Goal: Task Accomplishment & Management: Use online tool/utility

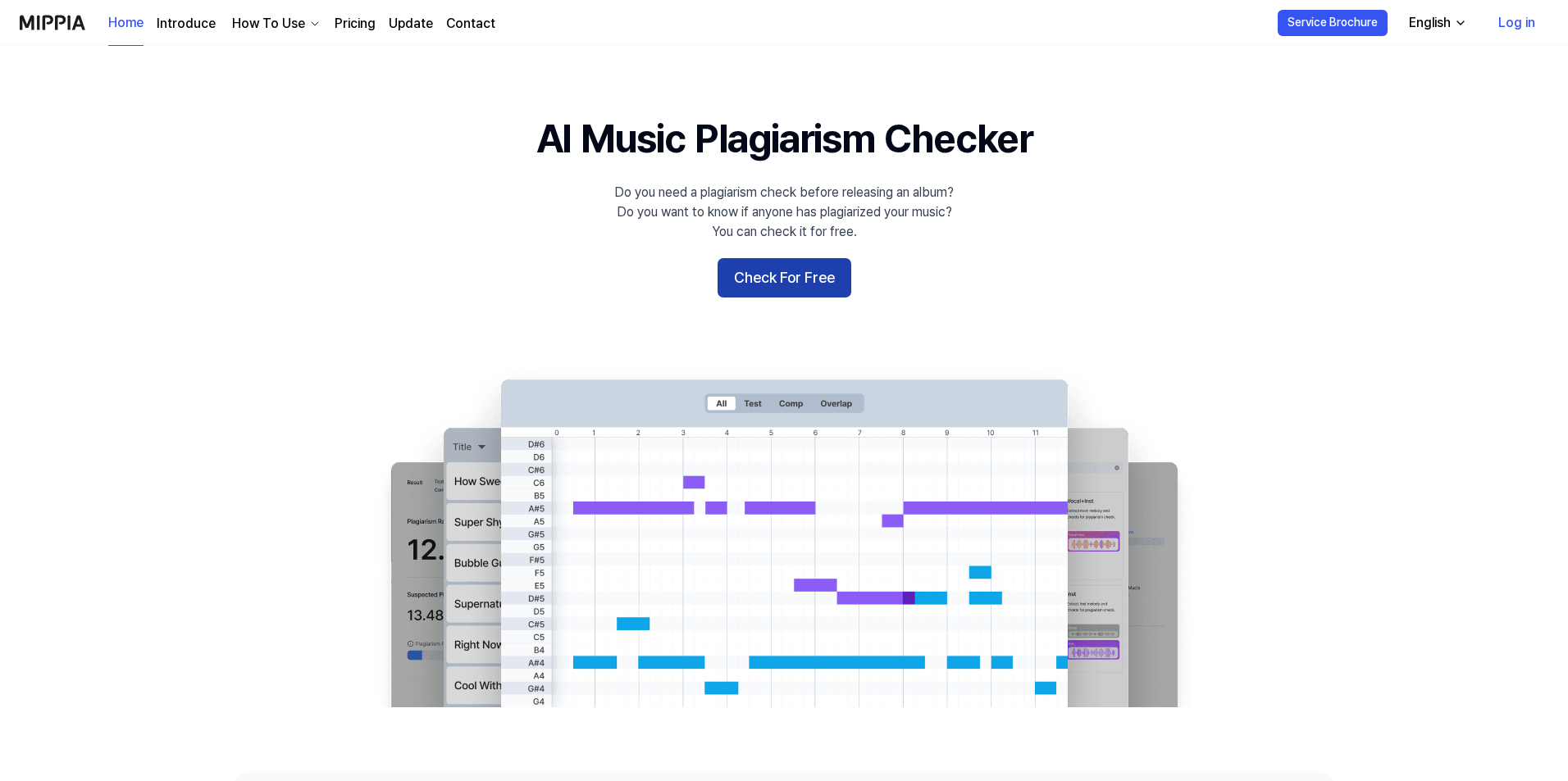
click at [799, 280] on button "Check For Free" at bounding box center [784, 277] width 134 height 39
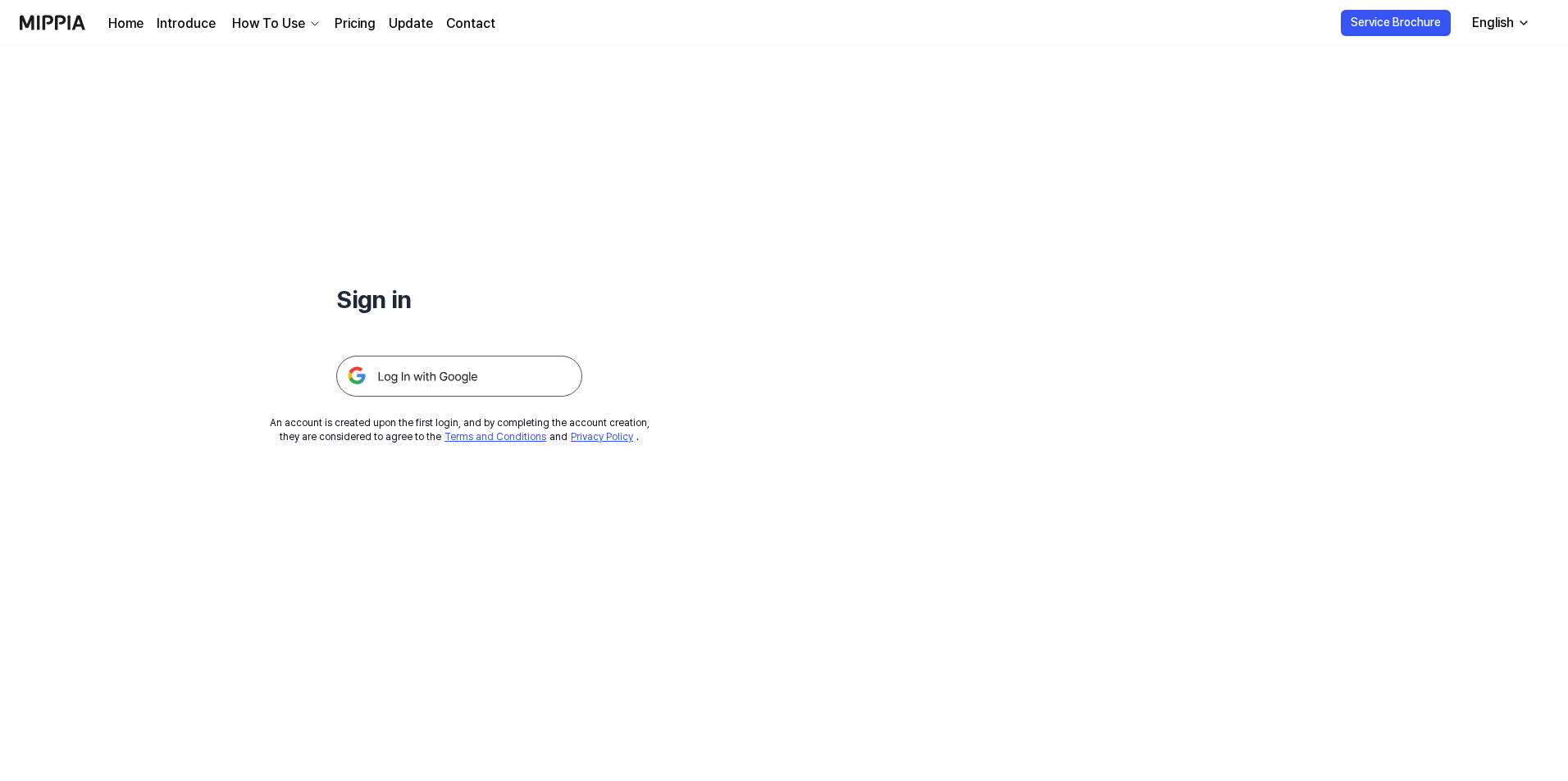
click at [432, 382] on img at bounding box center [458, 377] width 246 height 41
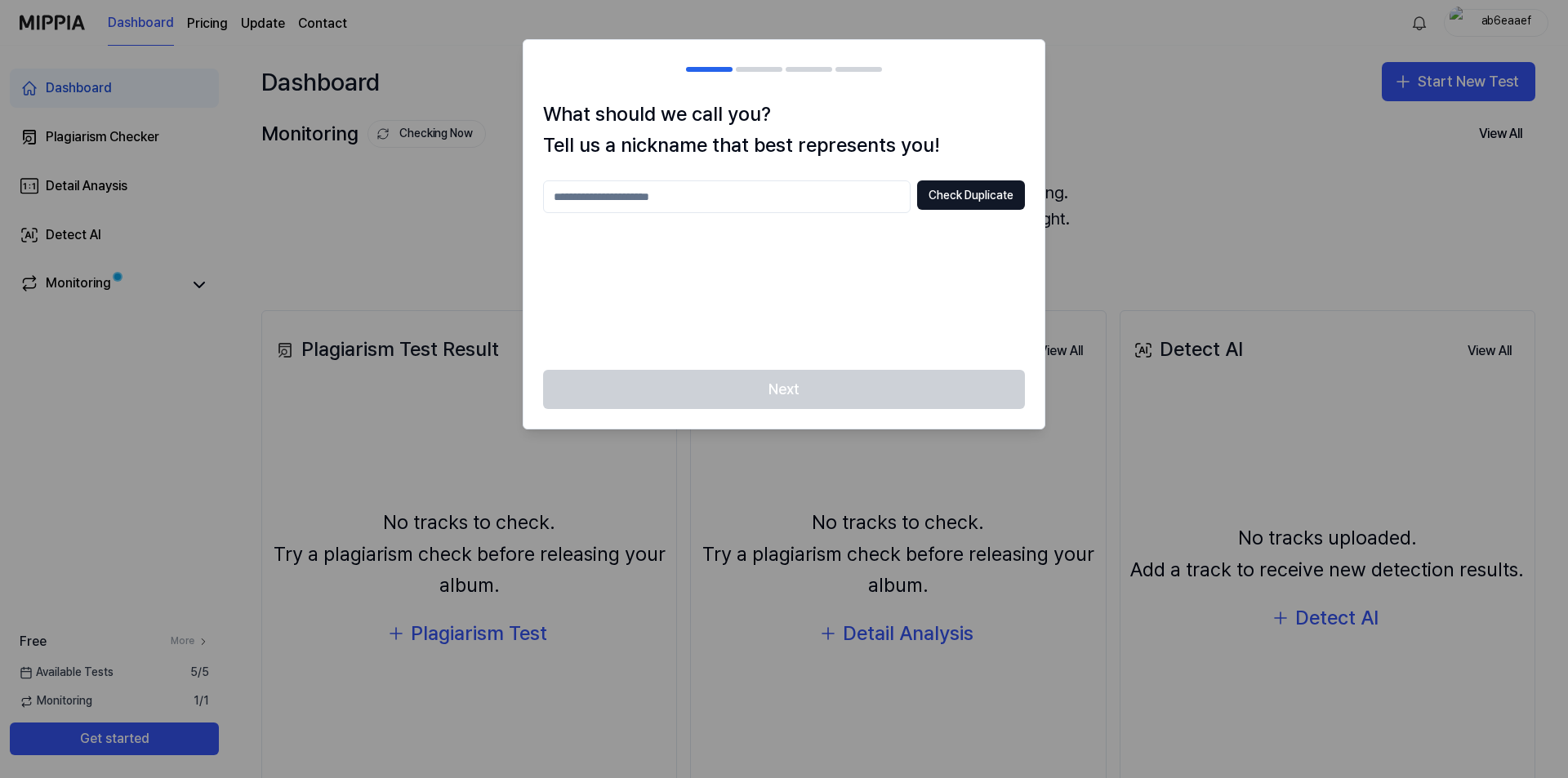
click at [875, 201] on input "text" at bounding box center [727, 196] width 368 height 32
type input "**********"
click at [950, 190] on button "Check Duplicate" at bounding box center [970, 195] width 108 height 30
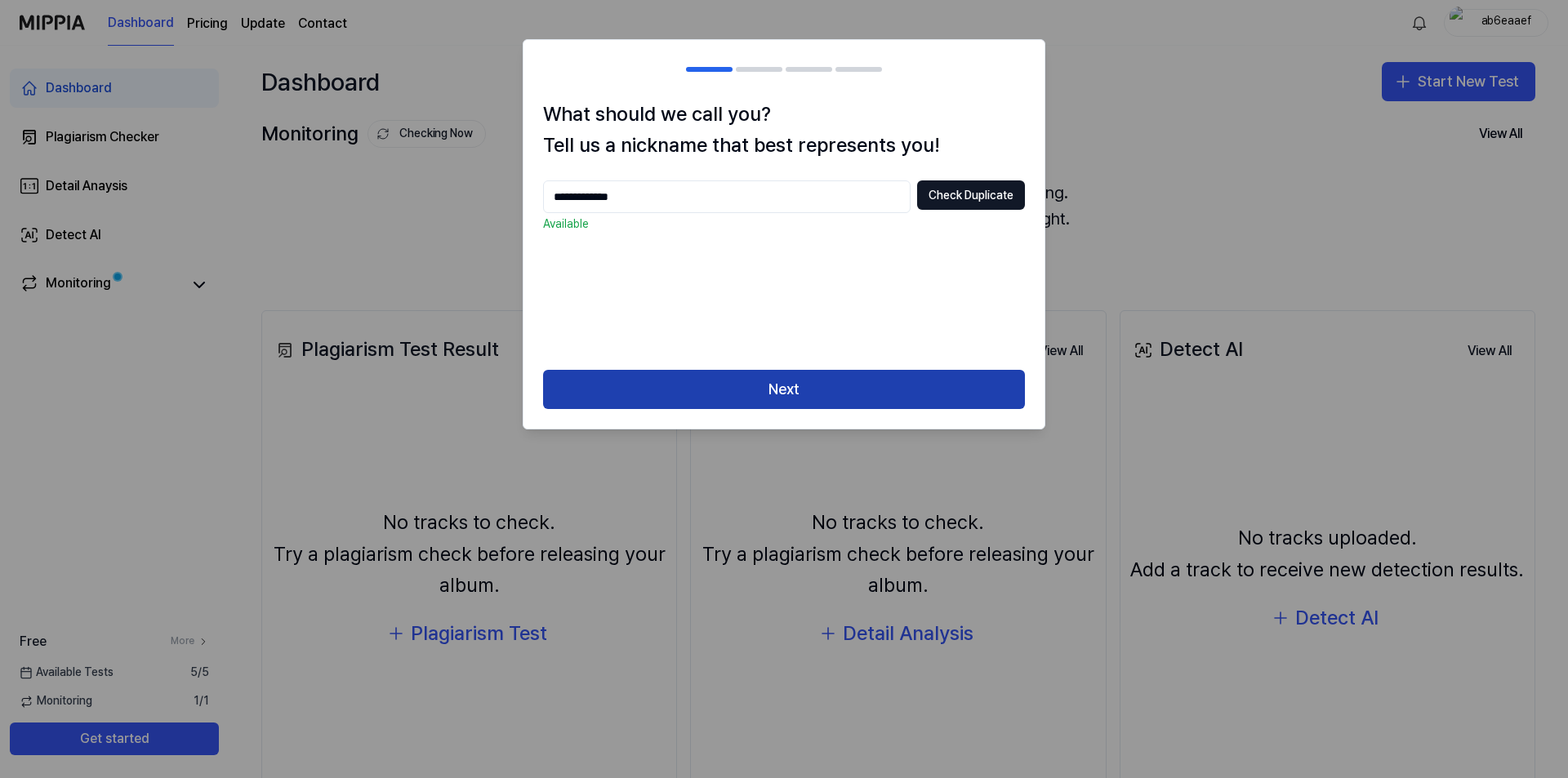
click at [782, 388] on button "Next" at bounding box center [784, 389] width 481 height 39
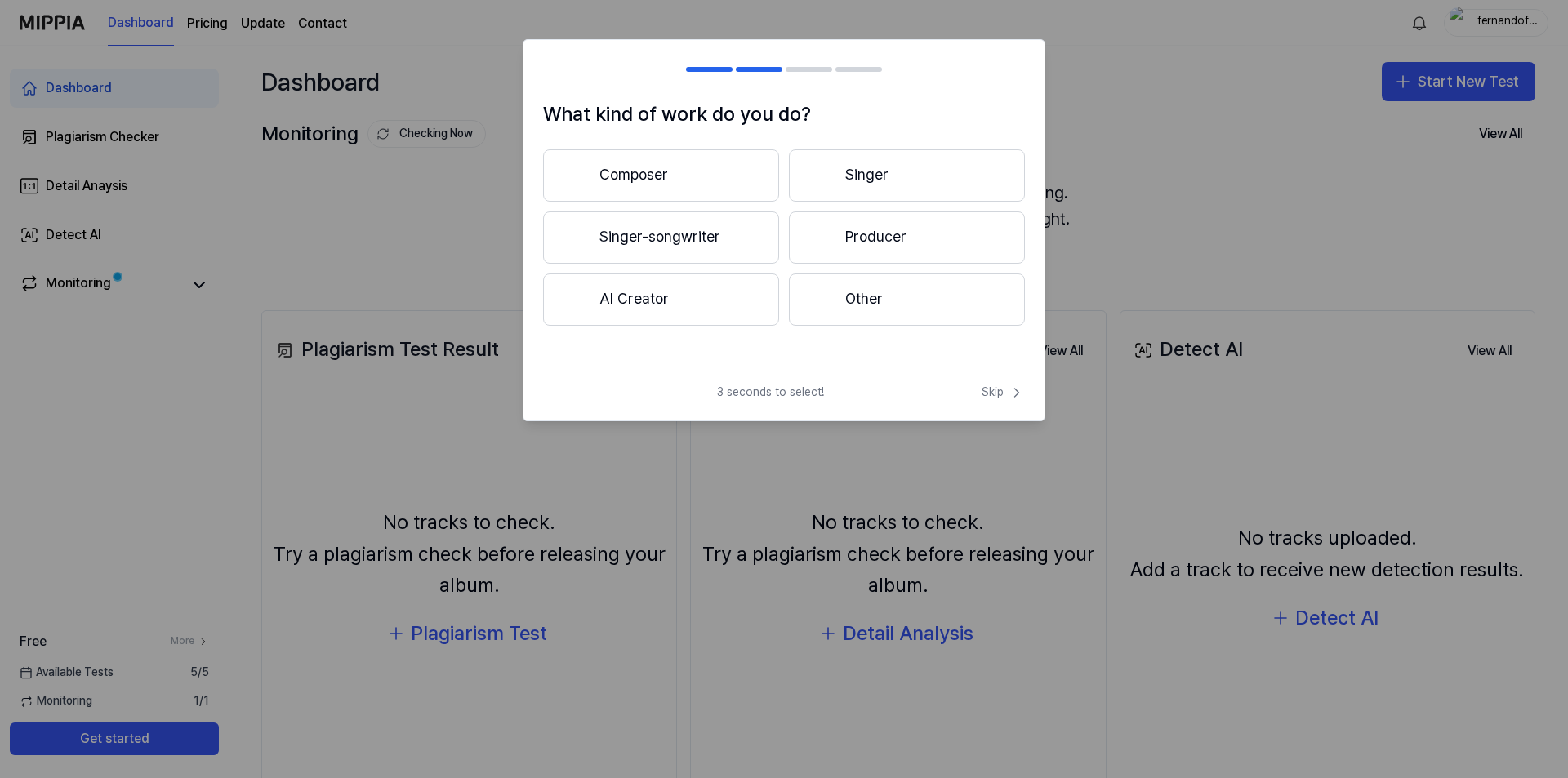
click at [612, 291] on button "AI Creator" at bounding box center [661, 299] width 236 height 53
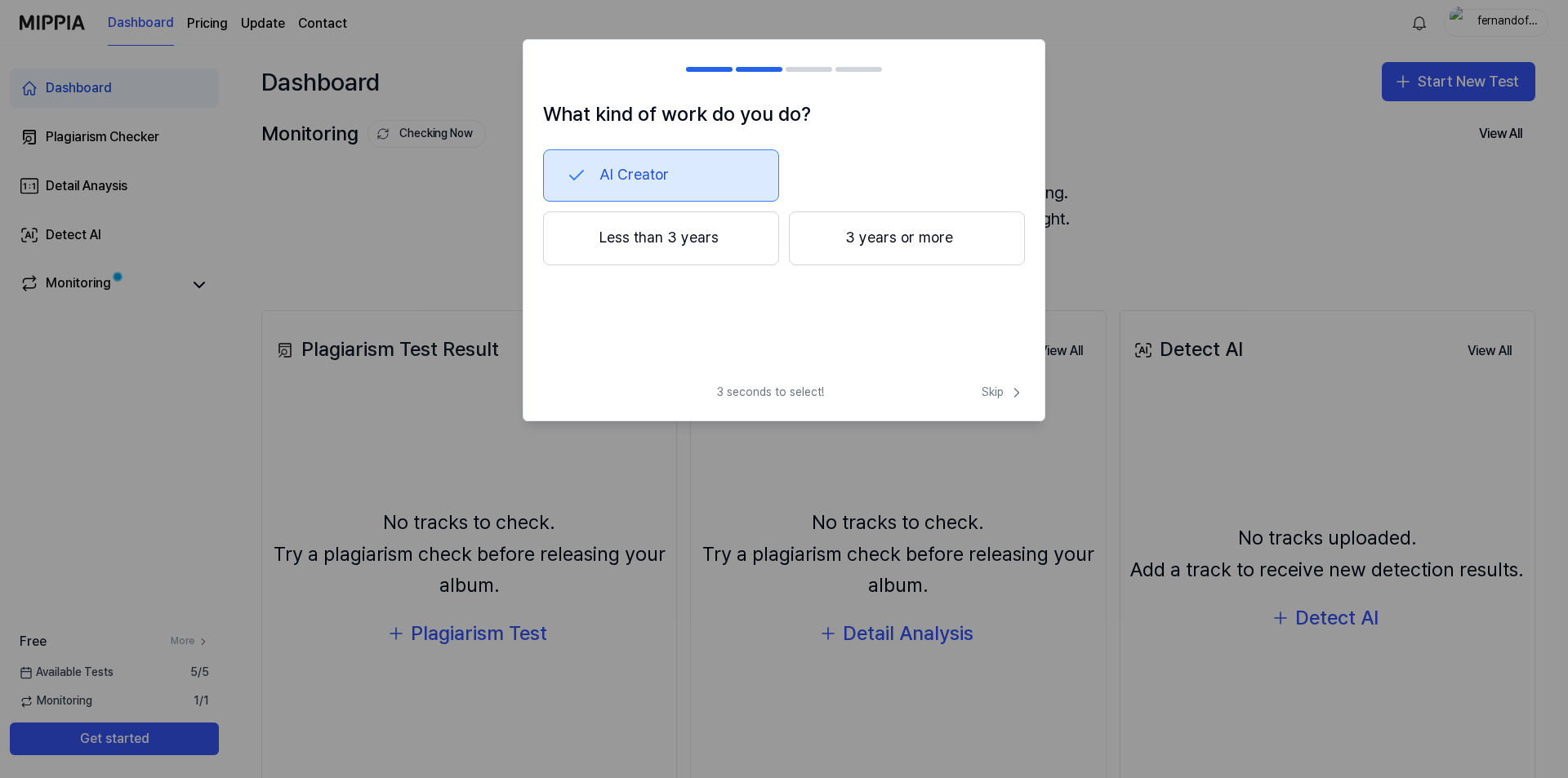
click at [641, 251] on button "Less than 3 years" at bounding box center [661, 238] width 236 height 54
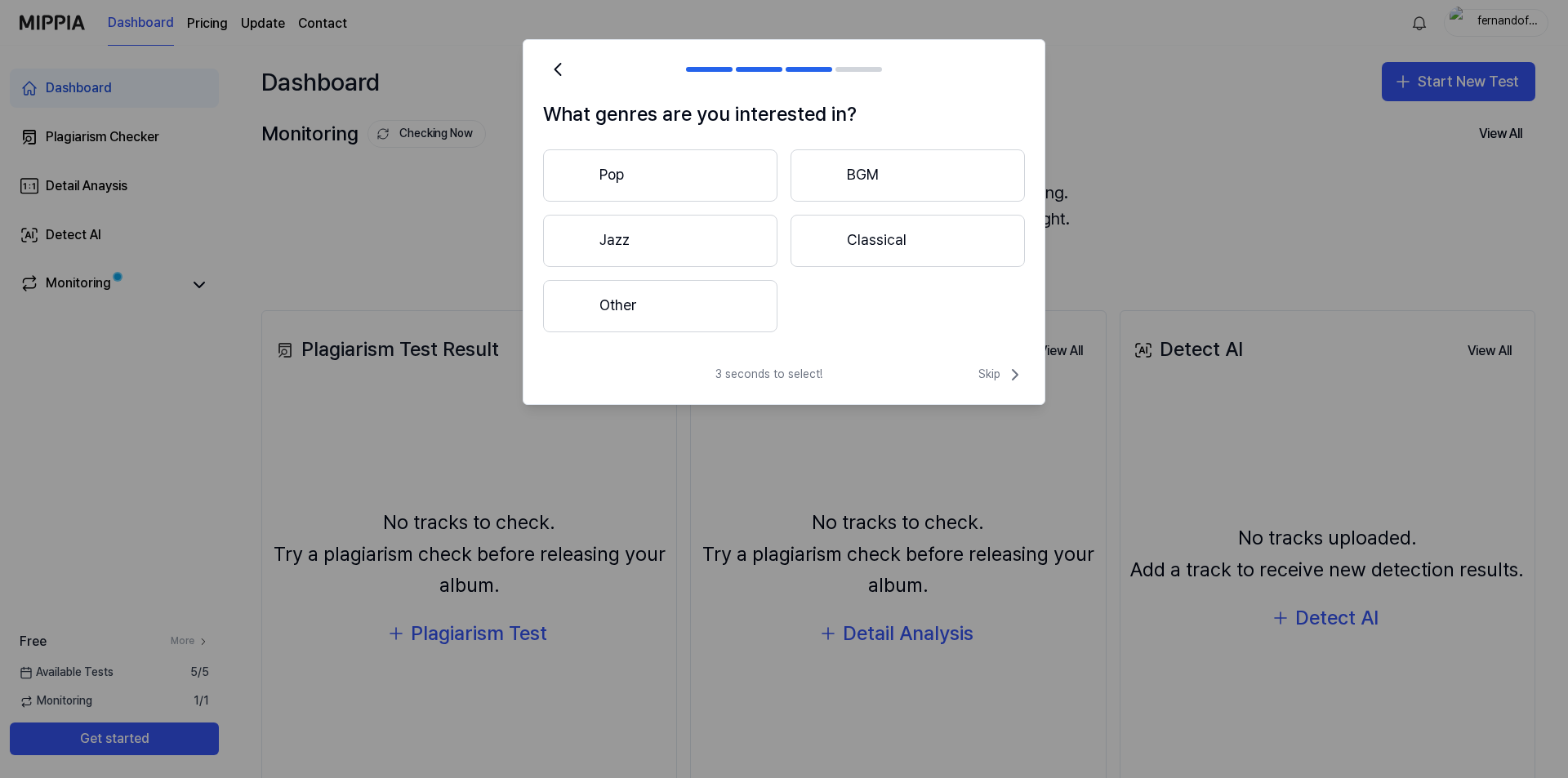
click at [662, 188] on button "Pop" at bounding box center [661, 176] width 235 height 53
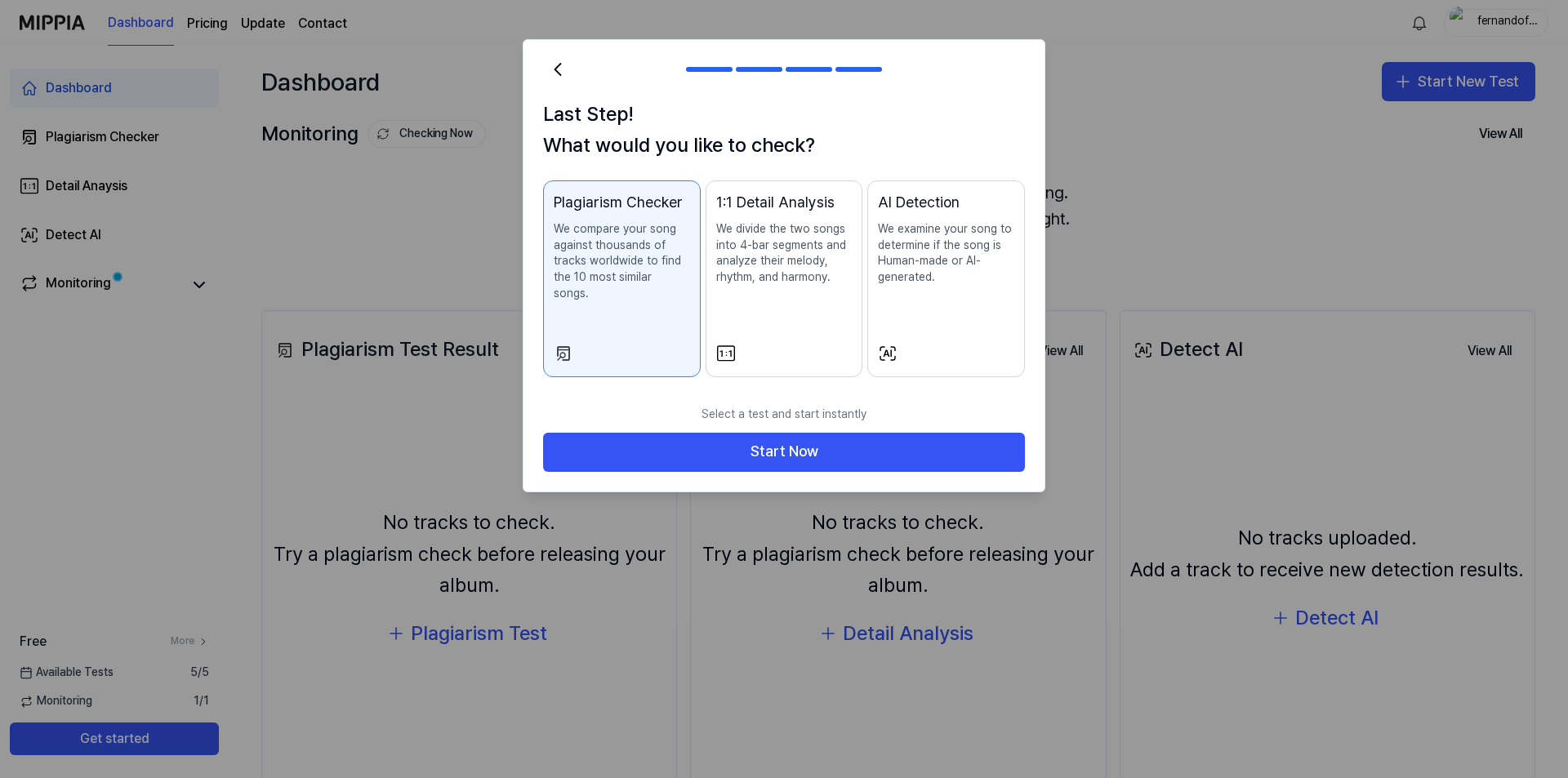
click at [784, 292] on div "1:1 Detail Analysis We divide the two songs into 4-bar segments and analyze the…" at bounding box center [784, 254] width 137 height 127
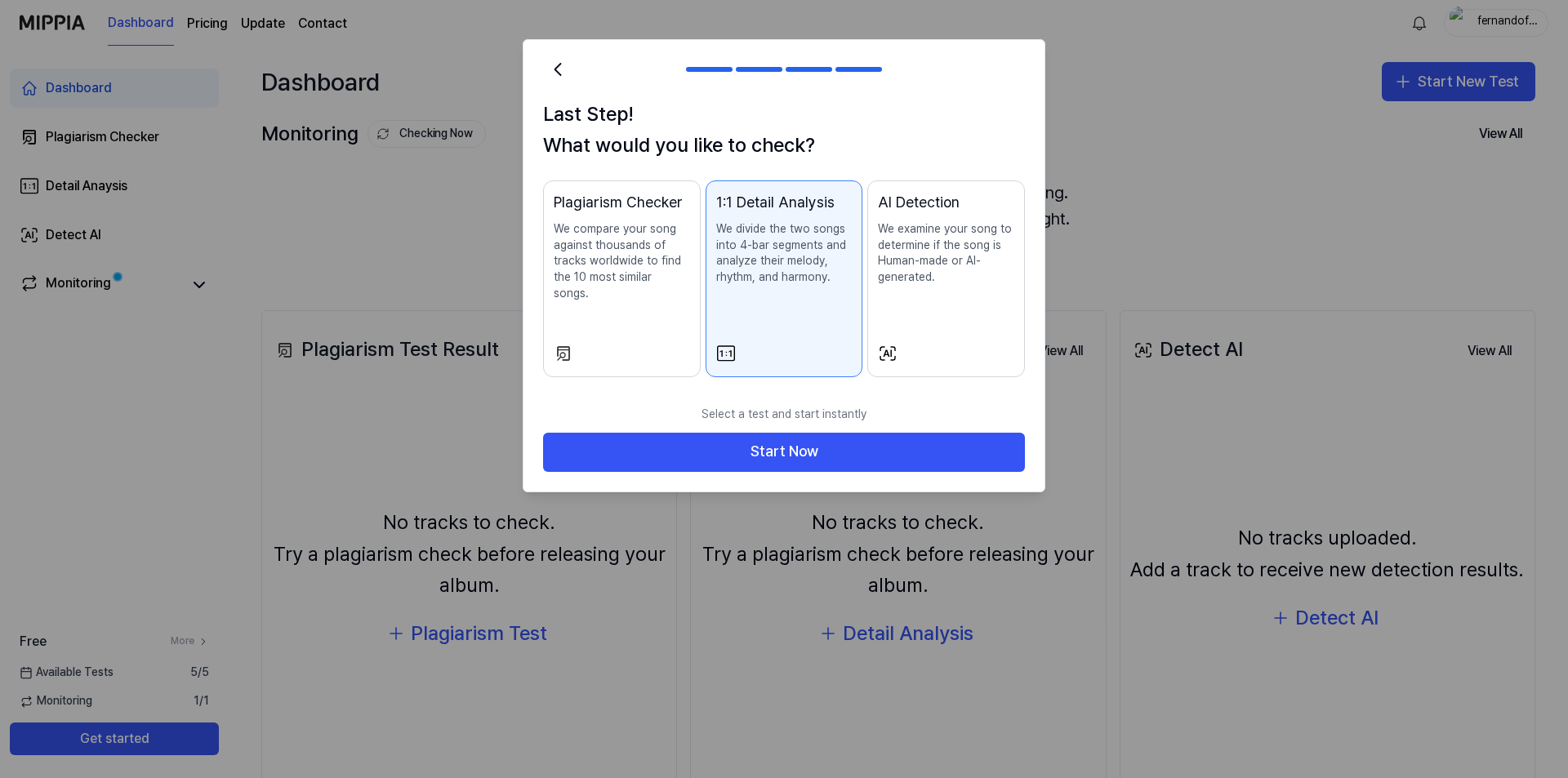
click at [608, 305] on div "Plagiarism Checker We compare your song against thousands of tracks worldwide t…" at bounding box center [622, 262] width 137 height 143
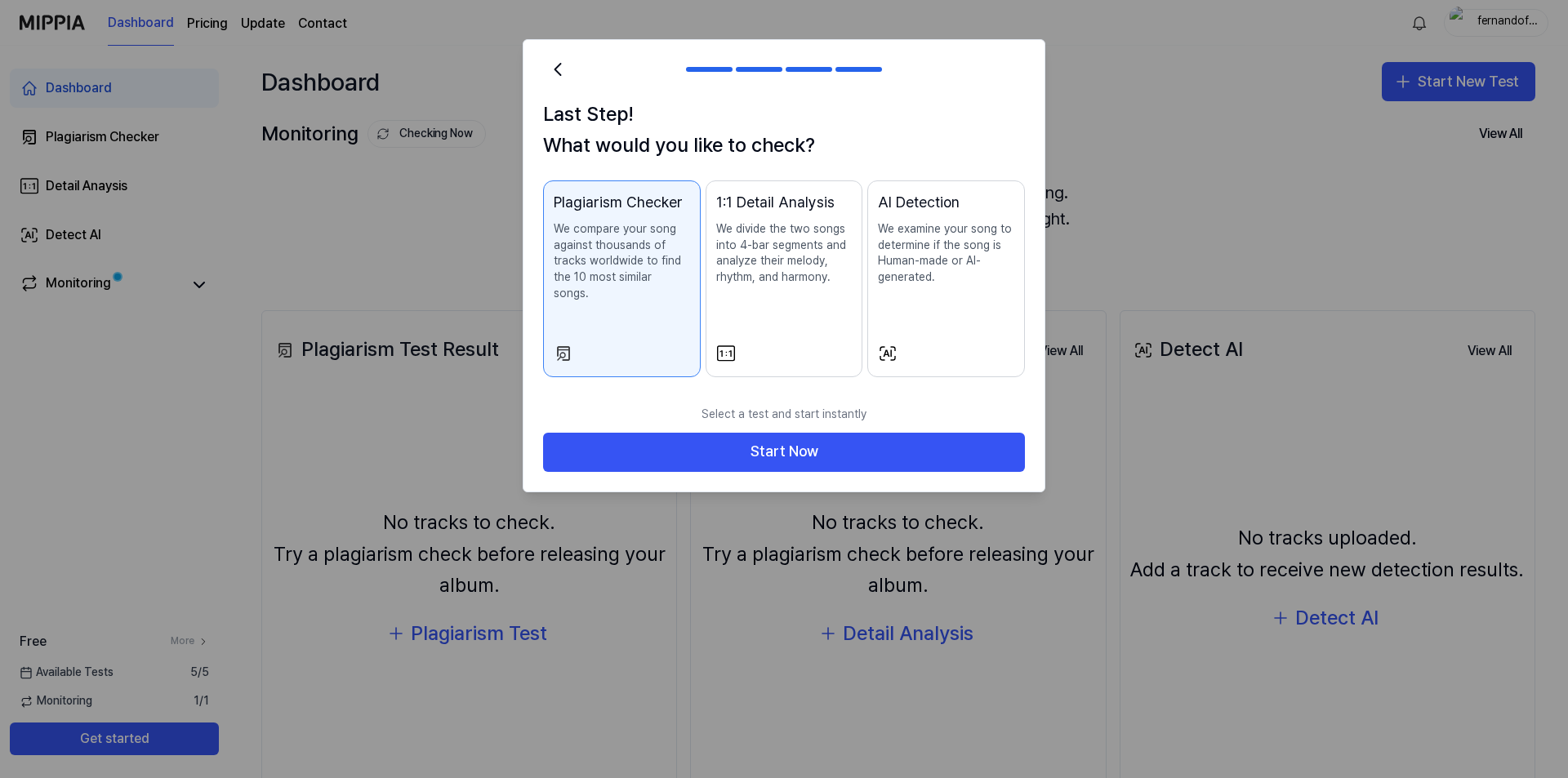
click at [772, 314] on div "1:1 Detail Analysis We divide the two songs into 4-bar segments and analyze the…" at bounding box center [784, 254] width 137 height 127
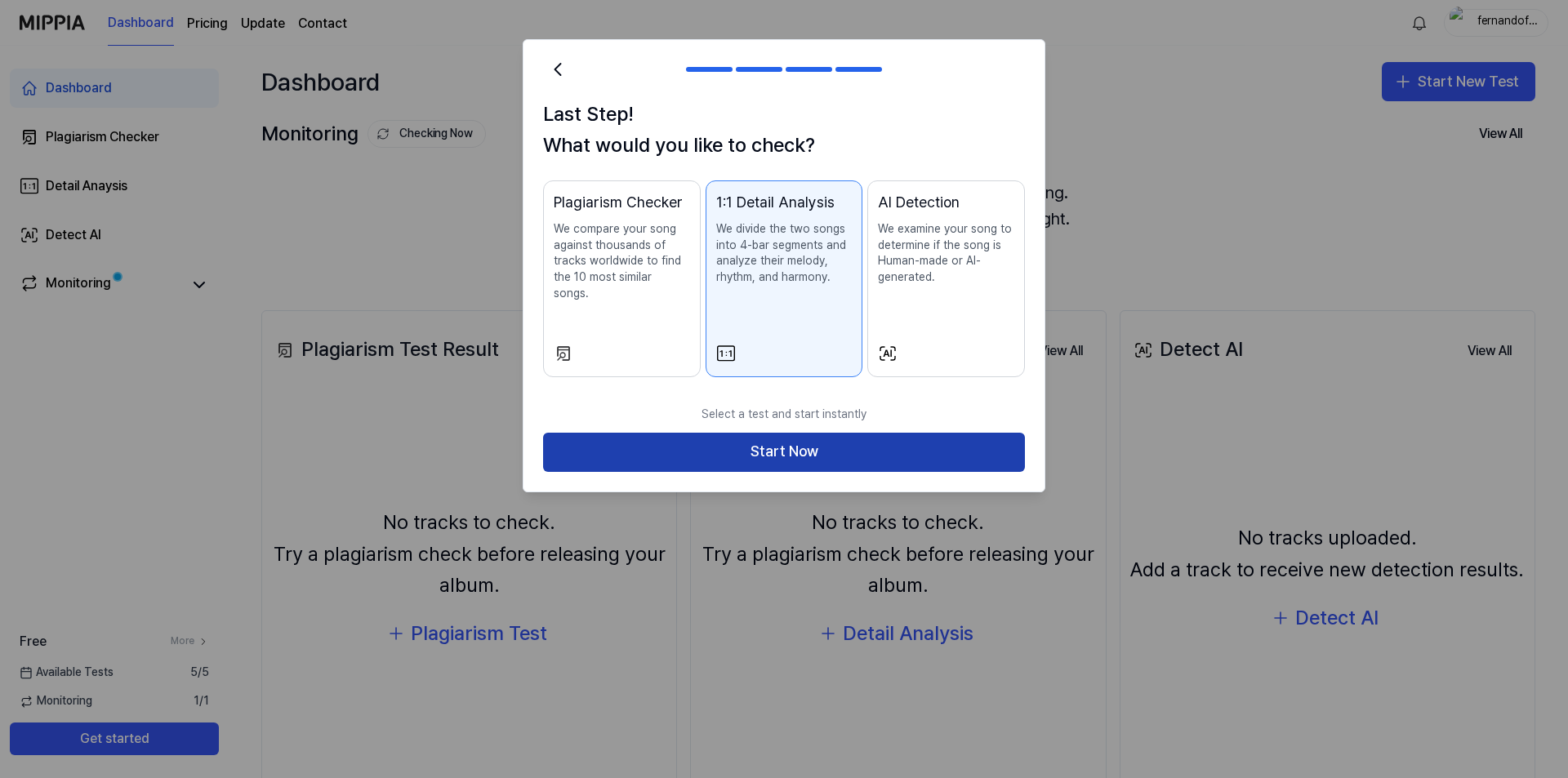
click at [765, 436] on button "Start Now" at bounding box center [784, 452] width 481 height 39
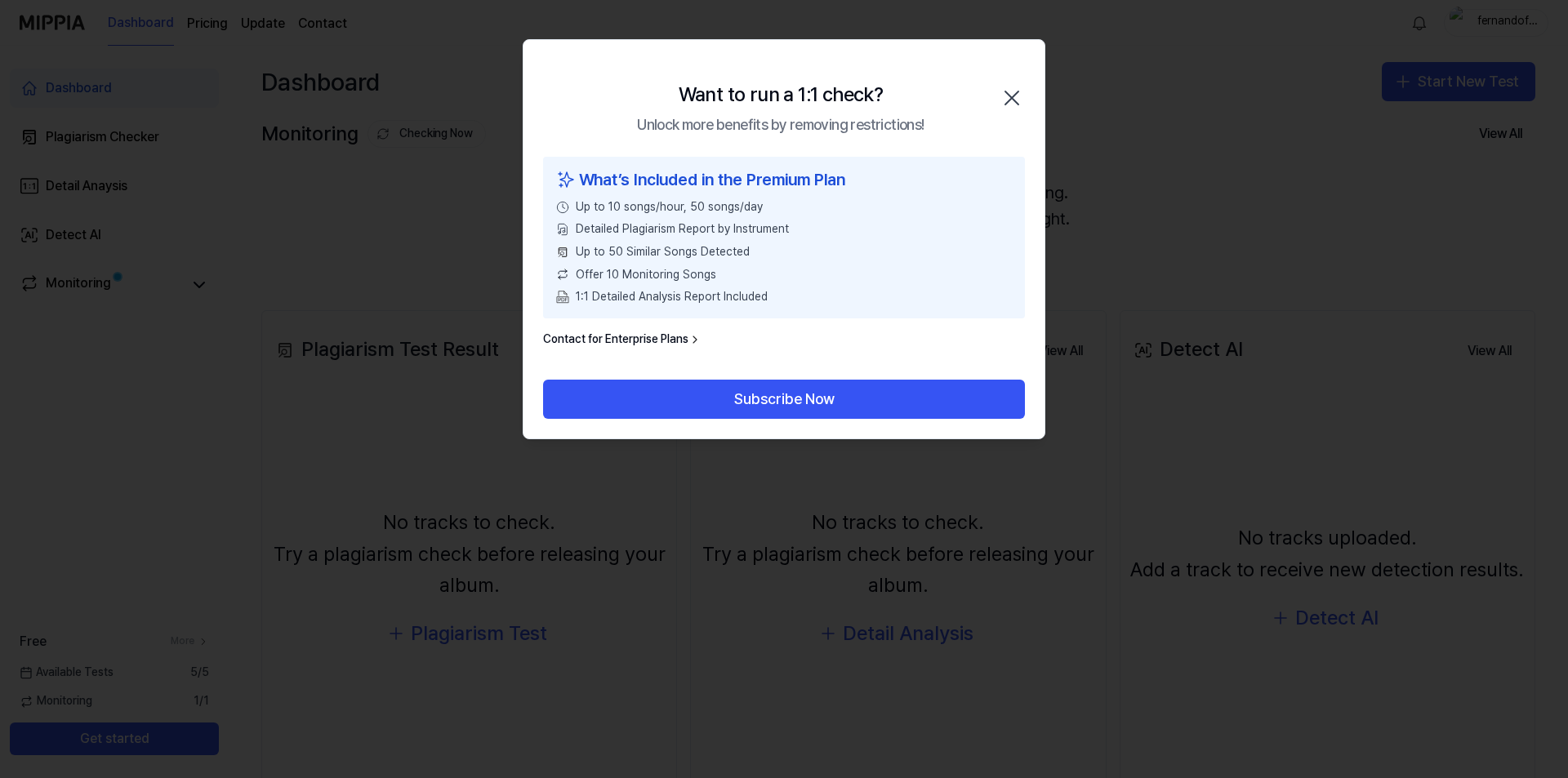
click at [673, 344] on link "Contact for Enterprise Plans" at bounding box center [622, 340] width 158 height 17
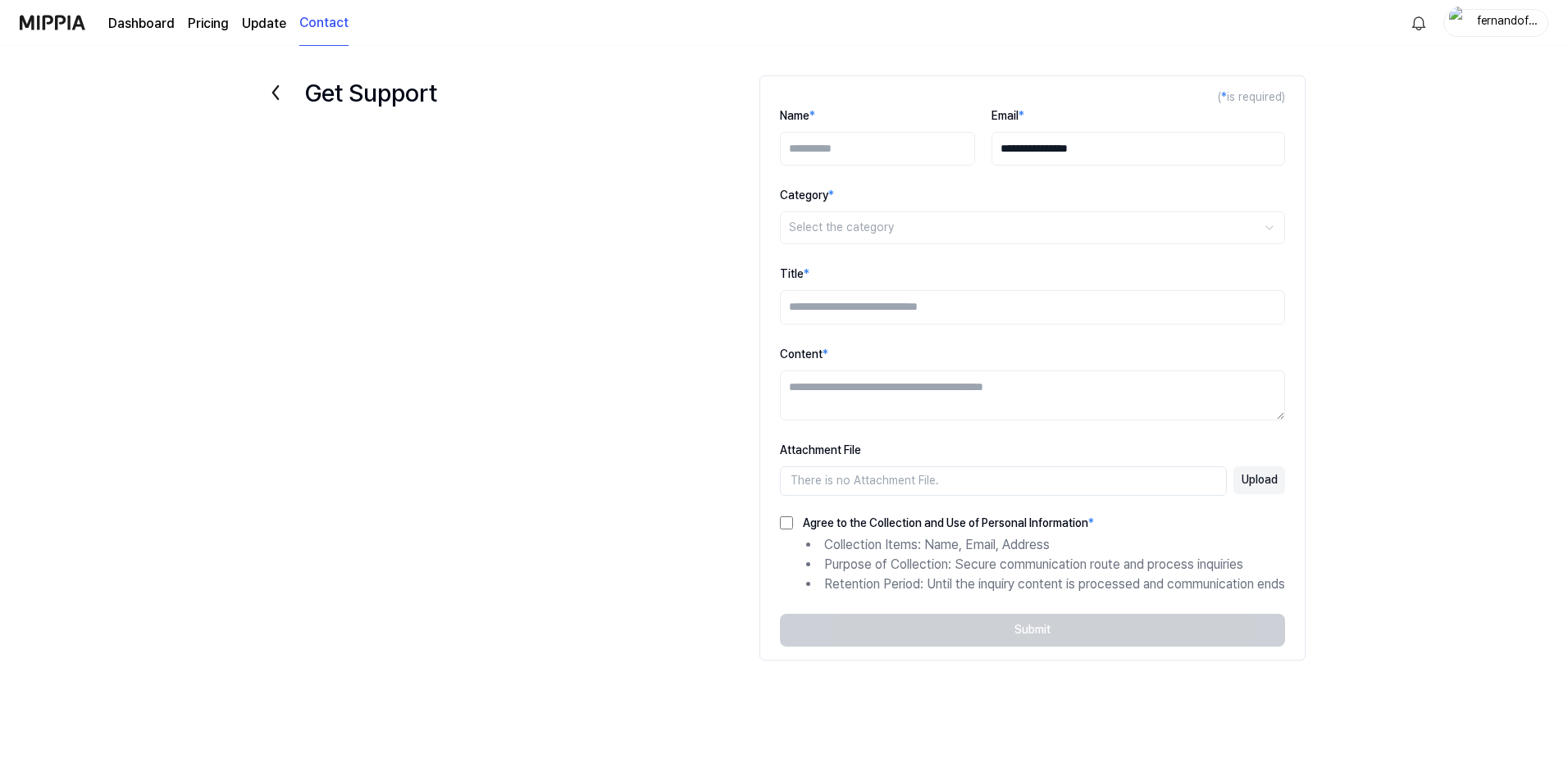
click at [931, 150] on input "Name *" at bounding box center [877, 148] width 195 height 34
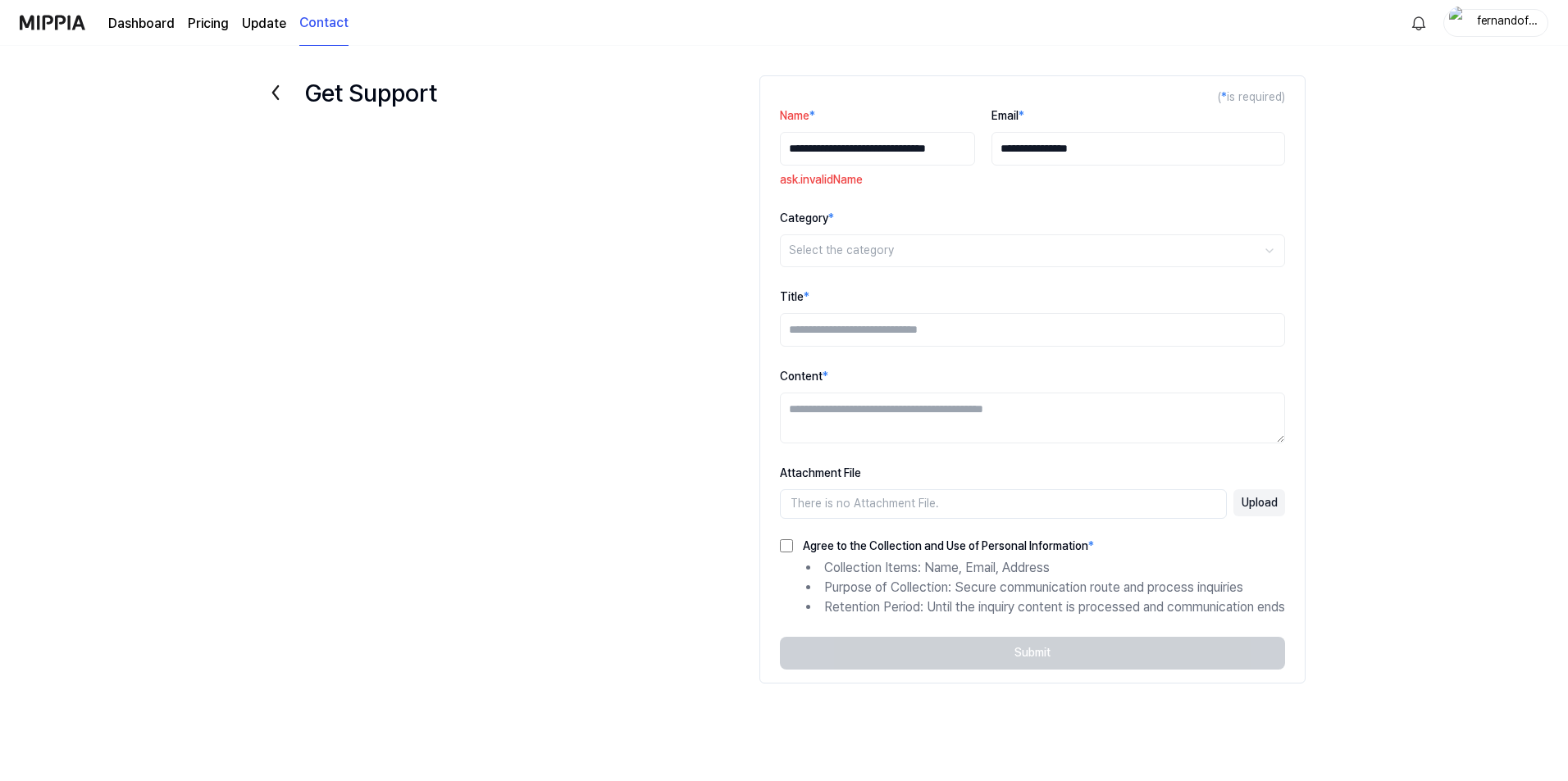
click at [921, 150] on input "**********" at bounding box center [877, 148] width 195 height 34
drag, startPoint x: 936, startPoint y: 149, endPoint x: 755, endPoint y: 145, distance: 181.0
click at [759, 145] on form "**********" at bounding box center [1032, 379] width 546 height 608
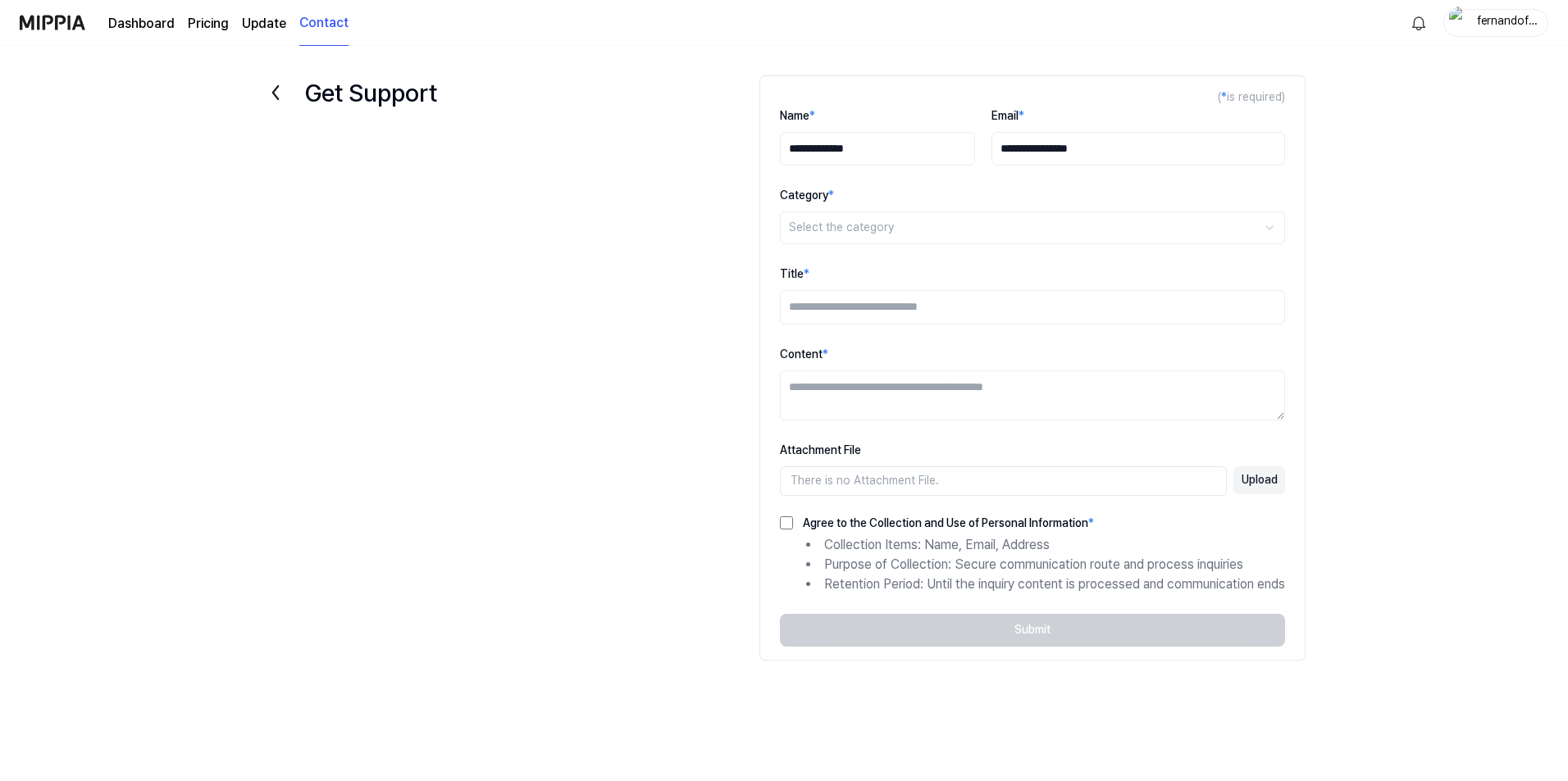
type input "**********"
click at [795, 221] on html "**********" at bounding box center [784, 390] width 1568 height 781
select select "***"
click at [688, 346] on div "**********" at bounding box center [783, 403] width 1148 height 682
click at [137, 28] on link "Dashboard" at bounding box center [142, 23] width 67 height 19
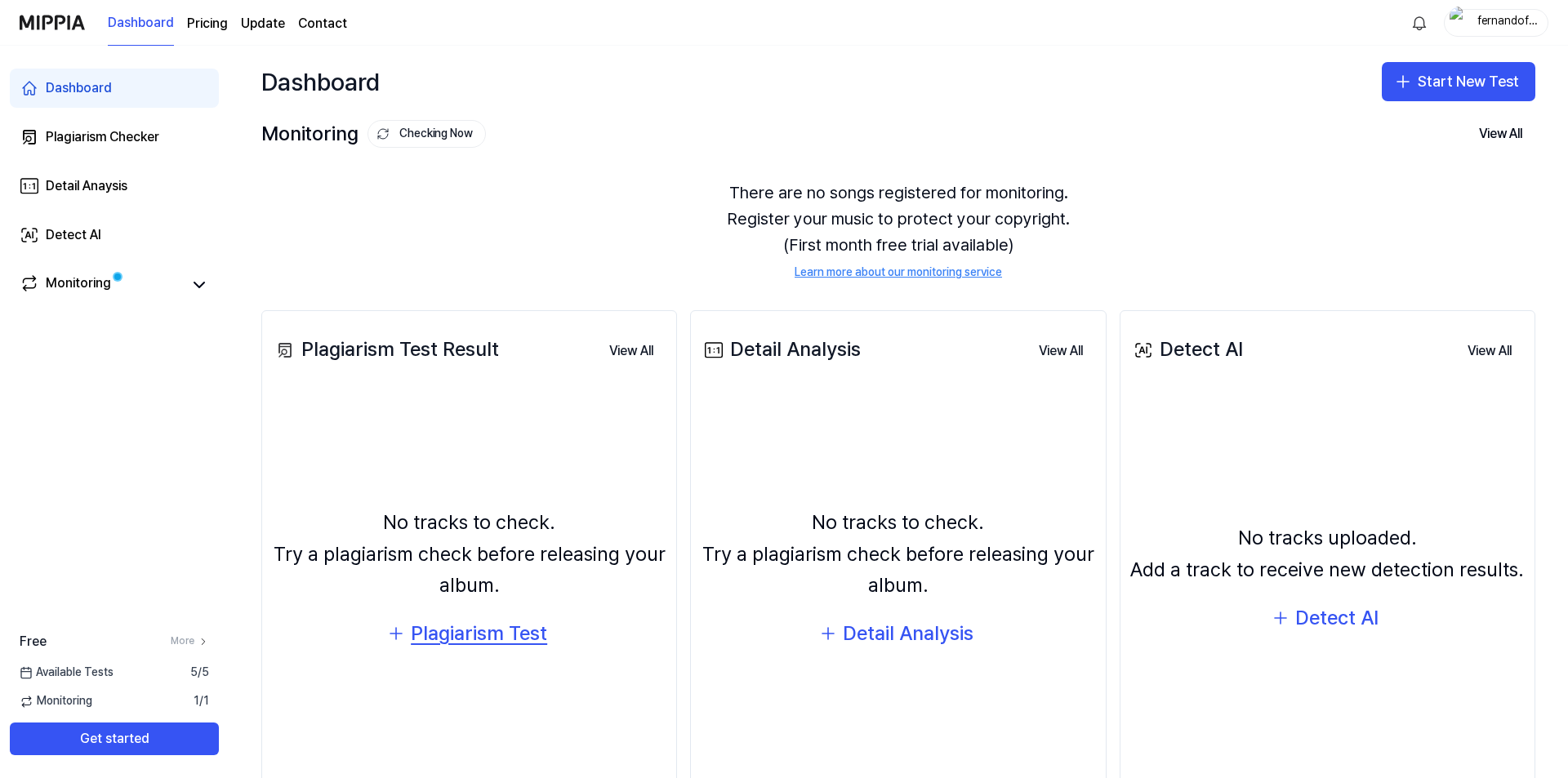
click at [424, 631] on div "Plagiarism Test" at bounding box center [480, 634] width 137 height 31
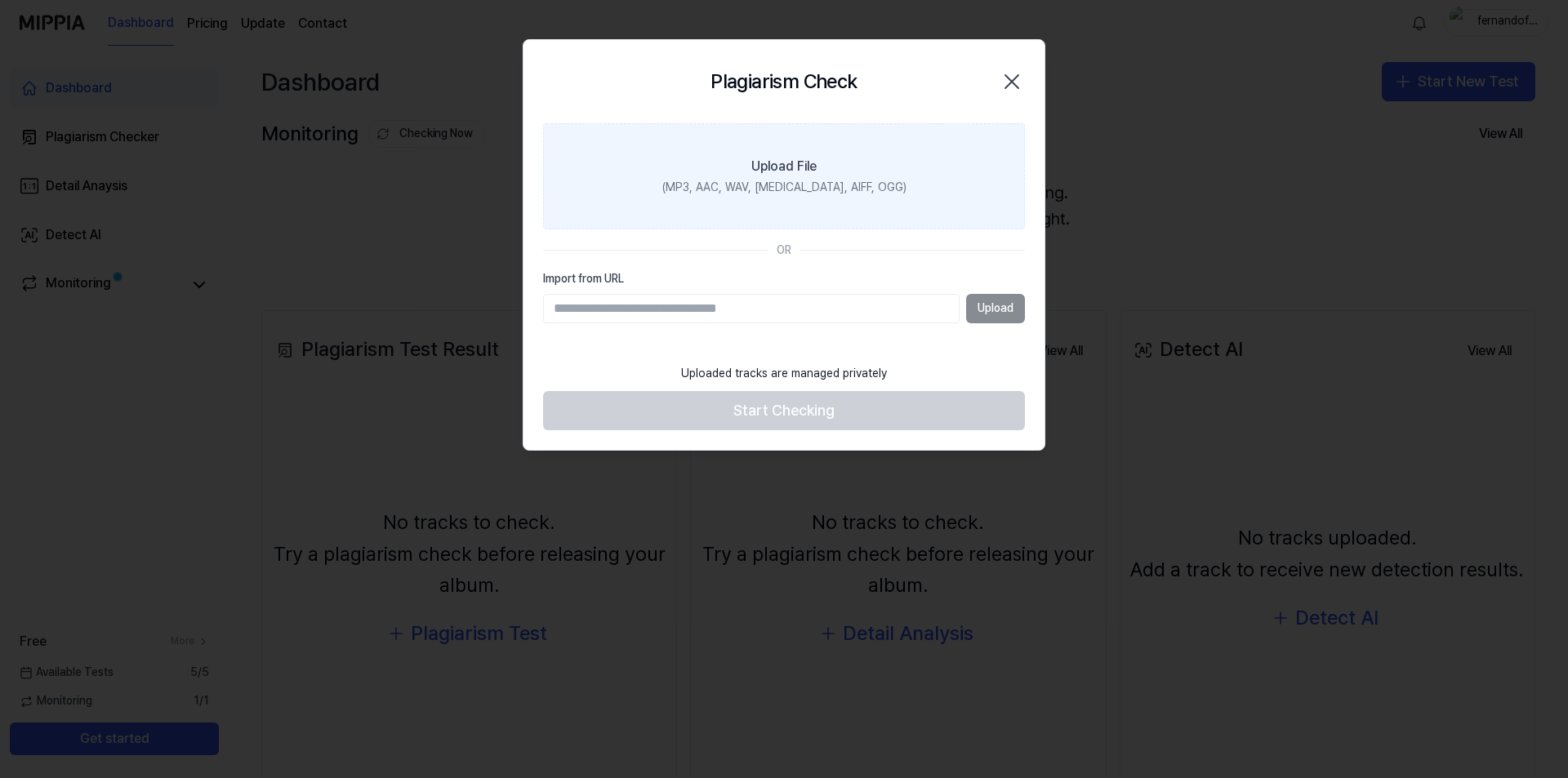
click at [830, 188] on div "(MP3, AAC, WAV, FLAC, AIFF, OGG)" at bounding box center [784, 188] width 244 height 17
click at [0, 0] on input "Upload File (MP3, AAC, WAV, FLAC, AIFF, OGG)" at bounding box center [0, 0] width 0 height 0
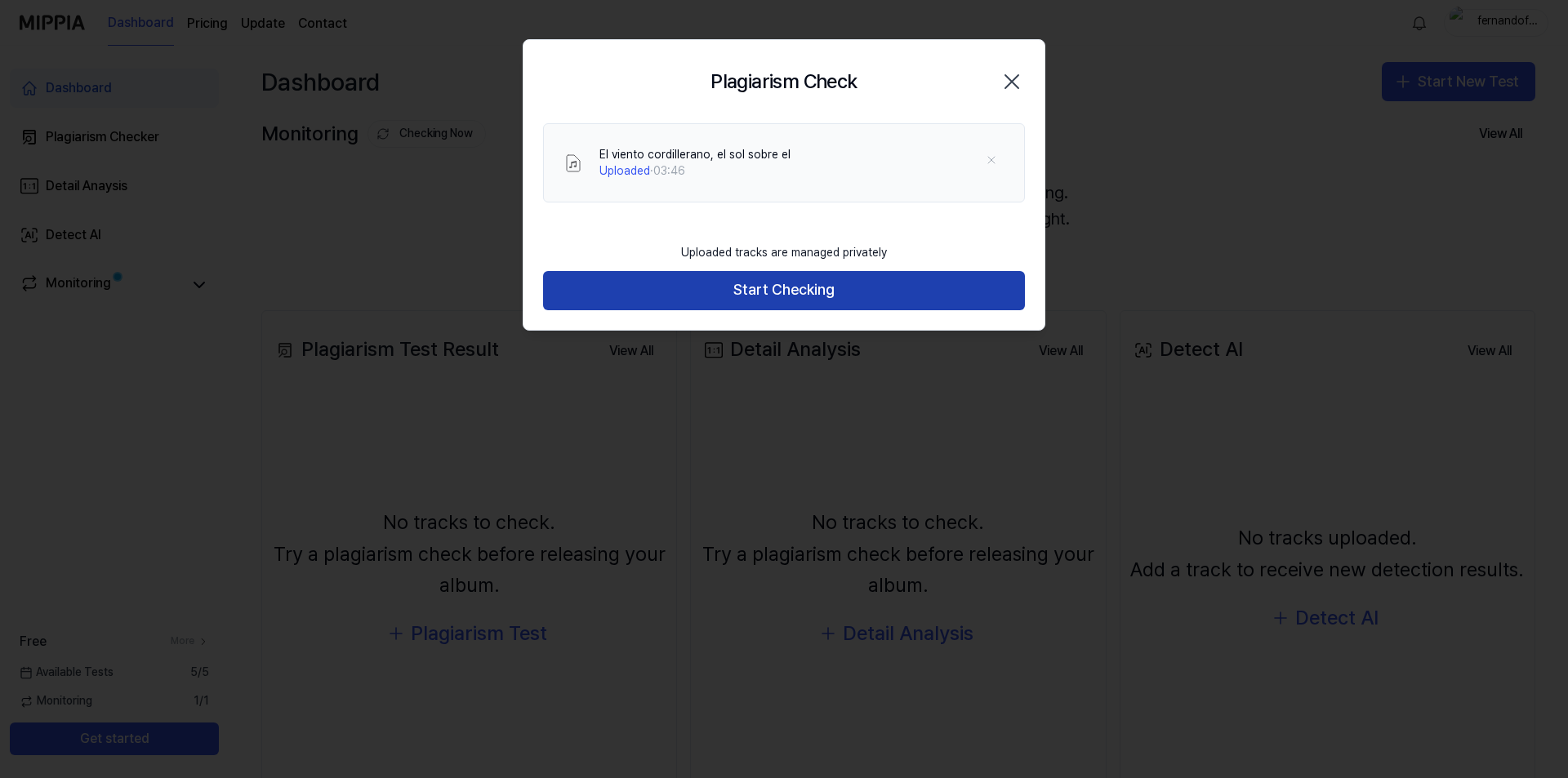
click at [797, 290] on button "Start Checking" at bounding box center [784, 290] width 481 height 39
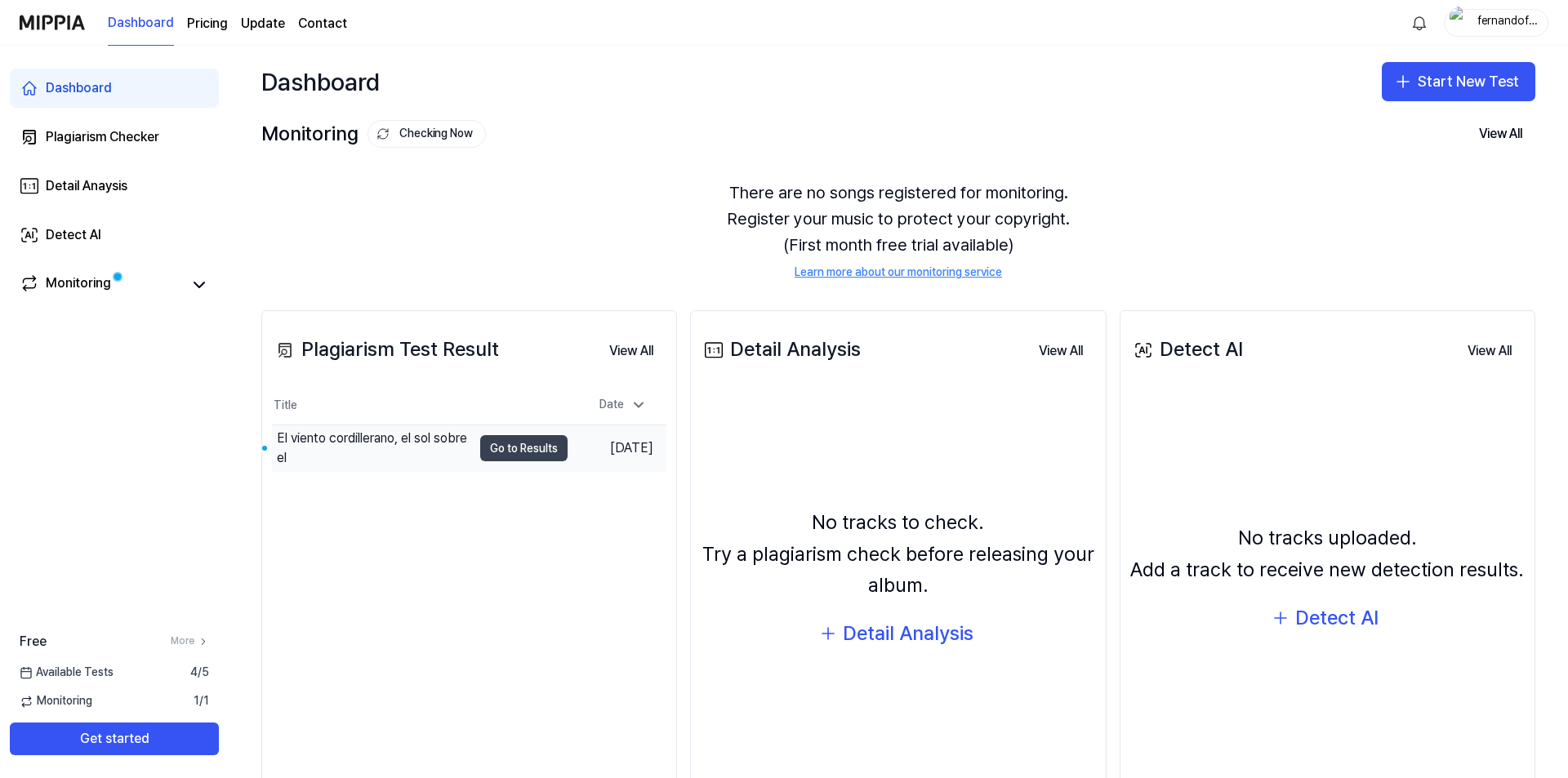
click at [519, 446] on button "Go to Results" at bounding box center [524, 448] width 88 height 26
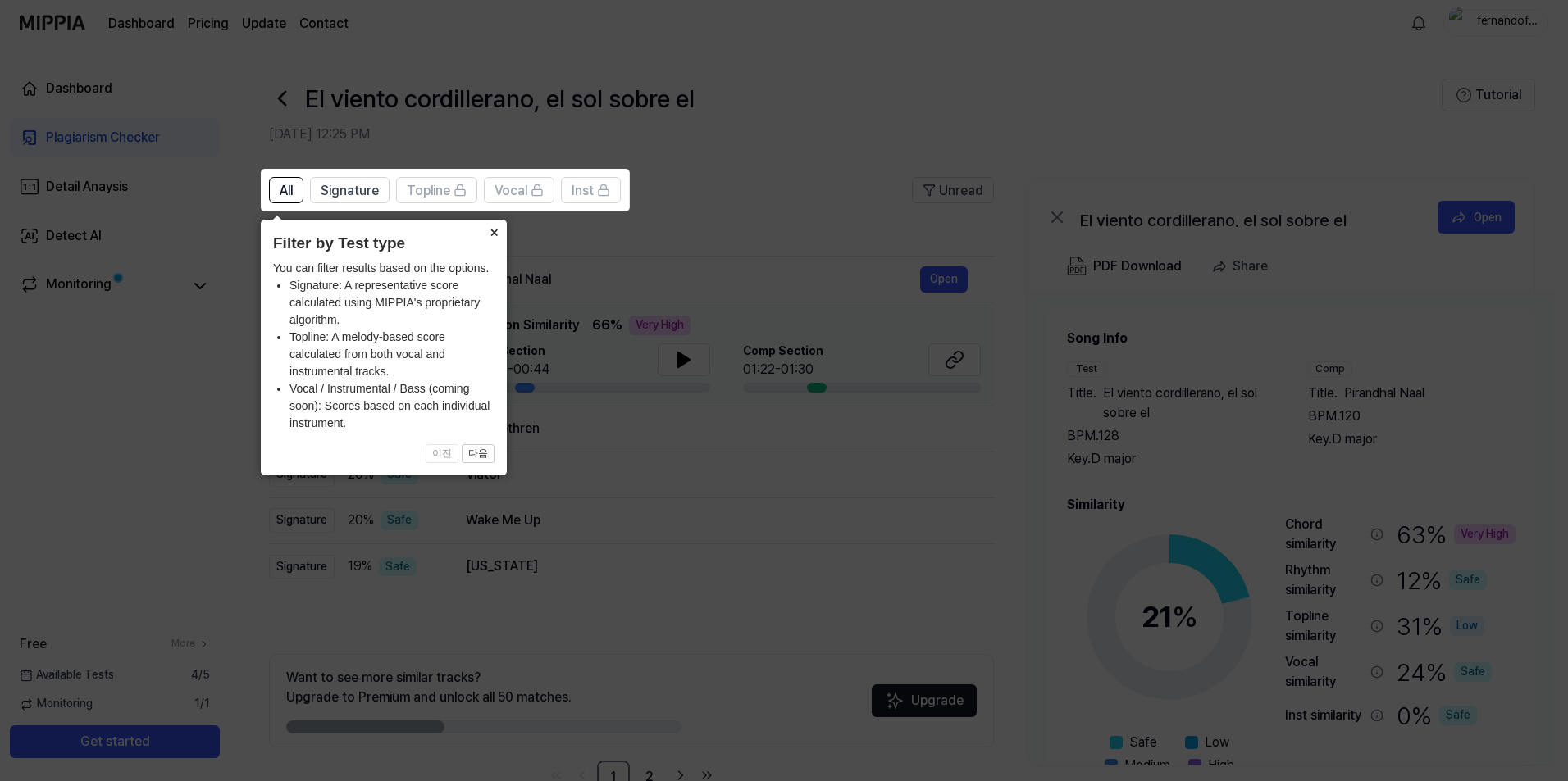
click at [490, 234] on button "×" at bounding box center [494, 231] width 26 height 23
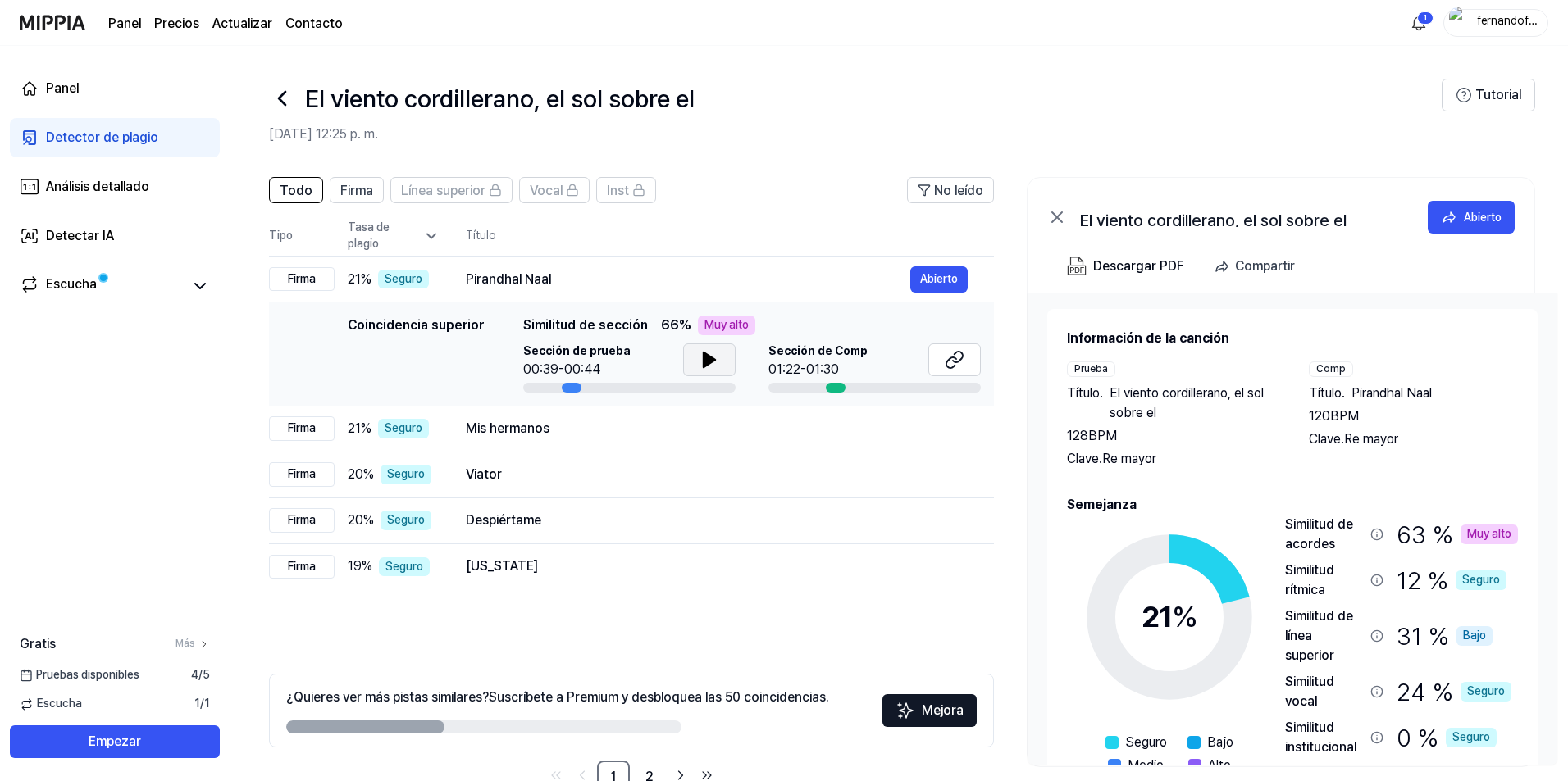
click at [718, 362] on button at bounding box center [709, 359] width 53 height 32
click at [947, 366] on icon at bounding box center [951, 362] width 10 height 10
click at [934, 435] on font "Abierto" at bounding box center [939, 428] width 38 height 18
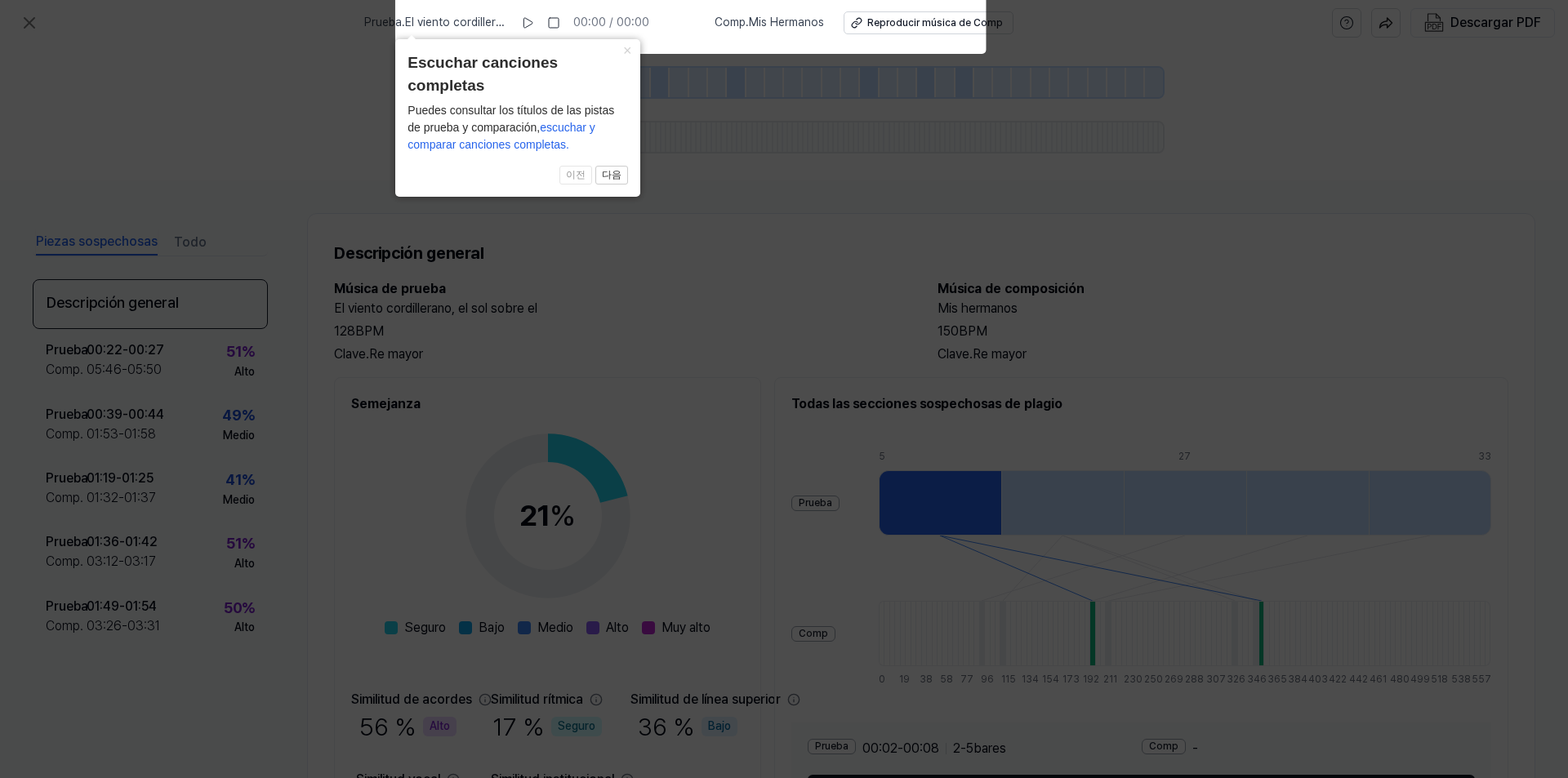
click at [632, 54] on button "×" at bounding box center [627, 50] width 26 height 23
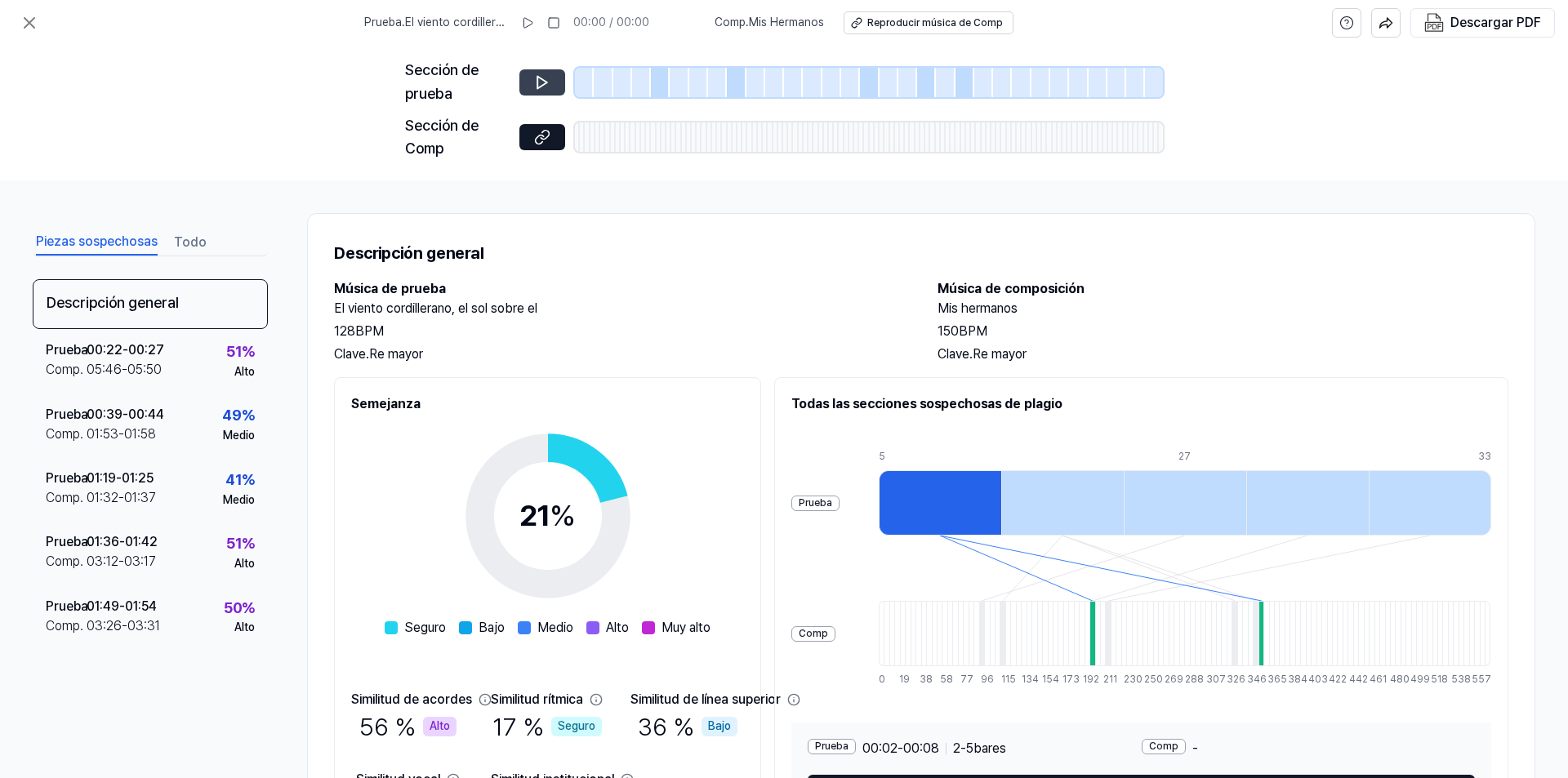
click at [538, 80] on icon at bounding box center [542, 81] width 10 height 12
click at [534, 20] on icon at bounding box center [528, 23] width 13 height 13
click at [528, 21] on rect at bounding box center [526, 22] width 3 height 10
click at [902, 28] on font "Reproducir música de Comp" at bounding box center [933, 23] width 136 height 11
click at [25, 21] on icon at bounding box center [29, 22] width 19 height 19
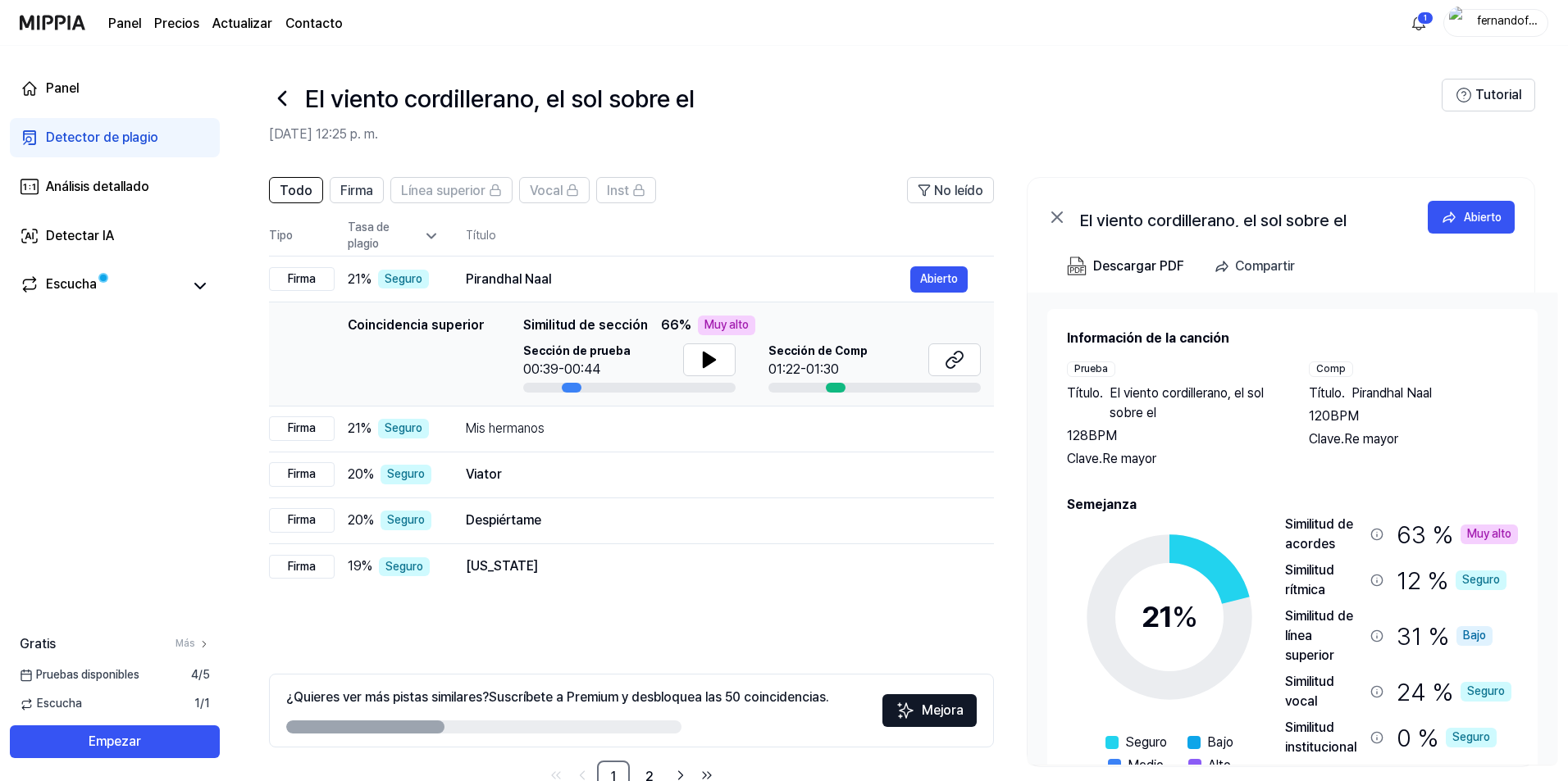
click at [1489, 538] on font "Muy alto" at bounding box center [1489, 533] width 45 height 13
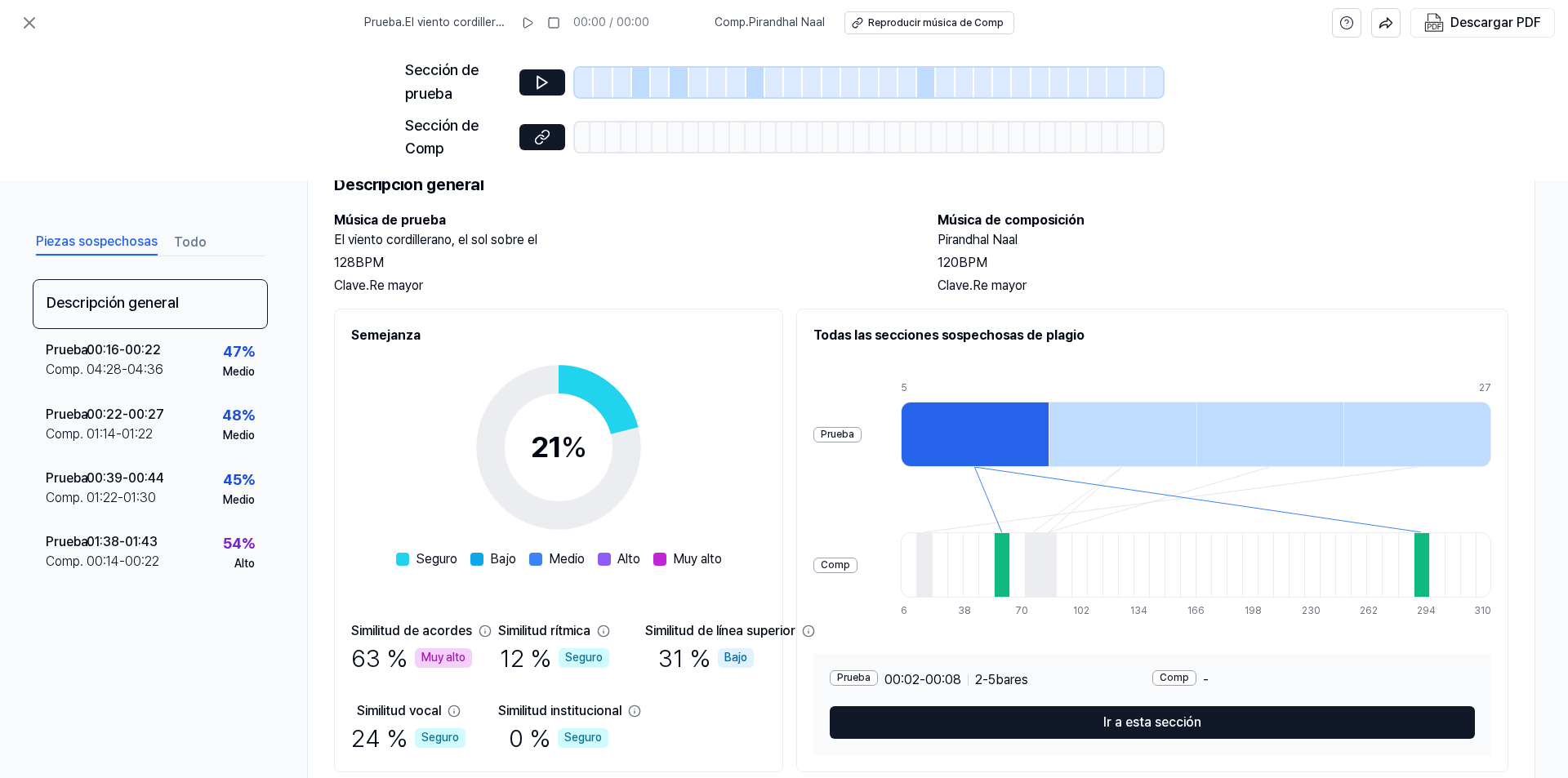
scroll to position [41, 0]
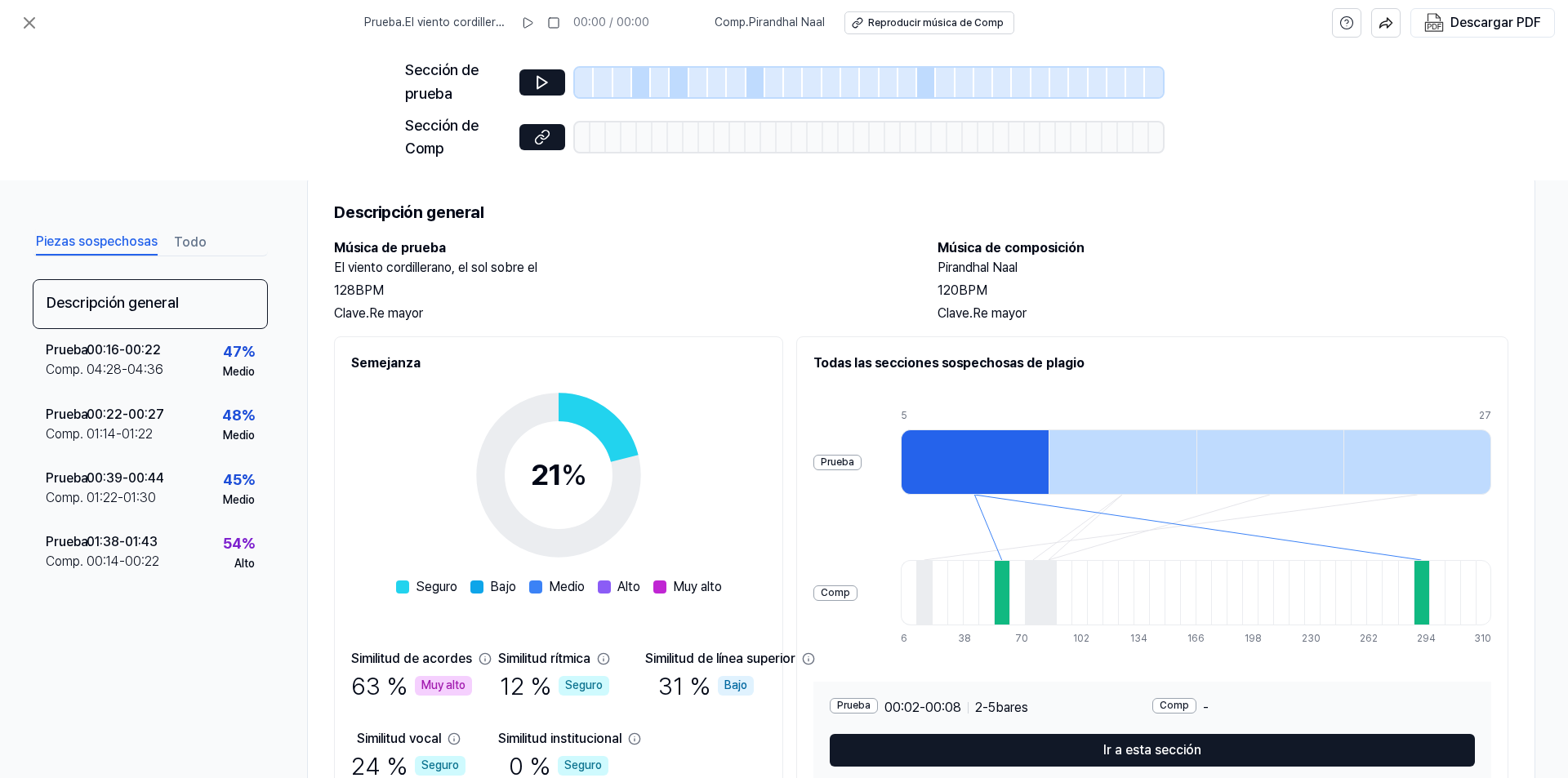
click at [1049, 446] on div at bounding box center [975, 462] width 148 height 66
click at [1197, 467] on div at bounding box center [1123, 462] width 148 height 66
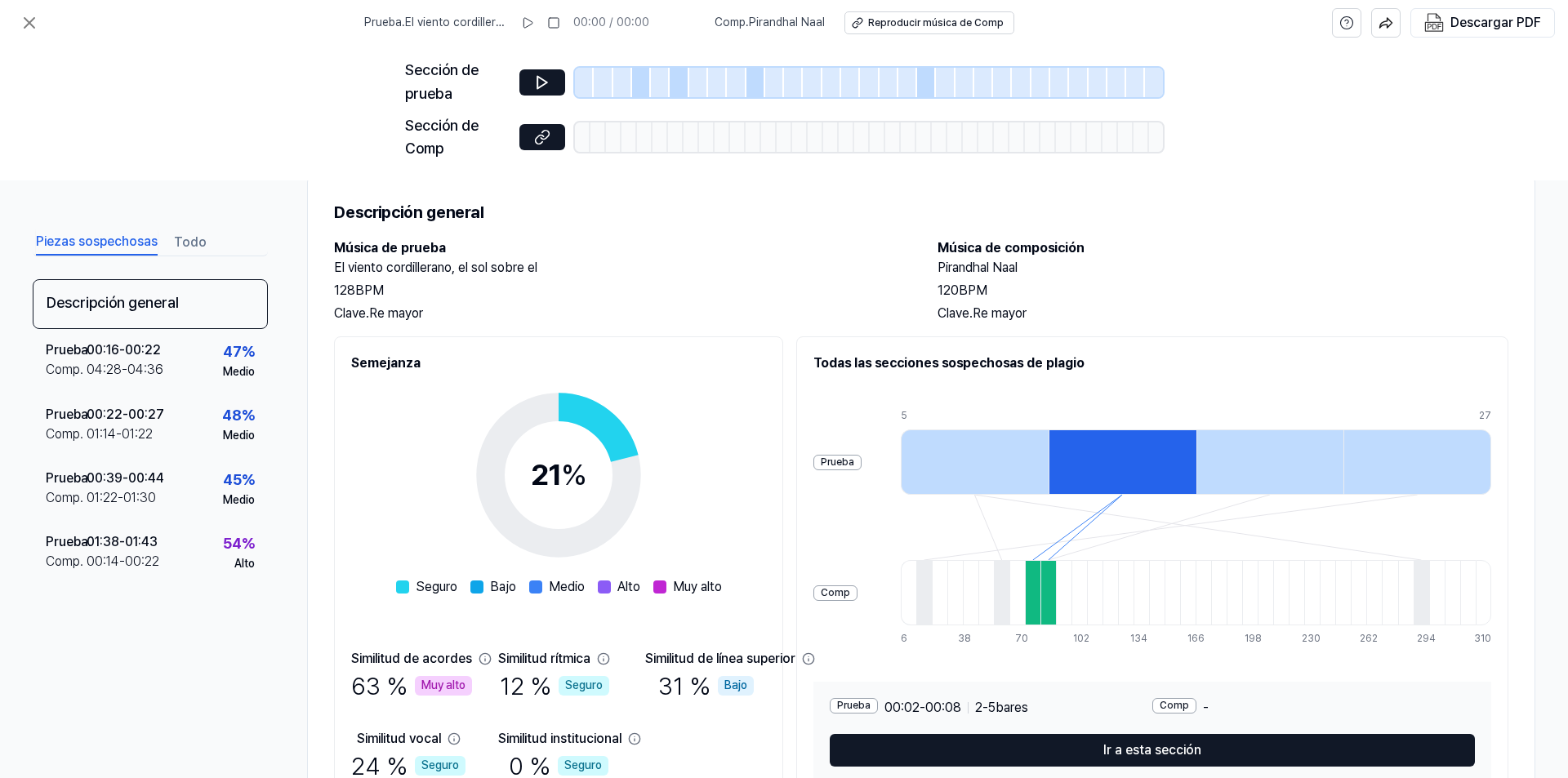
click at [1040, 588] on div at bounding box center [1032, 592] width 16 height 66
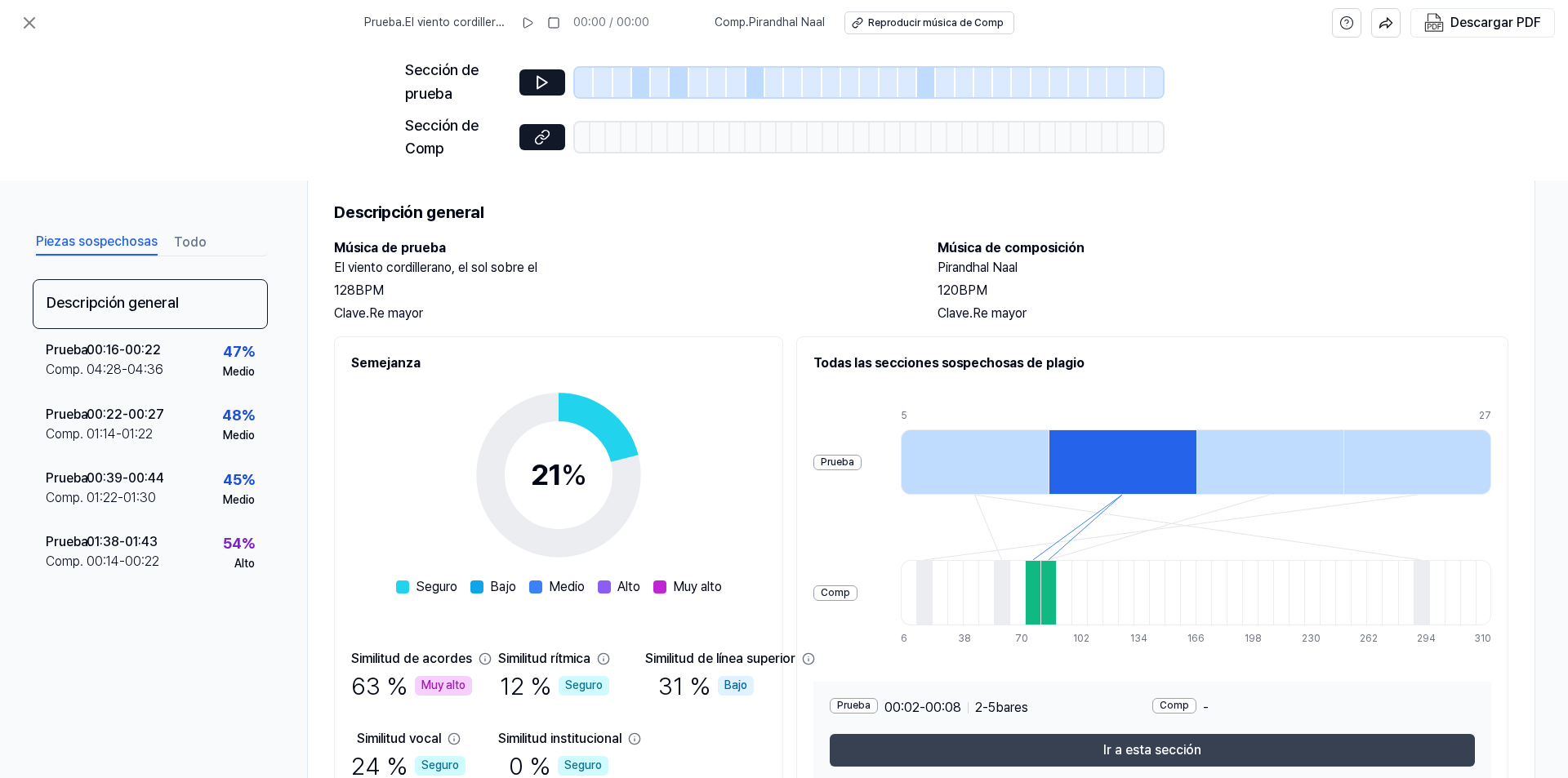
click at [1201, 758] on font "Ir a esta sección" at bounding box center [1152, 749] width 98 height 16
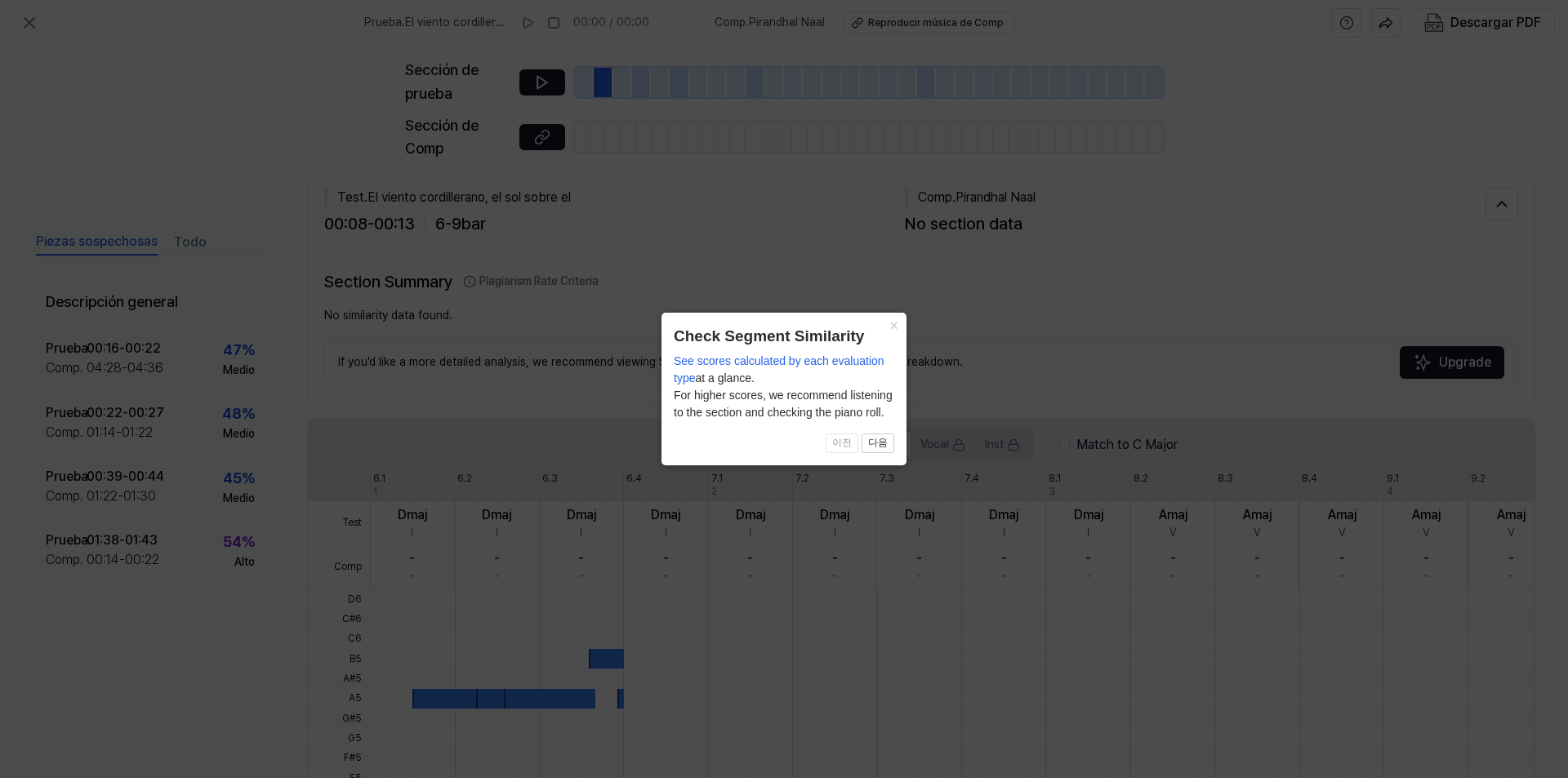
scroll to position [286, 0]
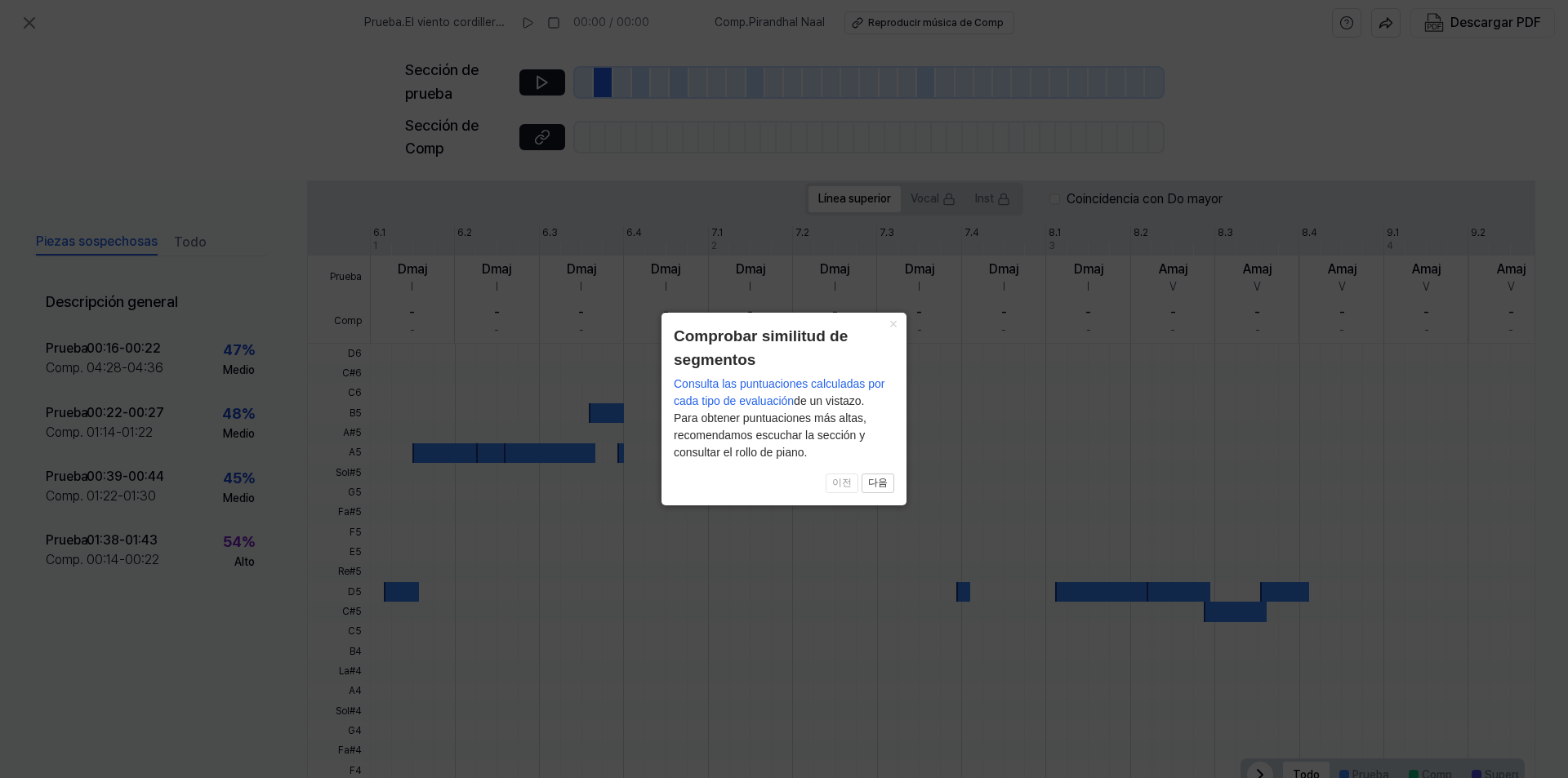
click at [893, 328] on font "×" at bounding box center [893, 324] width 9 height 17
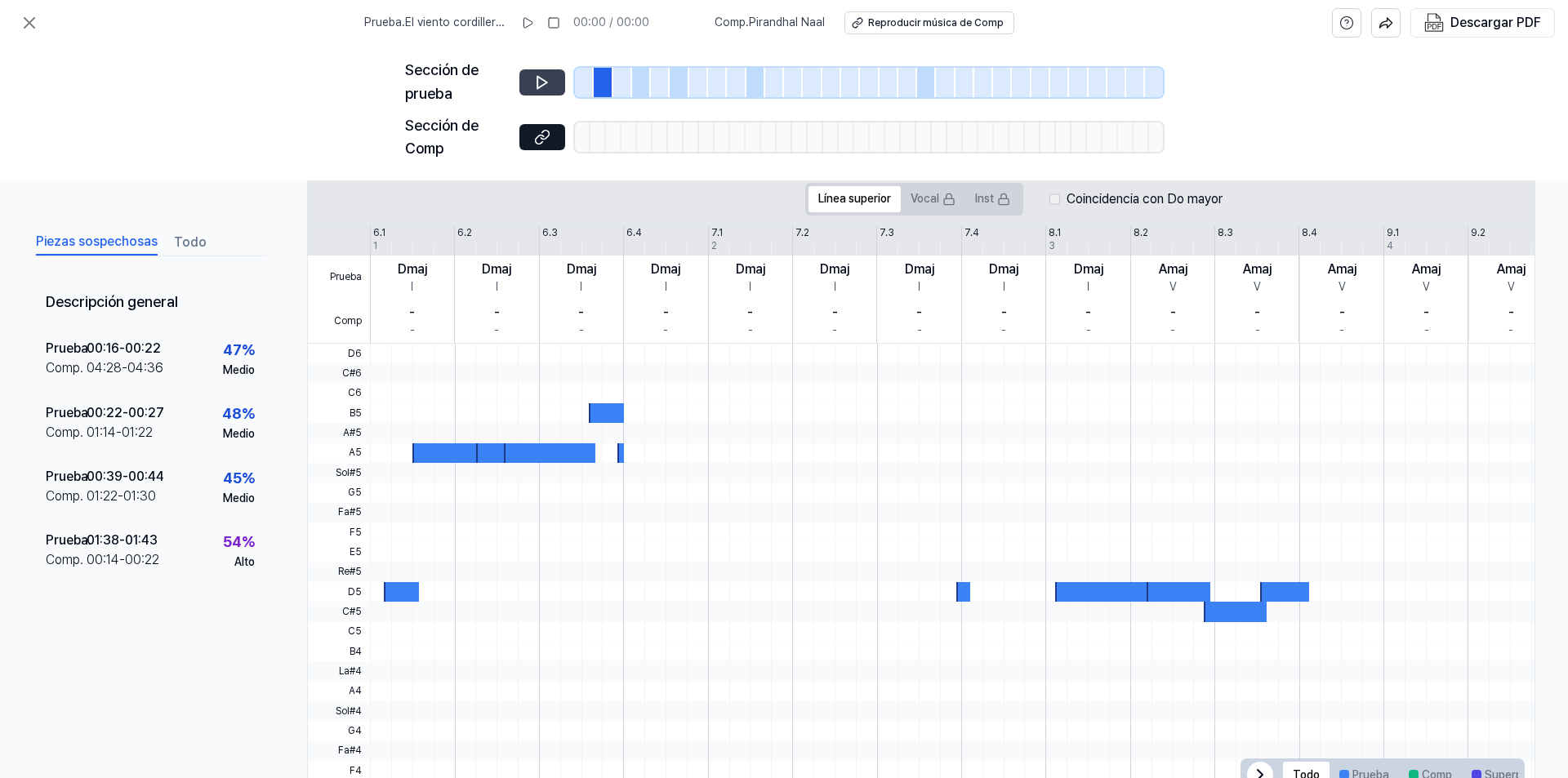
click at [529, 87] on button at bounding box center [541, 82] width 45 height 26
click at [529, 86] on button at bounding box center [541, 82] width 45 height 26
click at [407, 251] on div "Prueba Comp 6.1 6.2 6.3 6.4 7.1 7.2 7.3 7.4 8.1 8.2 8.3 8.4 9.1 9.2 9.3 9.4 10.…" at bounding box center [1013, 285] width 1411 height 117
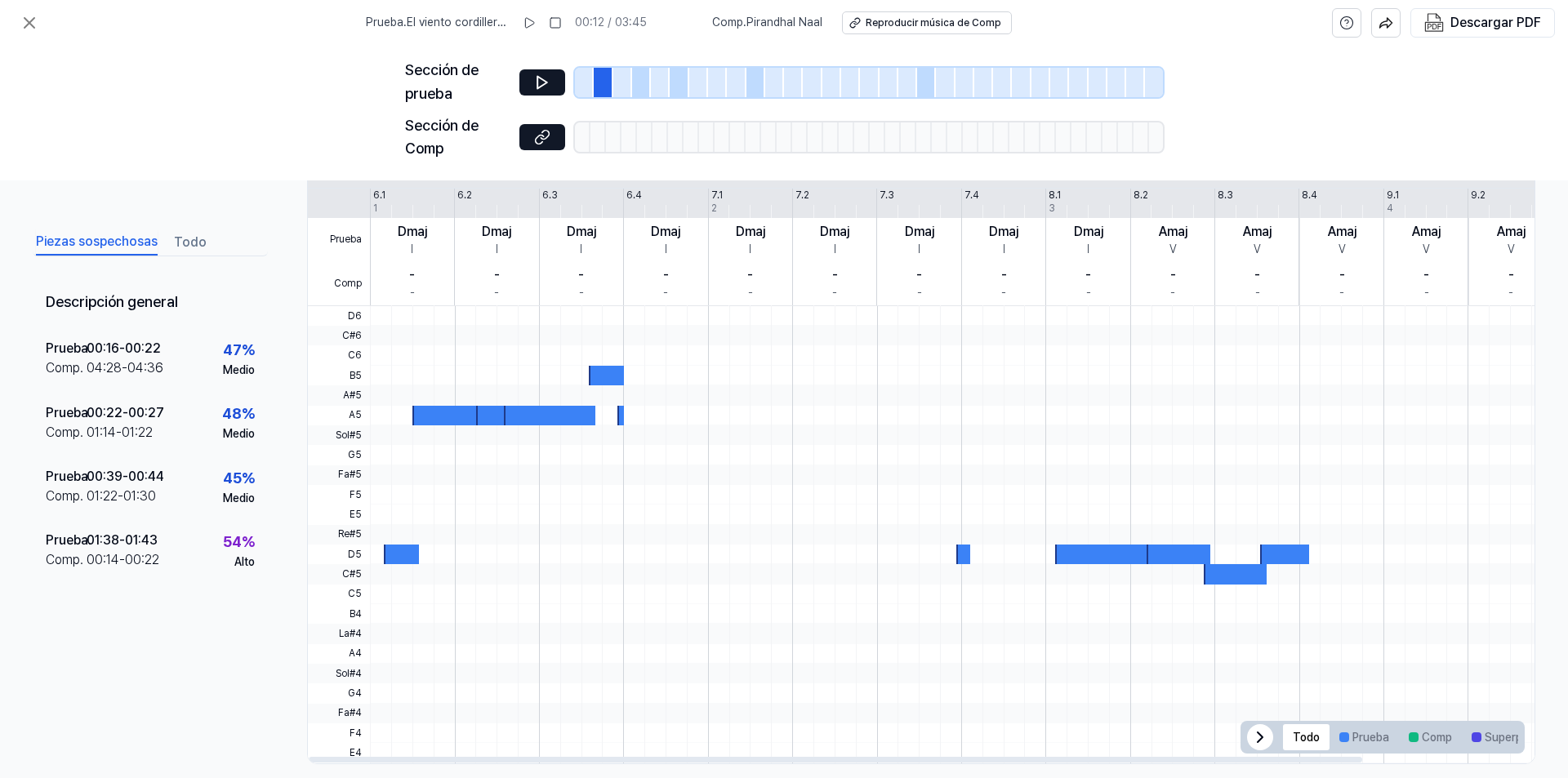
scroll to position [343, 0]
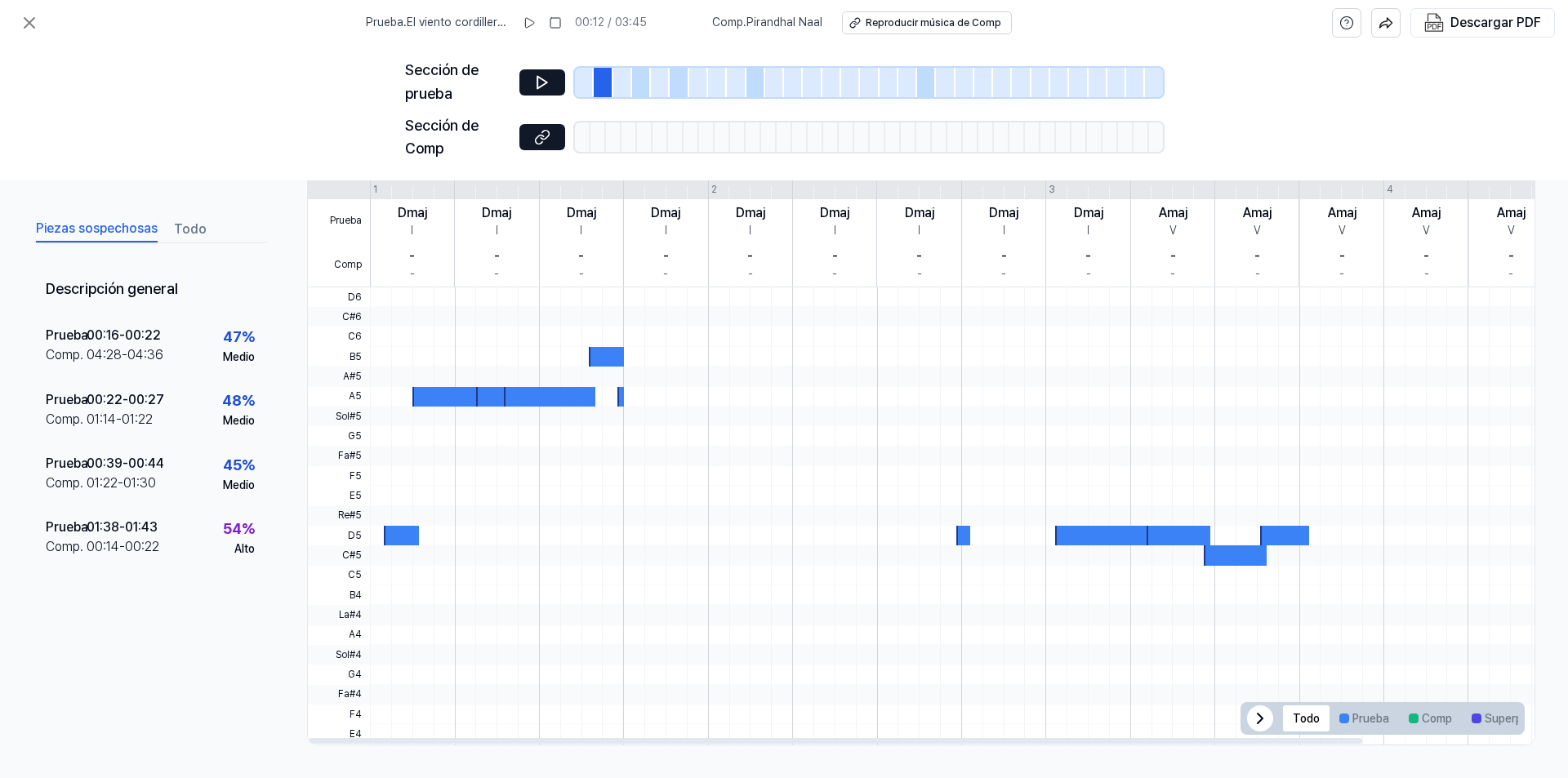
click at [1251, 720] on icon at bounding box center [1259, 718] width 19 height 19
click at [1503, 722] on icon at bounding box center [1504, 718] width 19 height 19
click at [444, 404] on div at bounding box center [446, 396] width 70 height 19
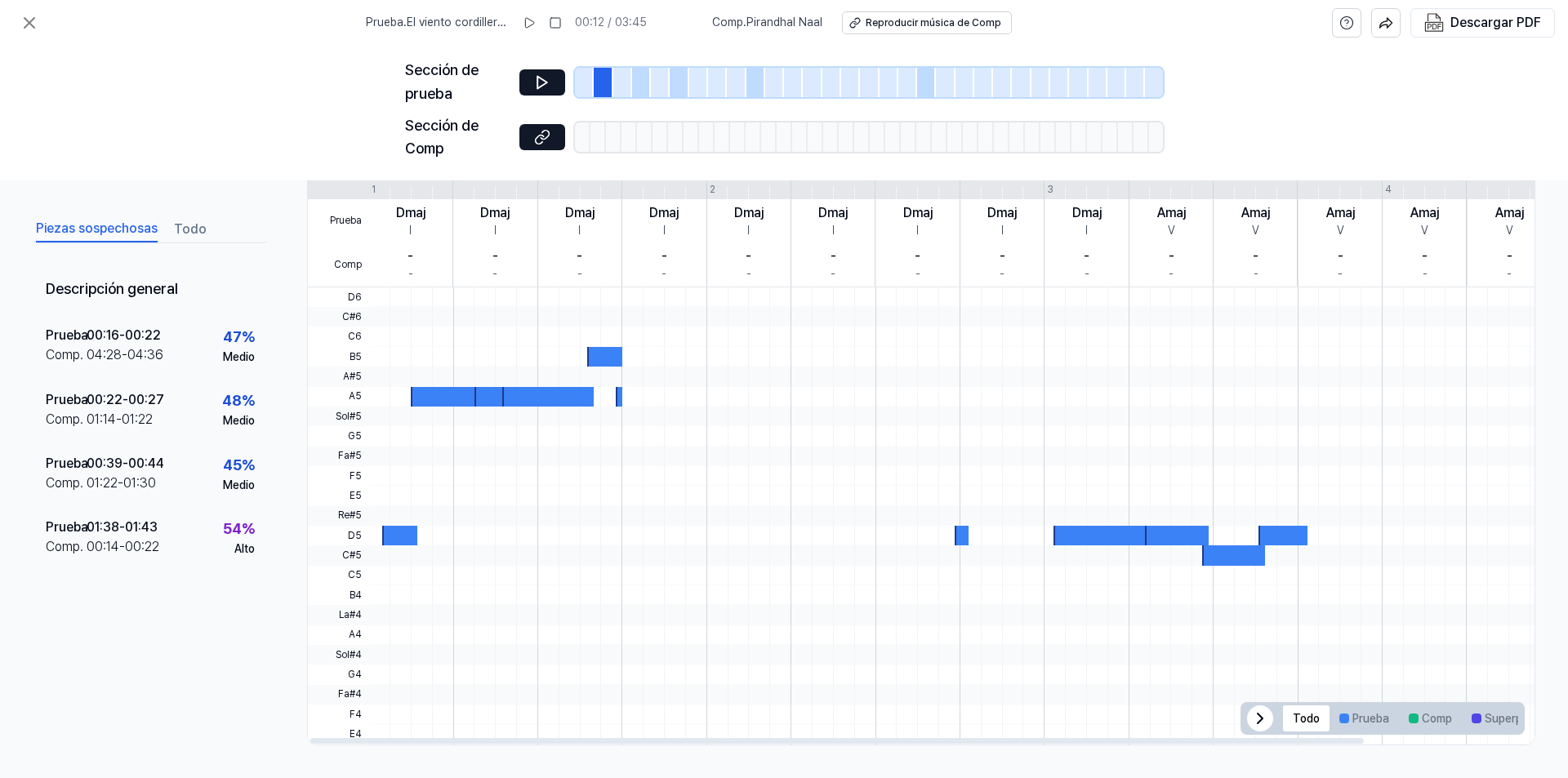
click at [423, 397] on div at bounding box center [446, 396] width 70 height 19
click at [109, 362] on font "04:28" at bounding box center [104, 355] width 35 height 16
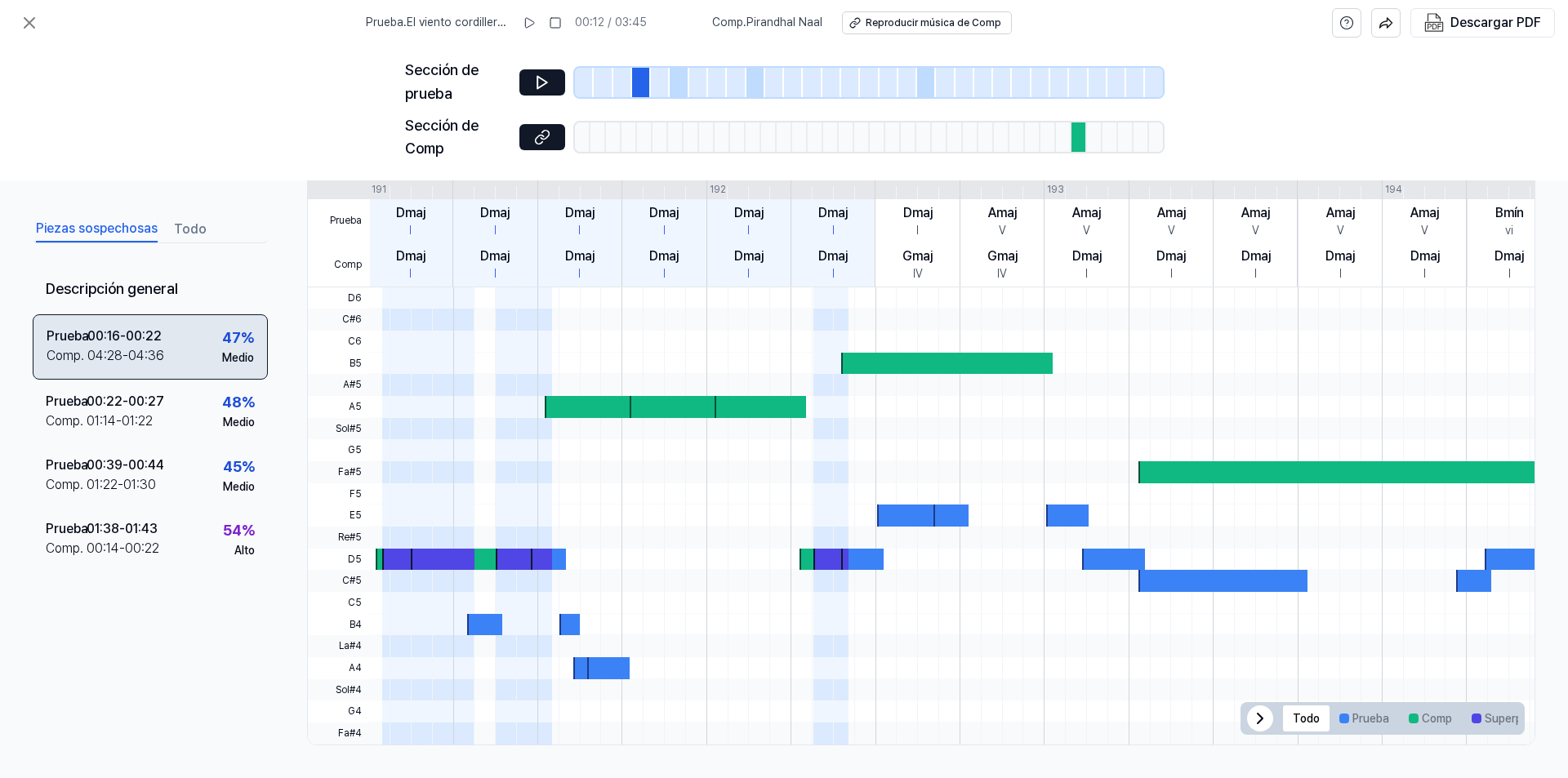
click at [104, 363] on font "04:28" at bounding box center [105, 355] width 35 height 16
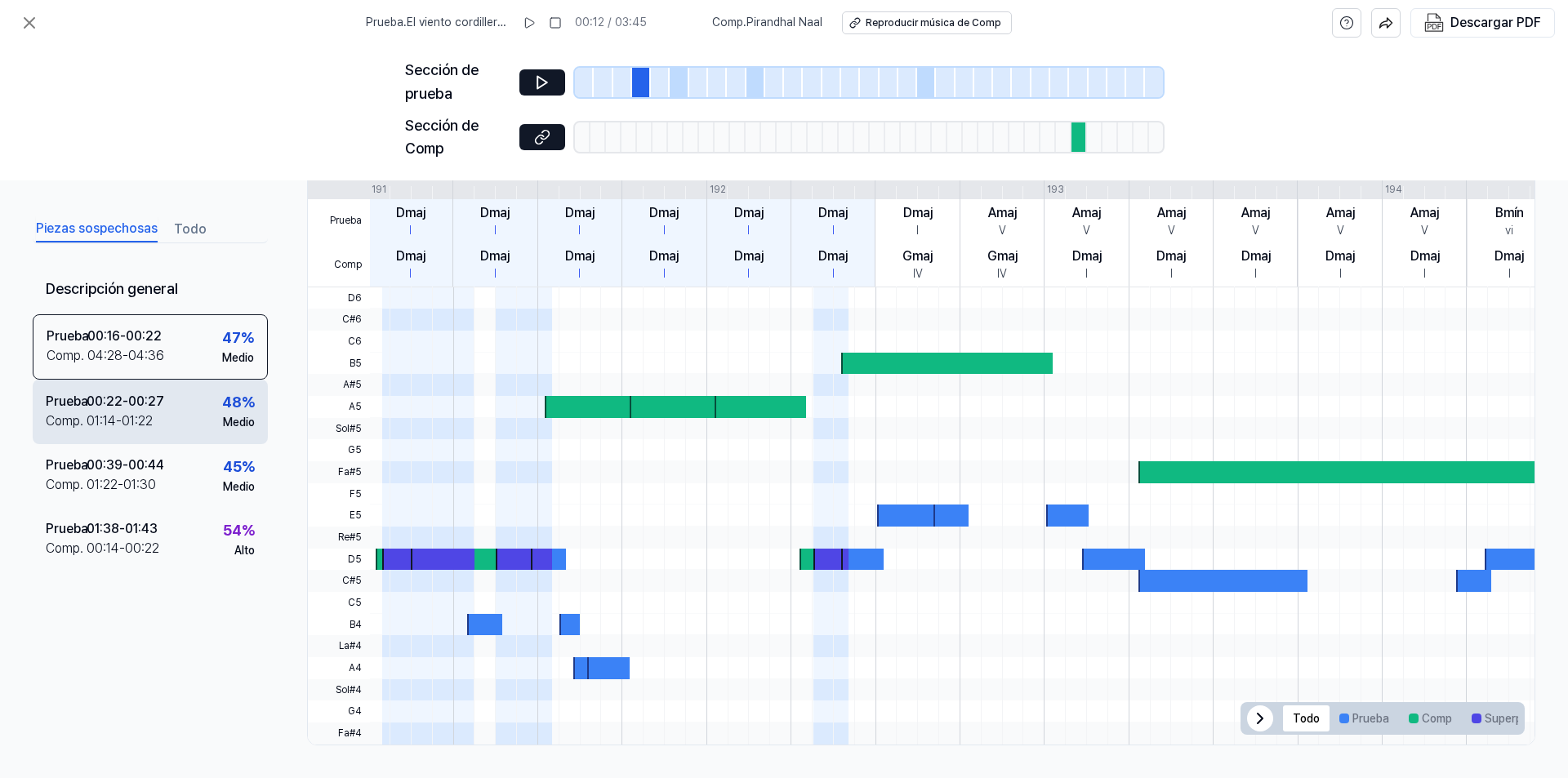
click at [121, 428] on font "-" at bounding box center [118, 419] width 6 height 16
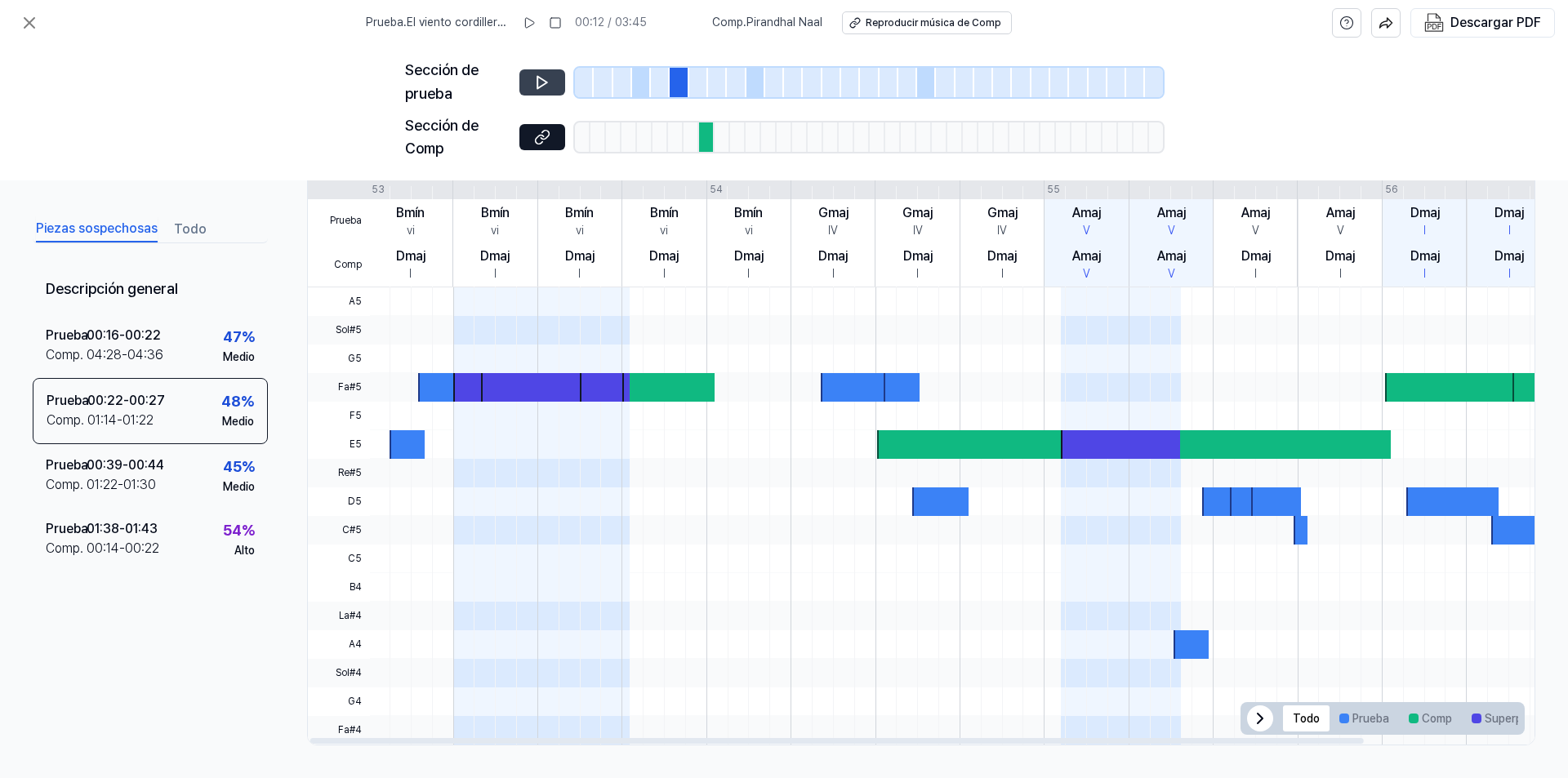
click at [545, 82] on icon at bounding box center [542, 82] width 17 height 17
click at [675, 81] on div at bounding box center [679, 82] width 18 height 30
click at [547, 83] on icon at bounding box center [542, 82] width 17 height 17
click at [679, 81] on div at bounding box center [679, 82] width 18 height 30
click at [679, 80] on div at bounding box center [679, 82] width 18 height 30
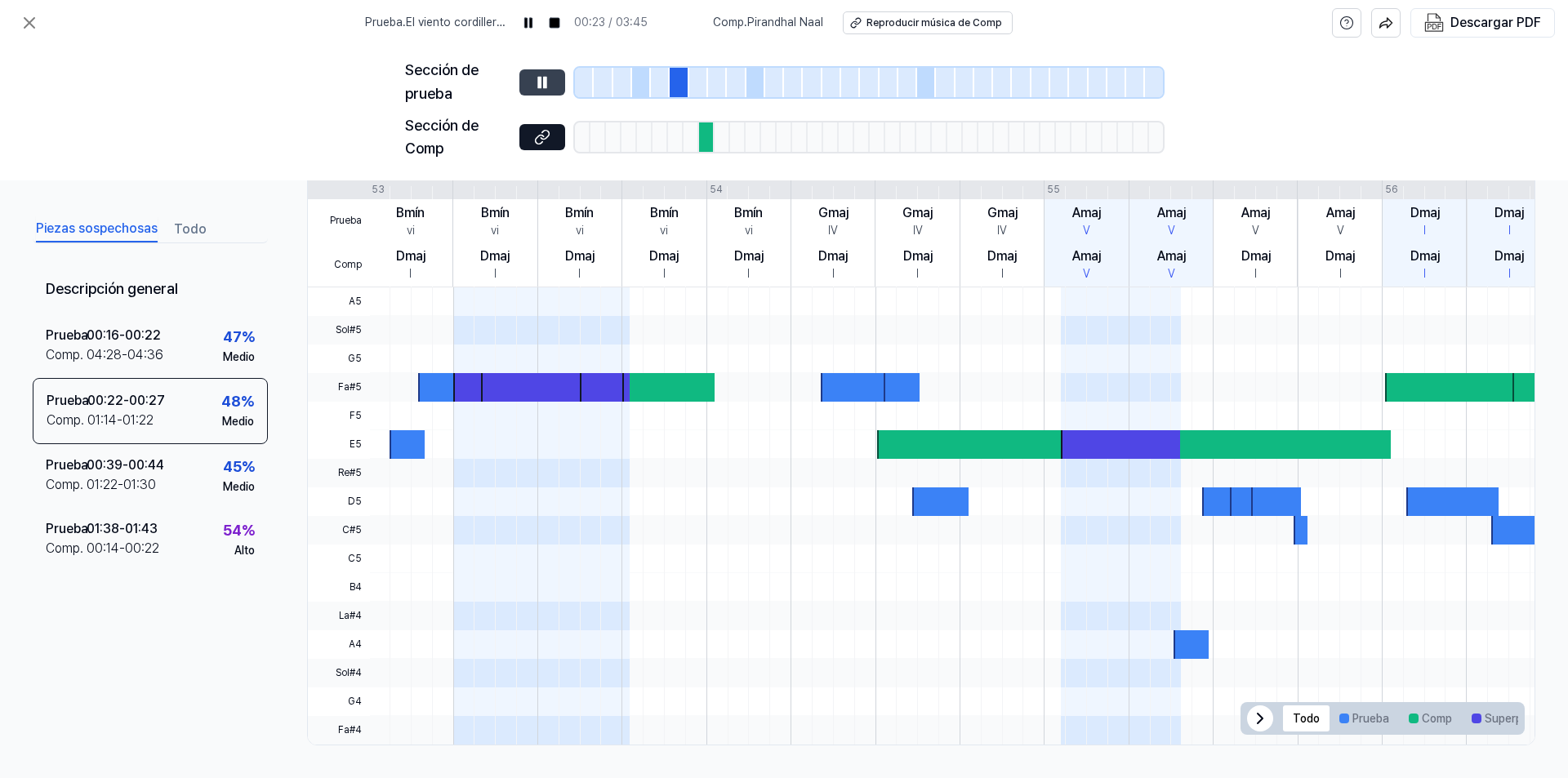
click at [679, 80] on div at bounding box center [679, 82] width 18 height 30
click at [547, 83] on icon at bounding box center [542, 82] width 17 height 17
click at [677, 82] on div at bounding box center [679, 82] width 18 height 30
click at [675, 82] on div at bounding box center [679, 82] width 18 height 30
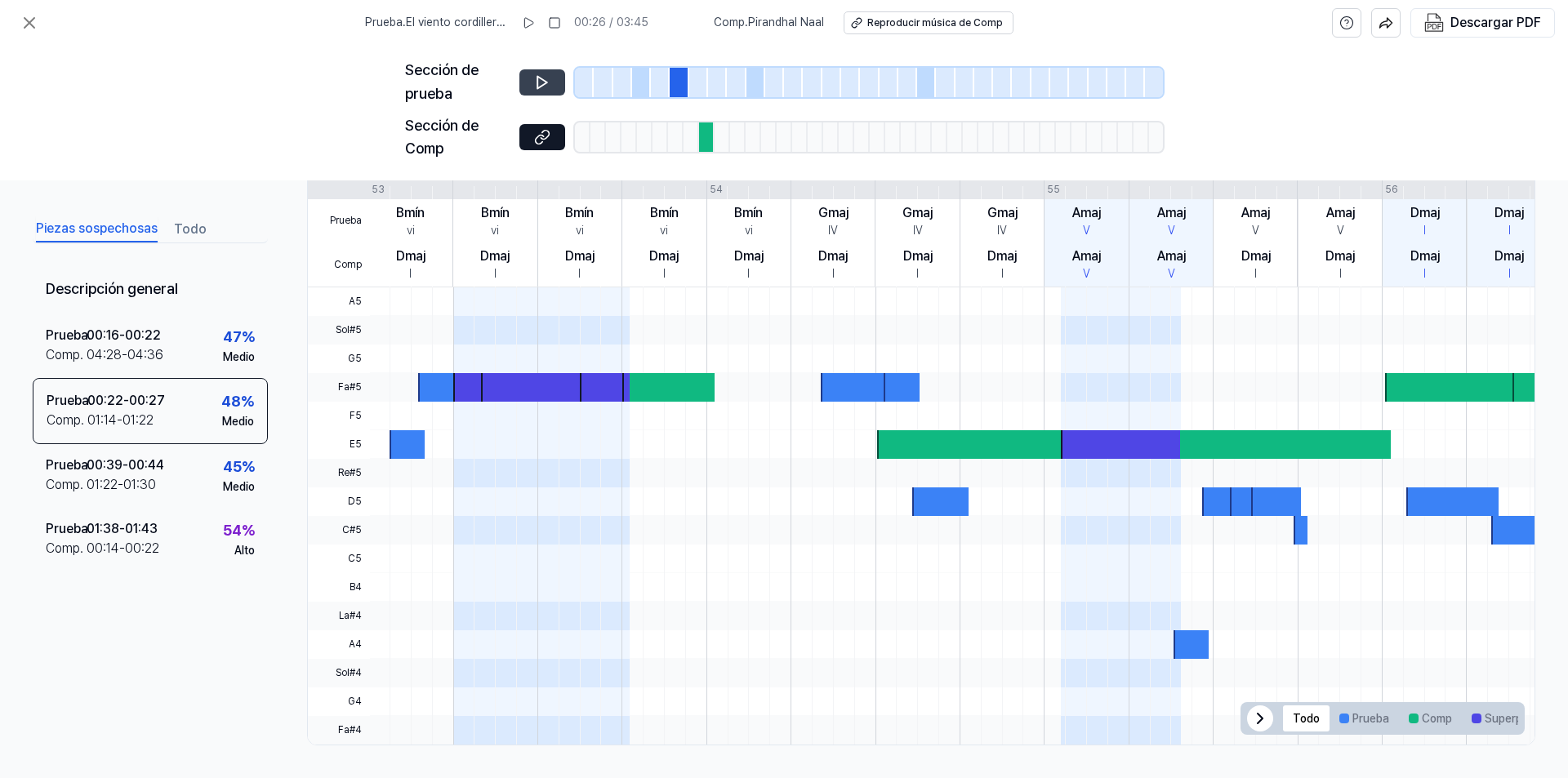
click at [703, 138] on div at bounding box center [707, 138] width 16 height 30
click at [701, 137] on div at bounding box center [707, 138] width 16 height 30
click at [699, 136] on div at bounding box center [707, 138] width 16 height 30
click at [538, 140] on icon at bounding box center [542, 138] width 17 height 17
click at [29, 26] on icon at bounding box center [29, 22] width 19 height 19
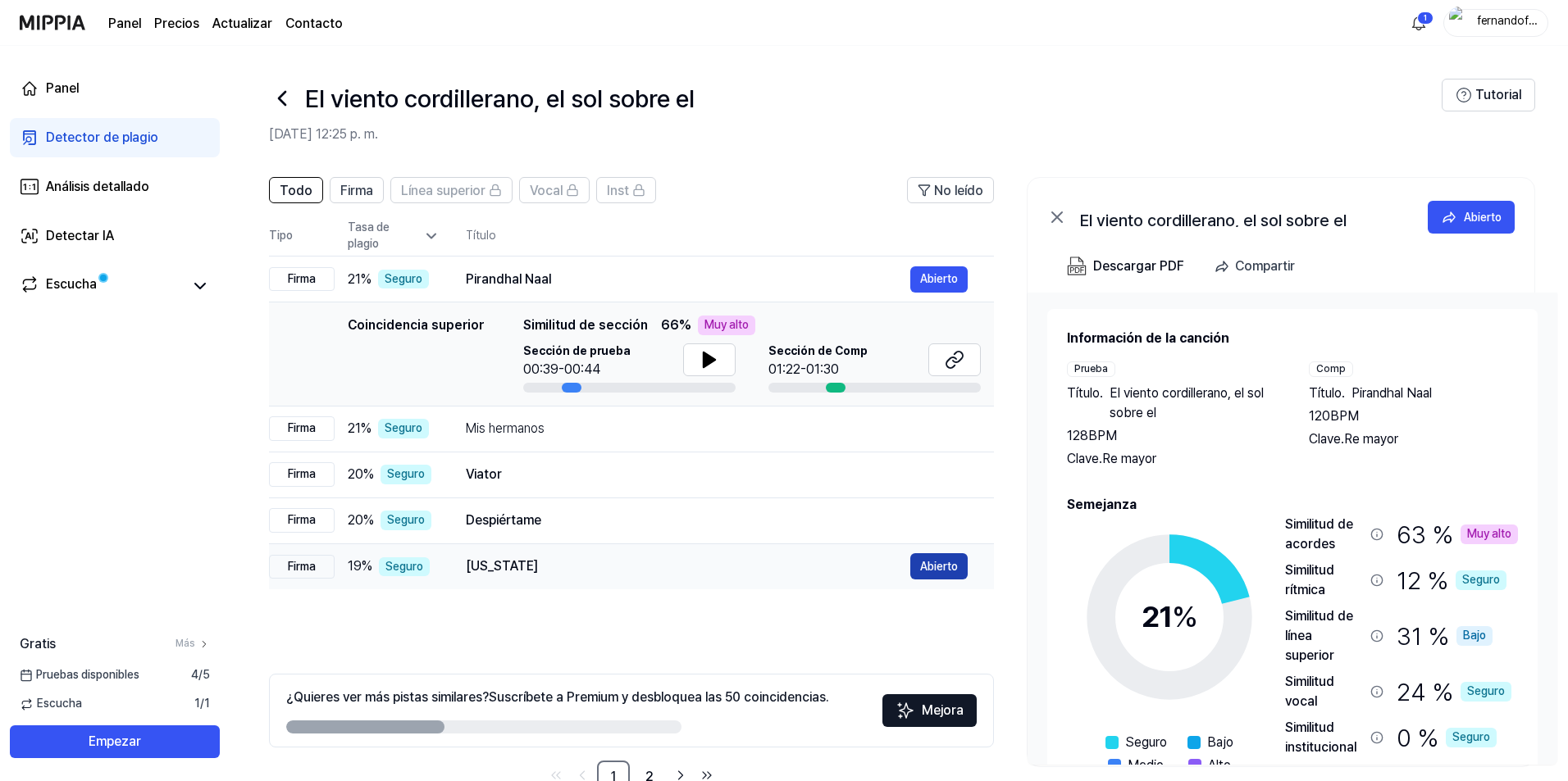
click at [955, 574] on font "Abierto" at bounding box center [939, 566] width 38 height 18
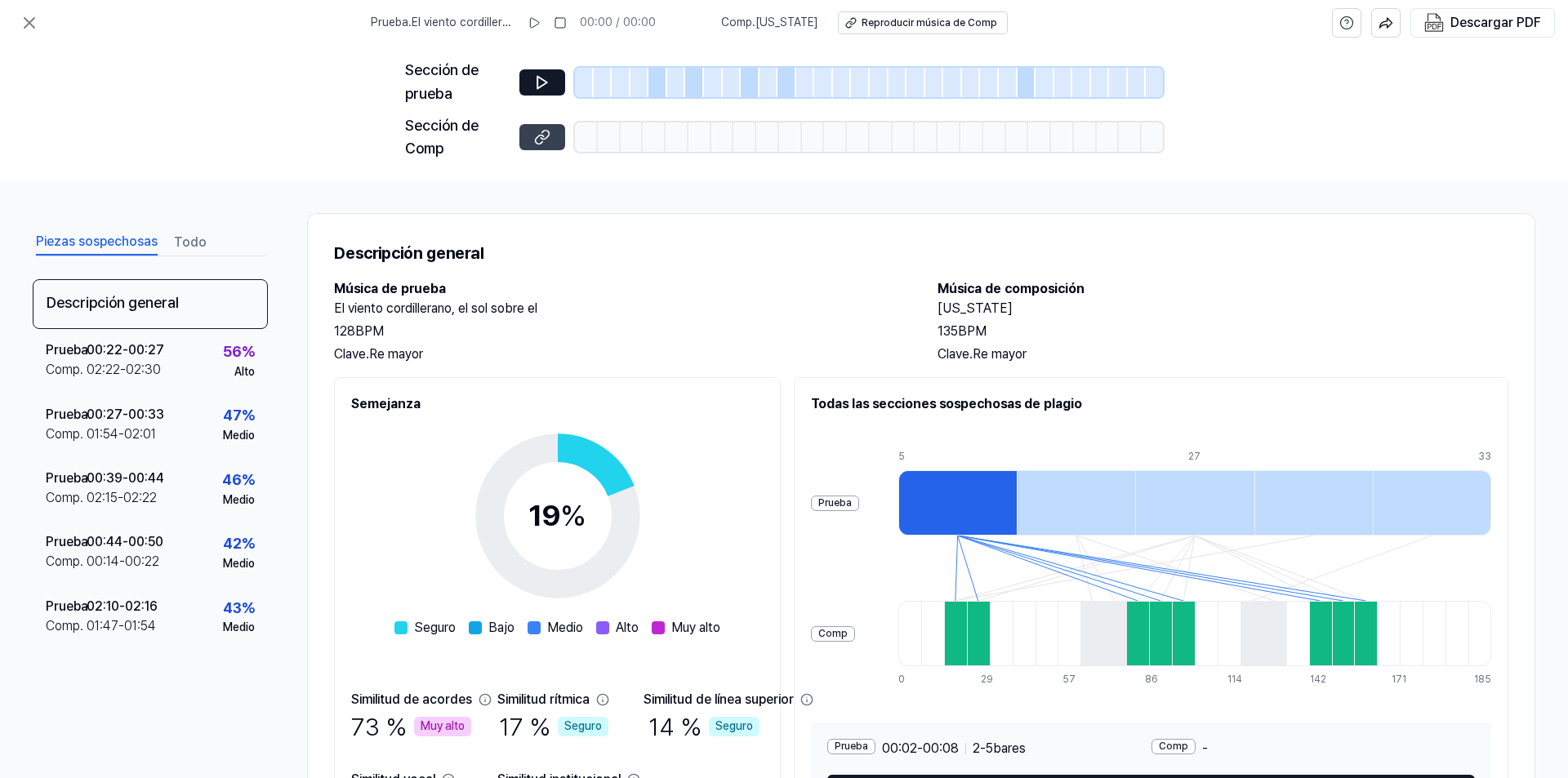
click at [545, 138] on icon at bounding box center [544, 135] width 8 height 9
click at [1461, 25] on font "Descargar PDF" at bounding box center [1496, 22] width 91 height 16
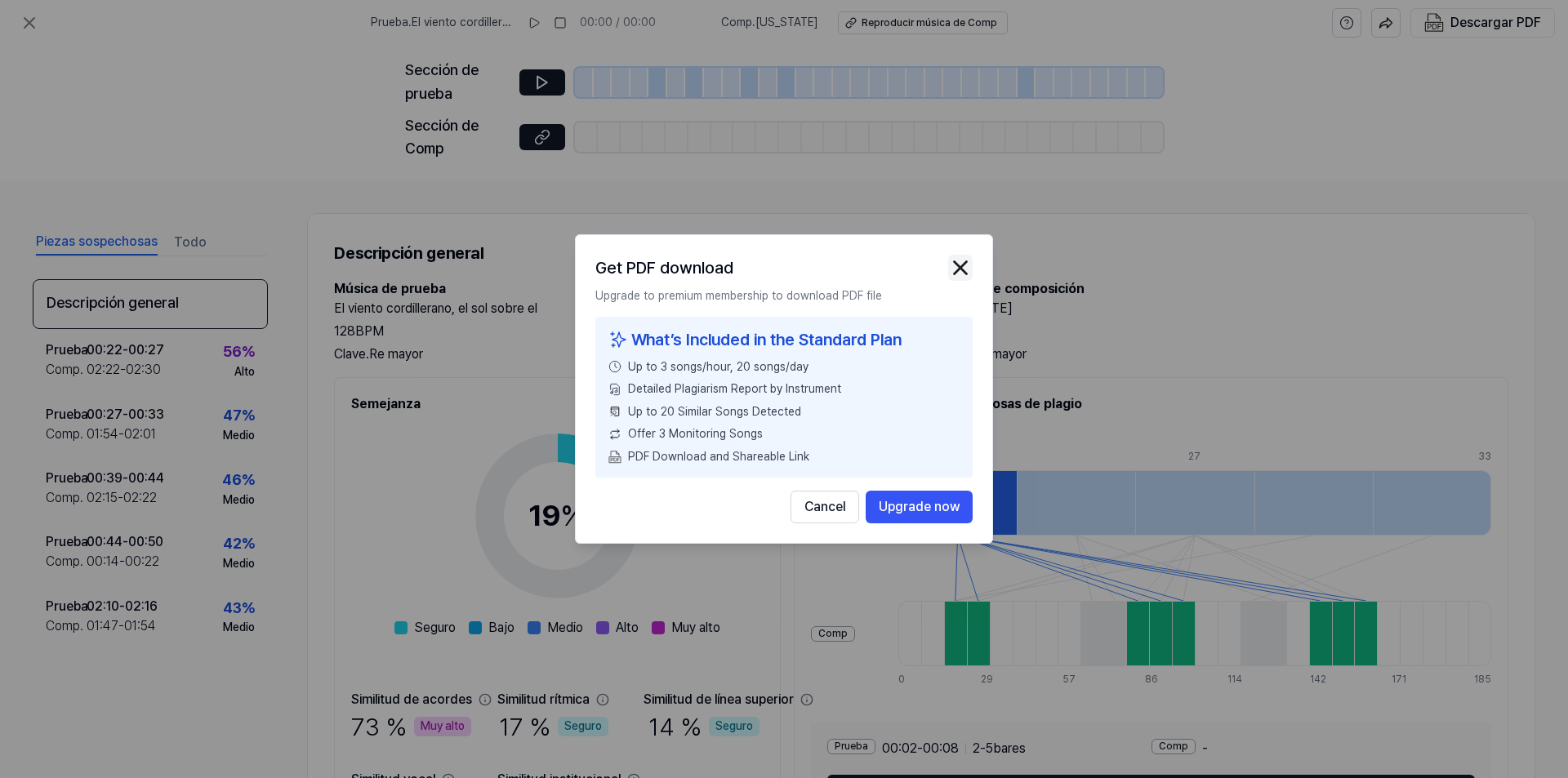
click at [966, 257] on img "button" at bounding box center [960, 268] width 25 height 25
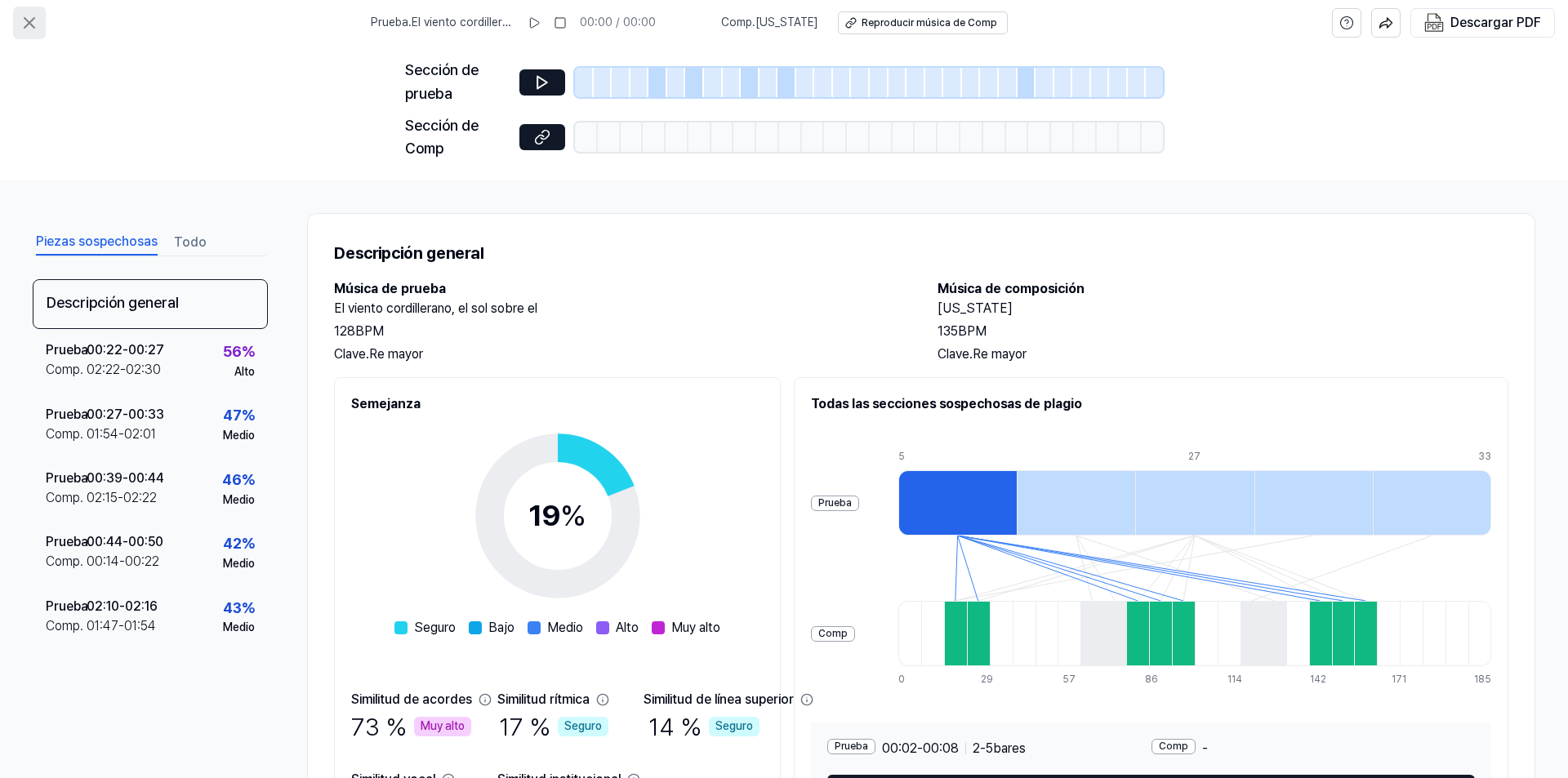
click at [31, 15] on icon at bounding box center [29, 22] width 19 height 19
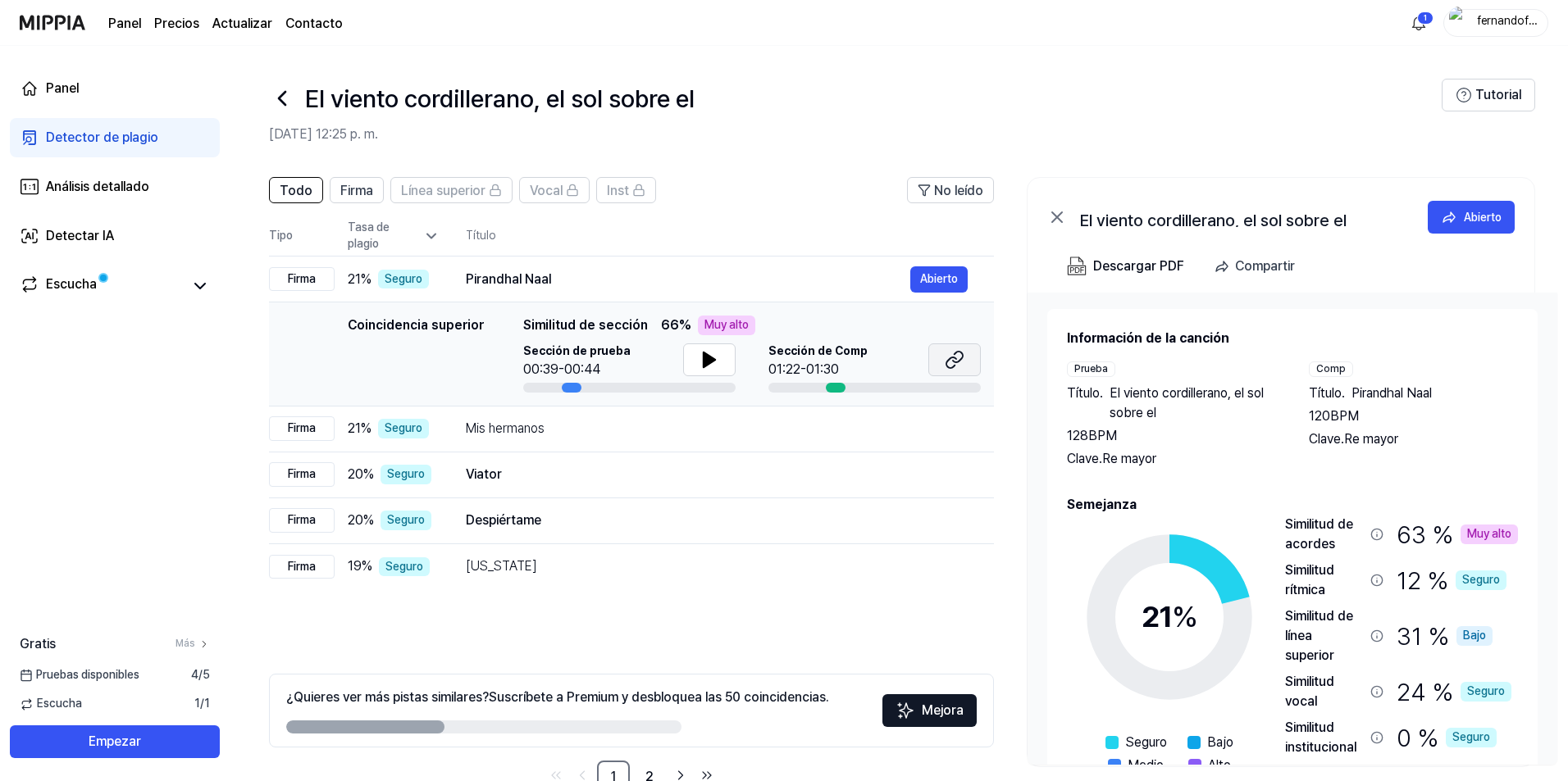
click at [955, 370] on button at bounding box center [954, 359] width 53 height 32
click at [110, 285] on link "Escucha" at bounding box center [101, 286] width 164 height 23
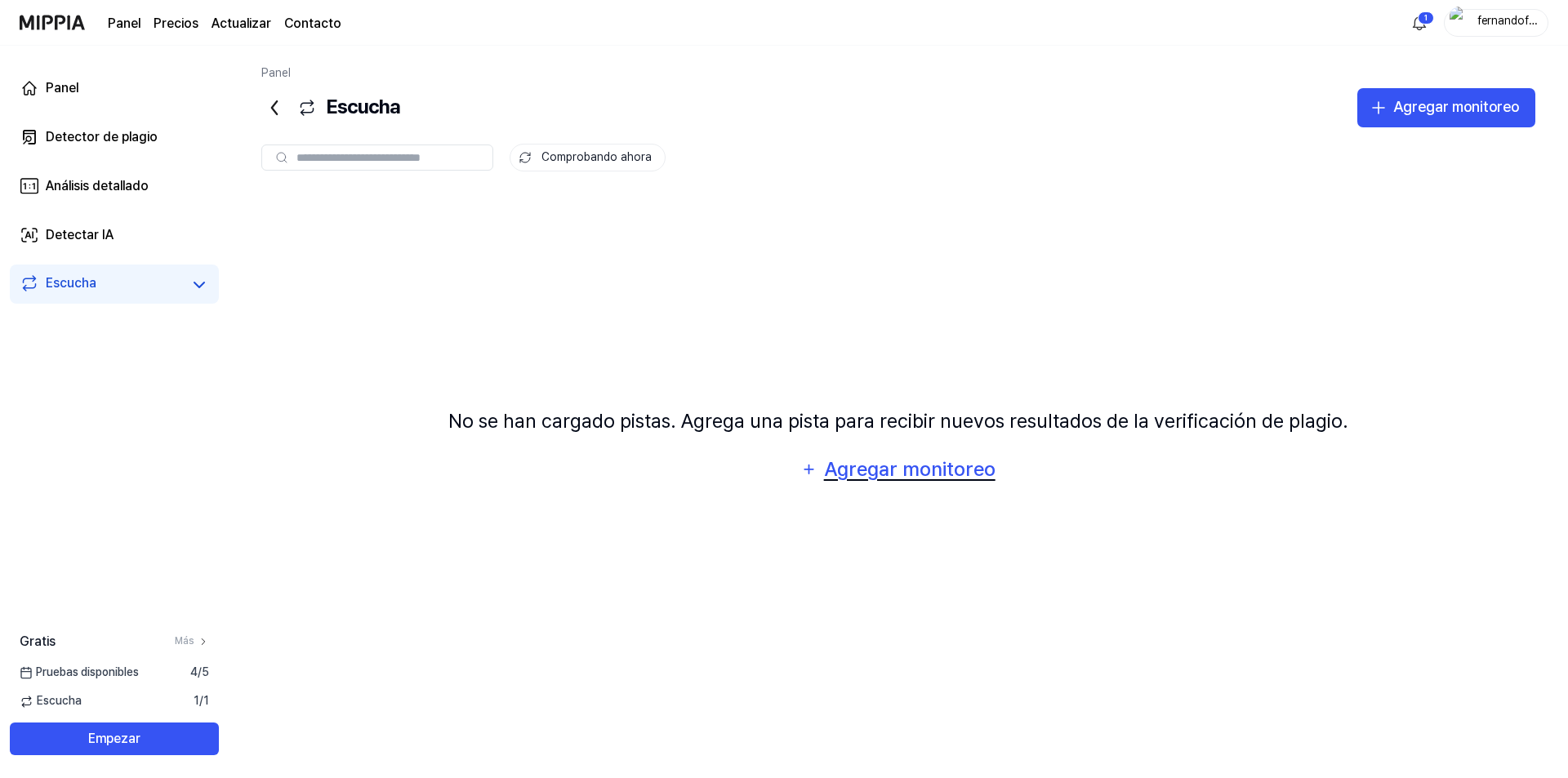
click at [924, 472] on font "Agregar monitoreo" at bounding box center [910, 469] width 172 height 24
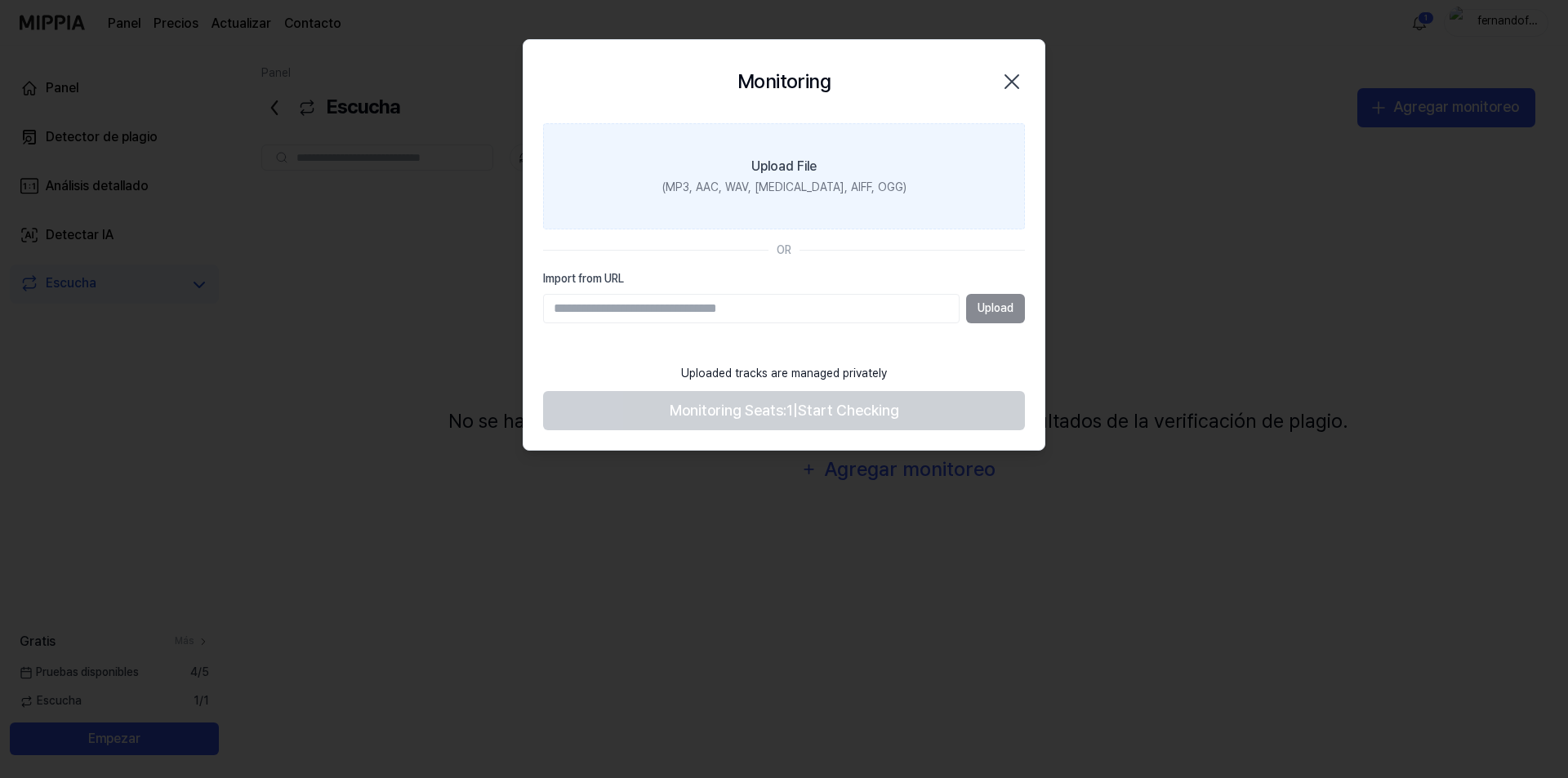
click at [853, 191] on div "(MP3, AAC, WAV, FLAC, AIFF, OGG)" at bounding box center [784, 188] width 244 height 17
click at [0, 0] on input "Upload File (MP3, AAC, WAV, FLAC, AIFF, OGG)" at bounding box center [0, 0] width 0 height 0
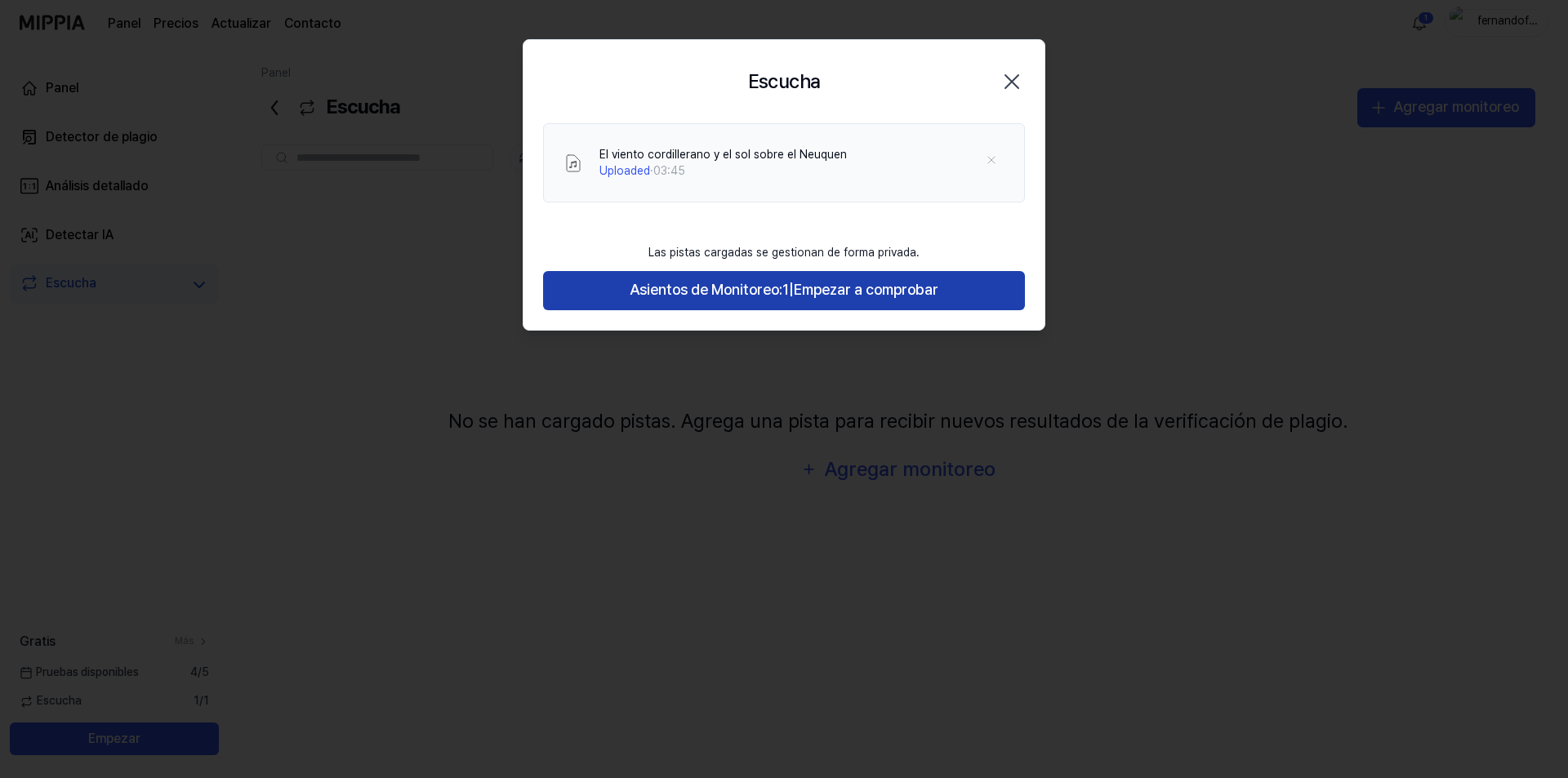
click at [743, 295] on font "Asientos de Monitoreo:" at bounding box center [705, 289] width 152 height 18
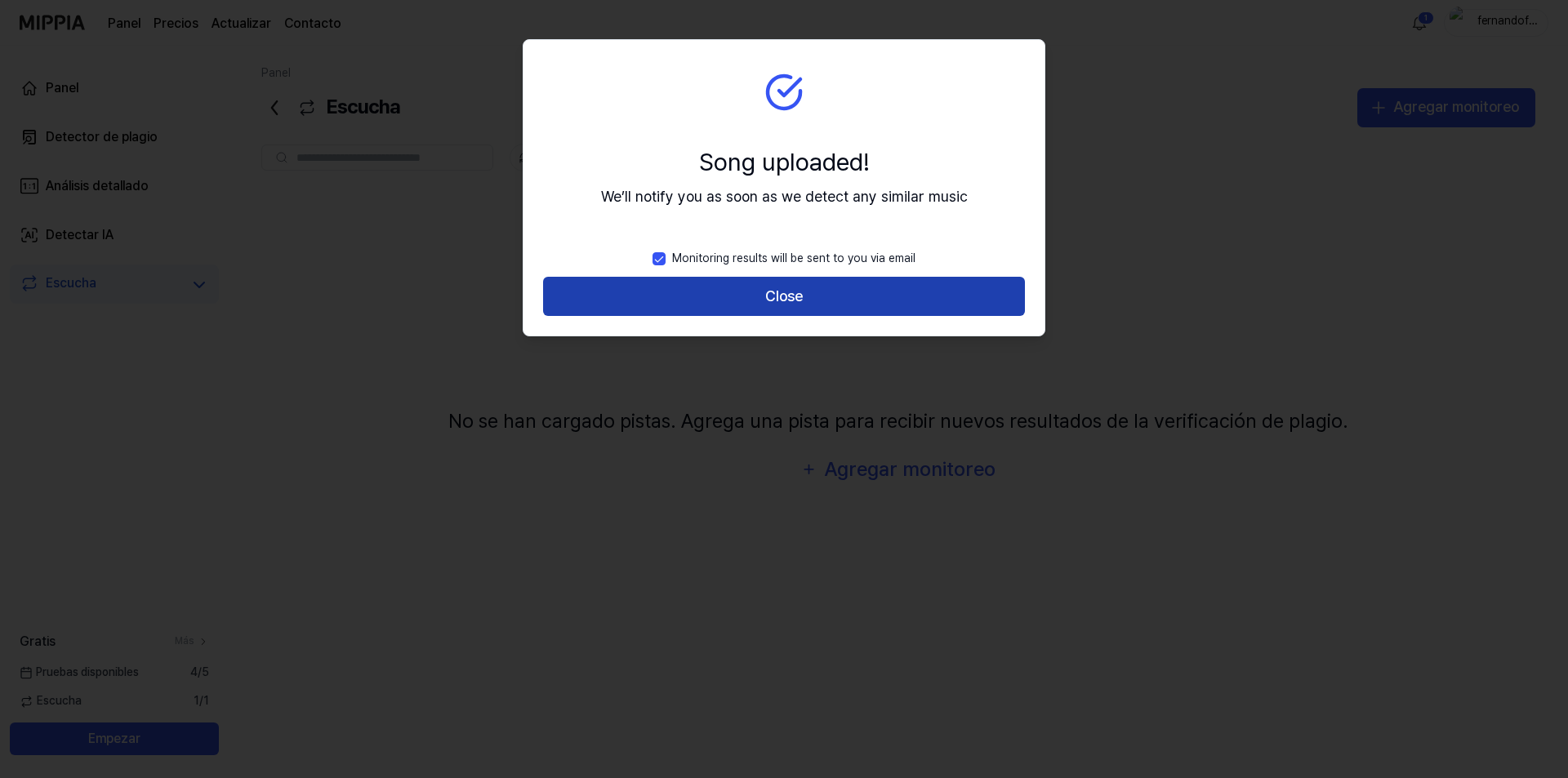
click at [761, 300] on button "Close" at bounding box center [784, 297] width 481 height 39
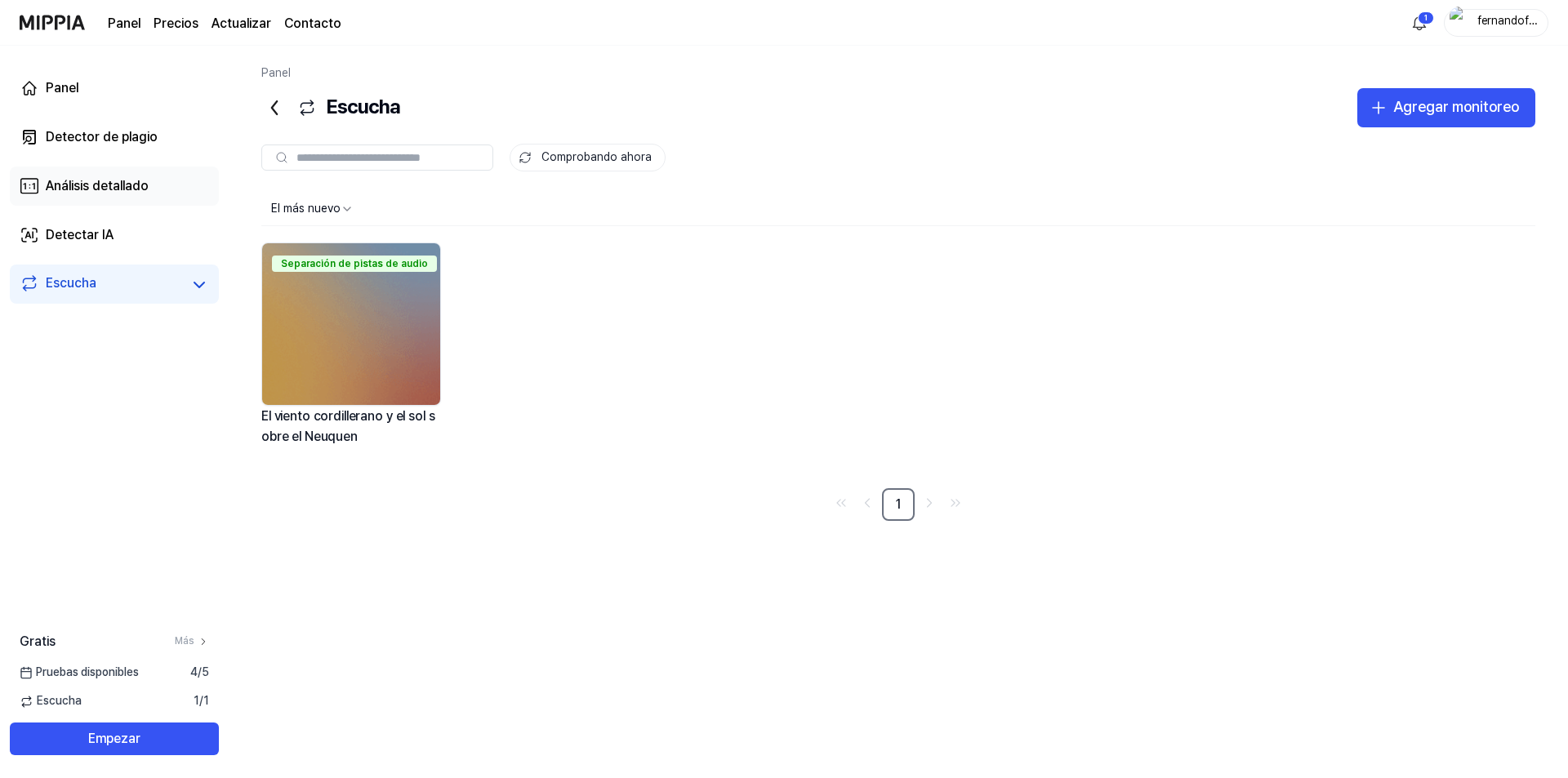
click at [91, 190] on font "Análisis detallado" at bounding box center [96, 186] width 103 height 16
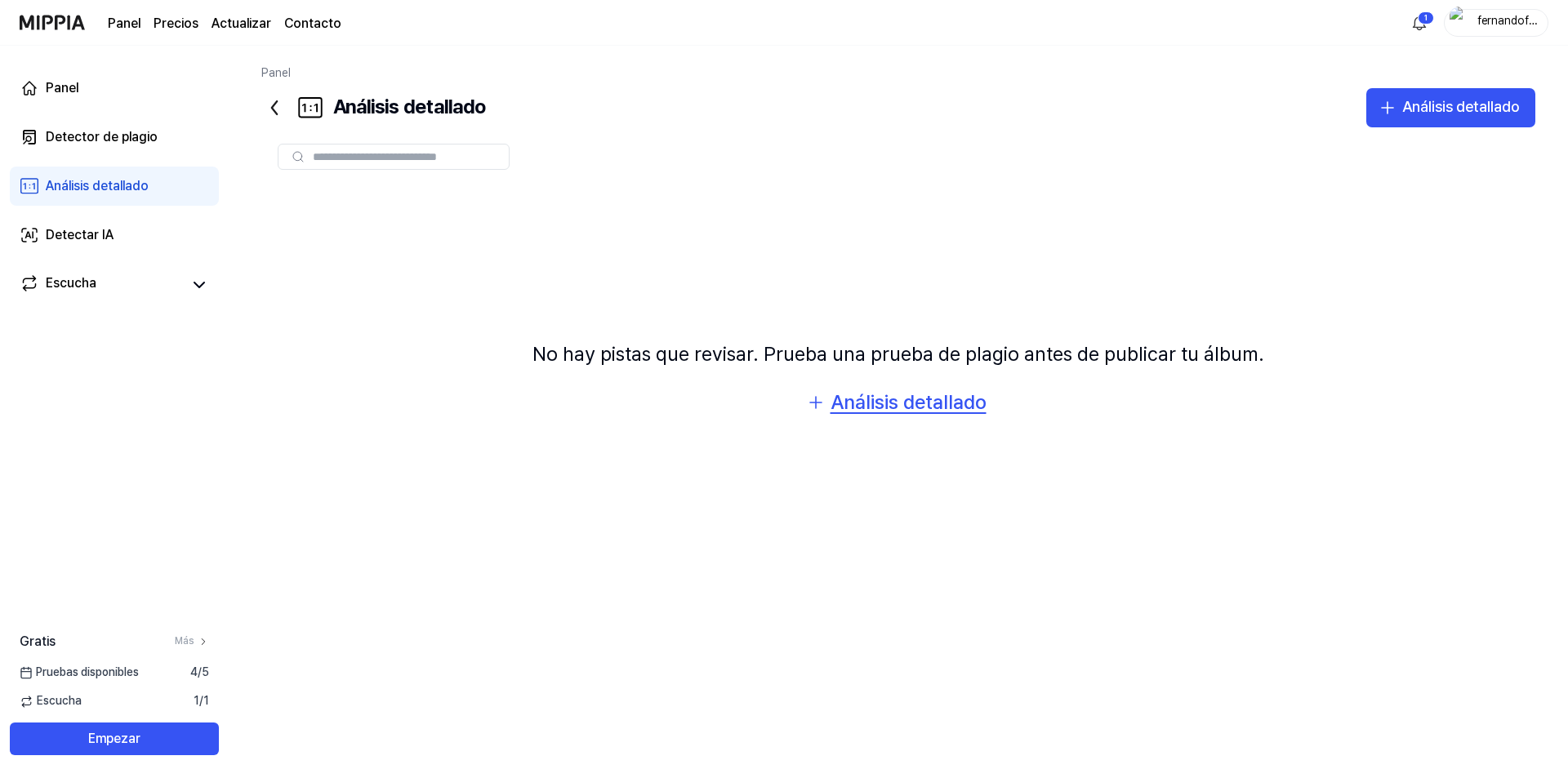
click at [895, 407] on font "Análisis detallado" at bounding box center [908, 402] width 156 height 24
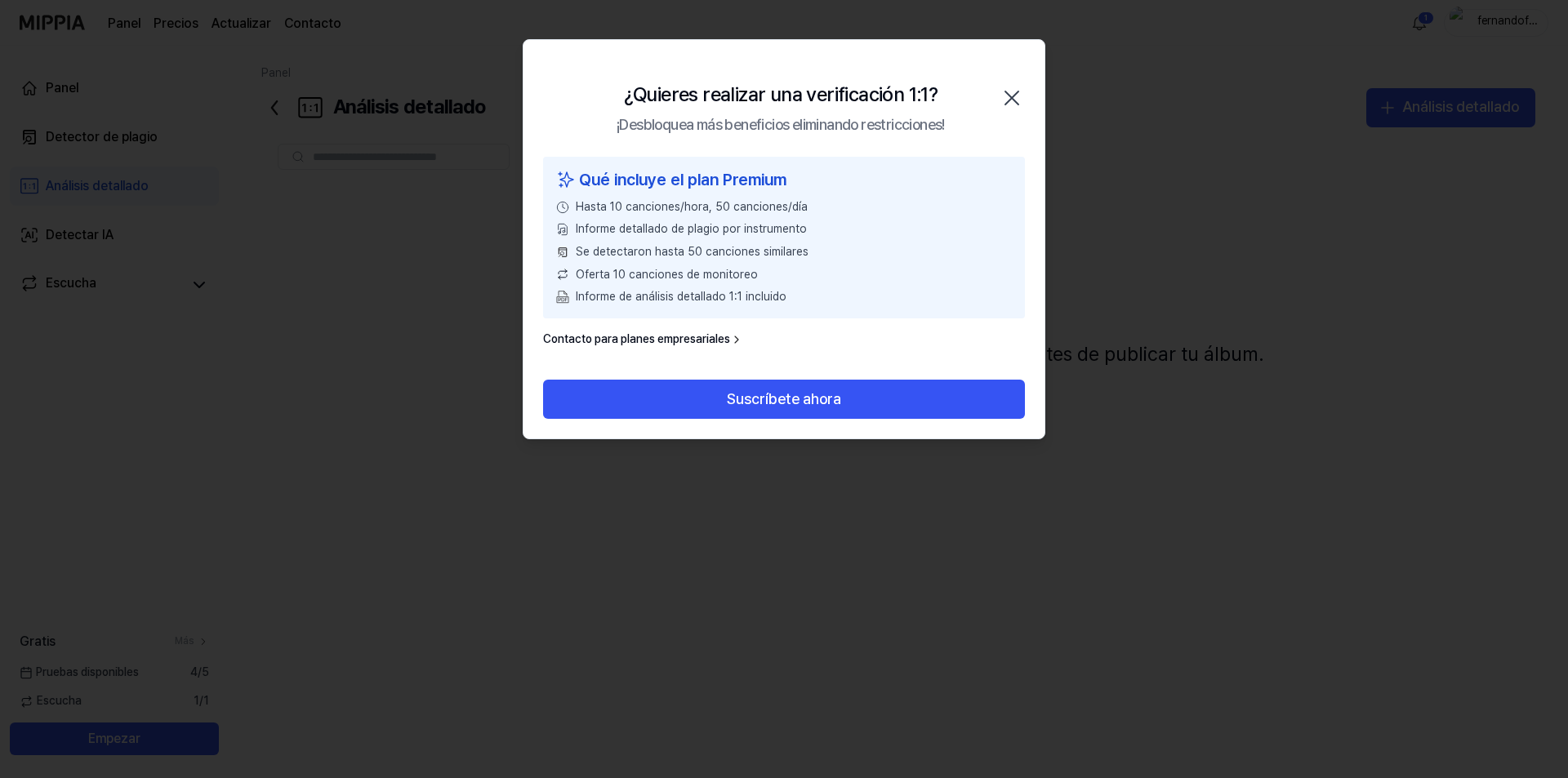
click at [1008, 93] on icon "button" at bounding box center [1012, 98] width 26 height 26
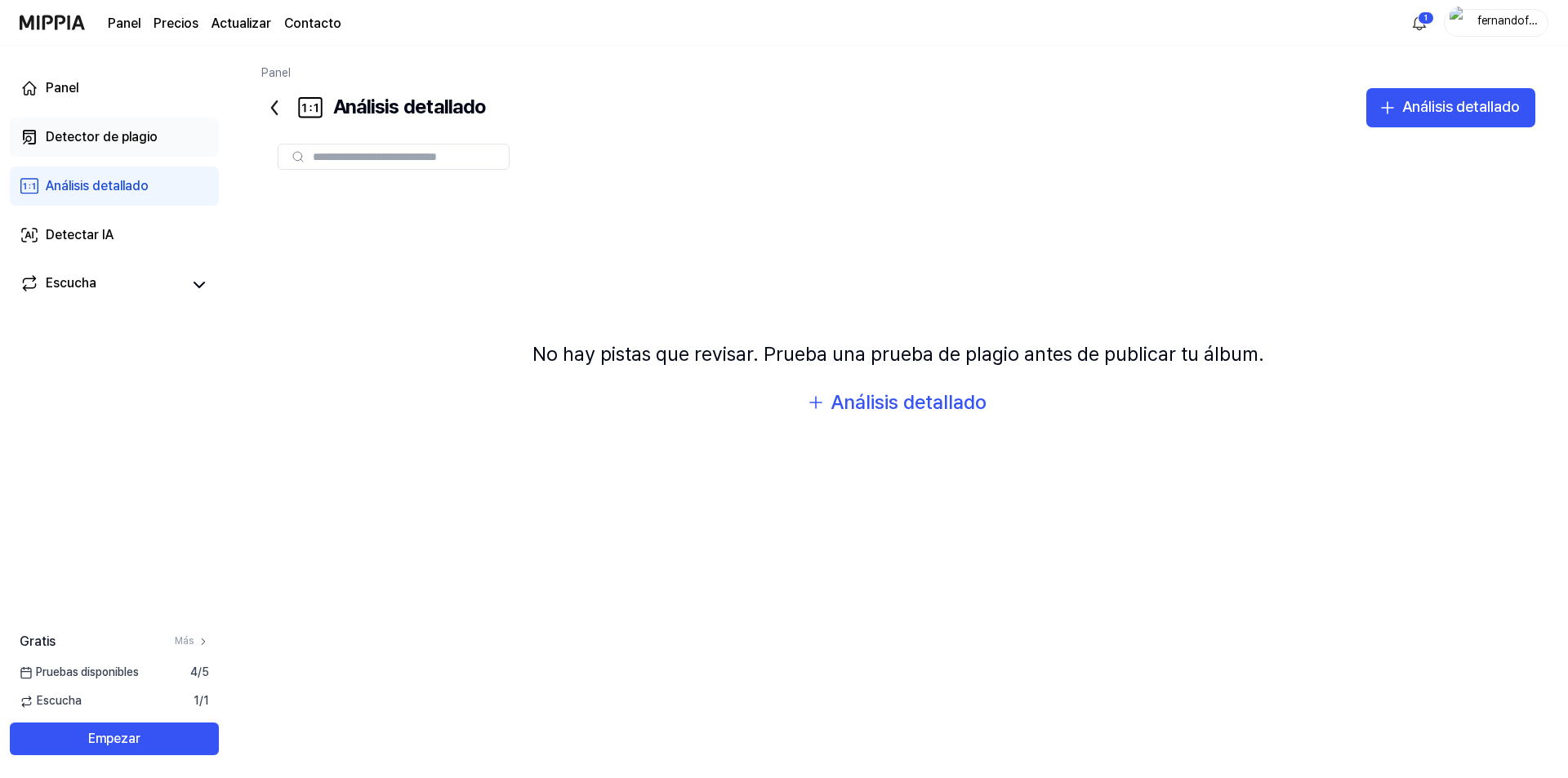
click at [101, 137] on font "Detector de plagio" at bounding box center [101, 137] width 112 height 16
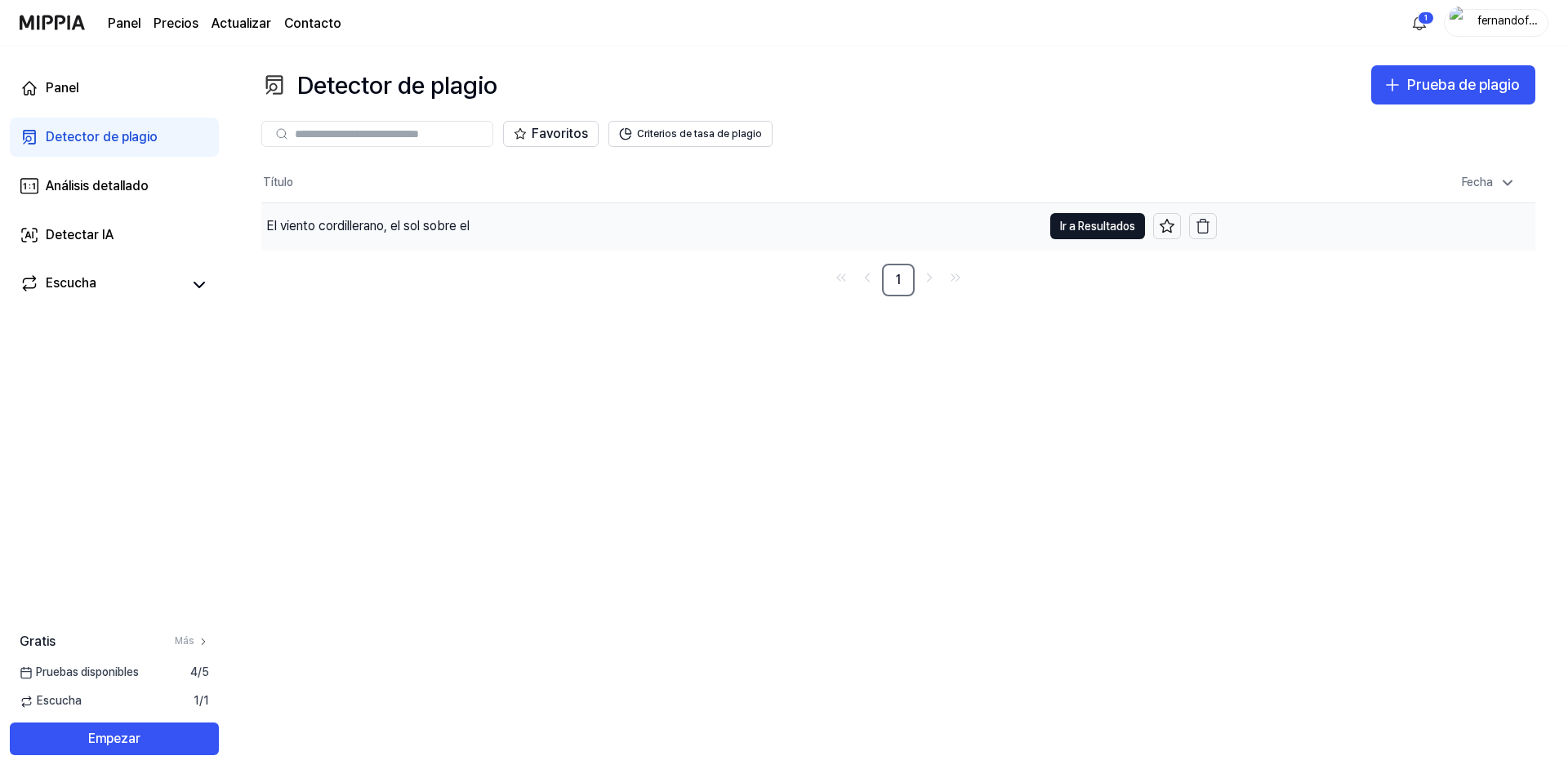
click at [367, 231] on font "El viento cordillerano, el sol sobre el" at bounding box center [368, 225] width 203 height 16
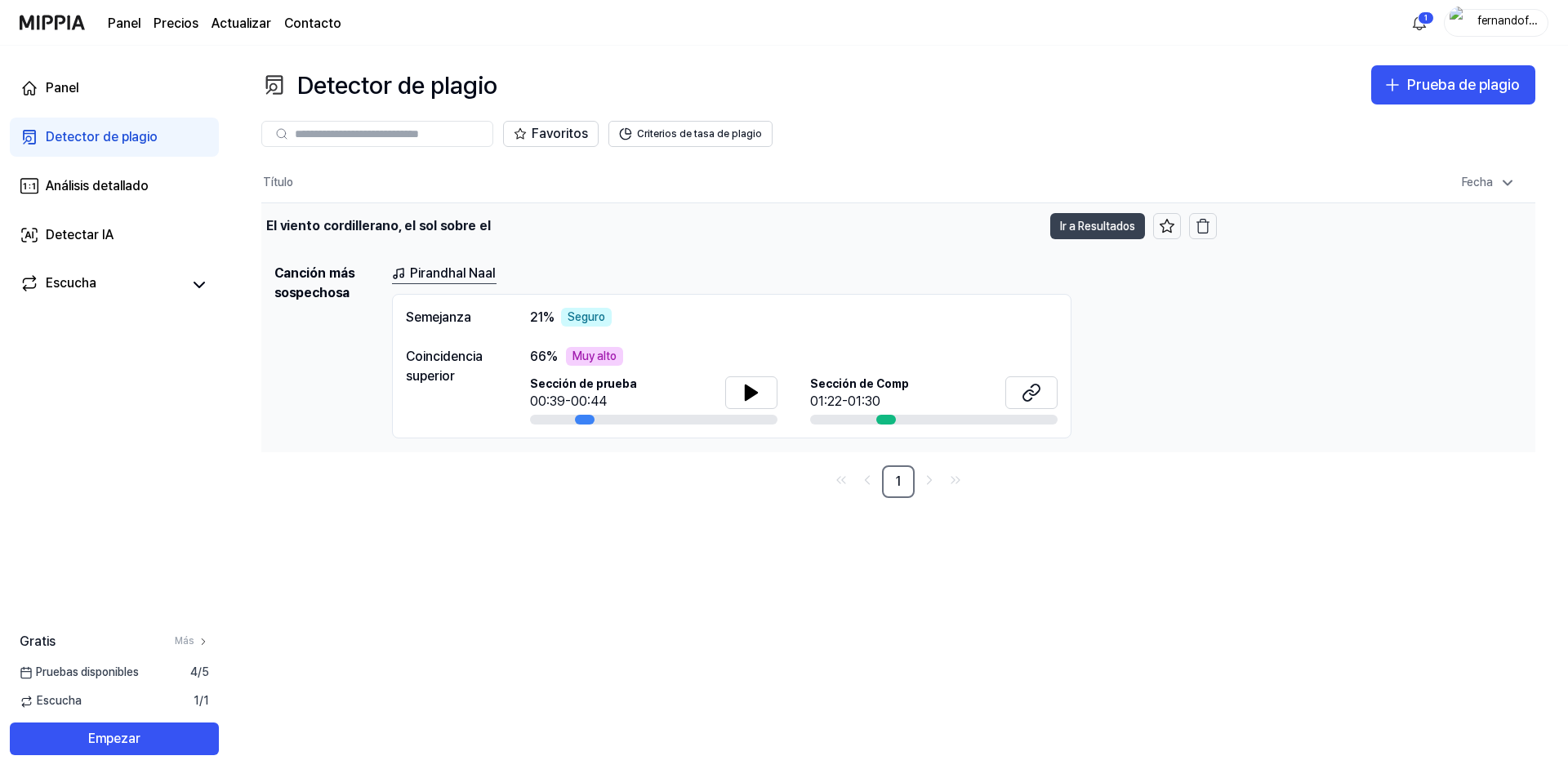
click at [1077, 232] on font "Ir a Resultados" at bounding box center [1097, 226] width 75 height 13
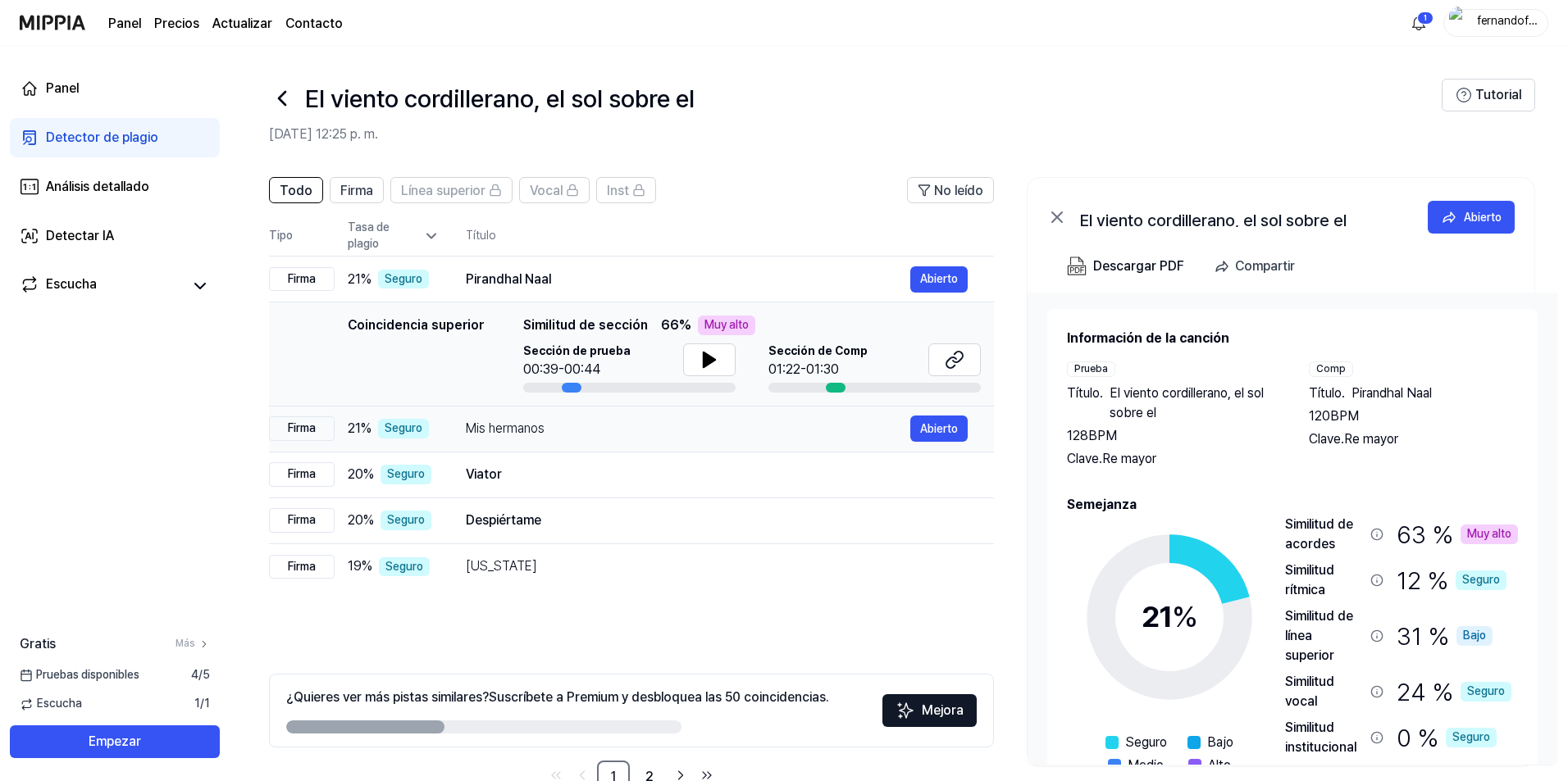
scroll to position [45, 0]
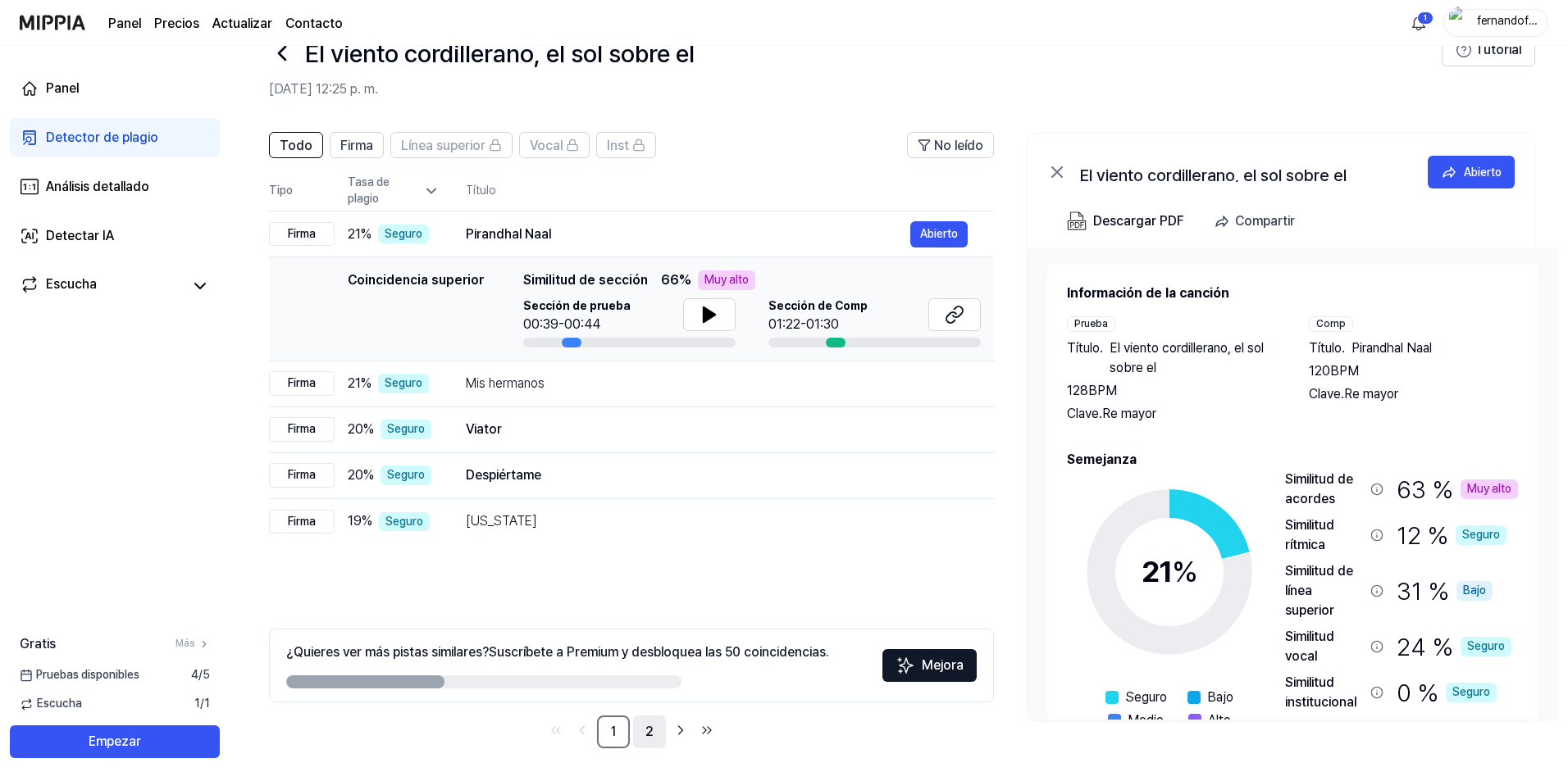
click at [644, 737] on link "2" at bounding box center [649, 732] width 32 height 32
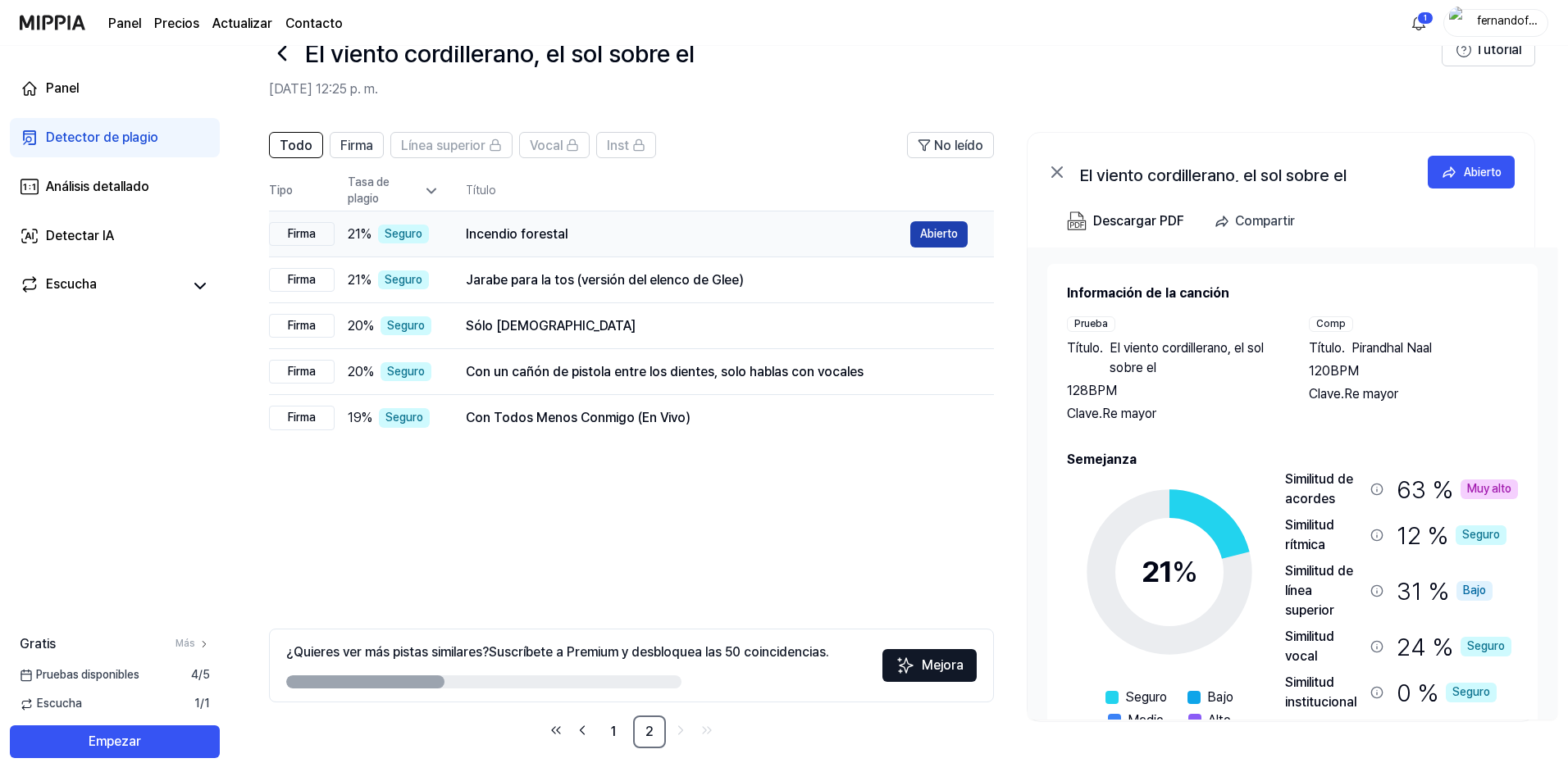
click at [927, 232] on font "Abierto" at bounding box center [939, 234] width 38 height 13
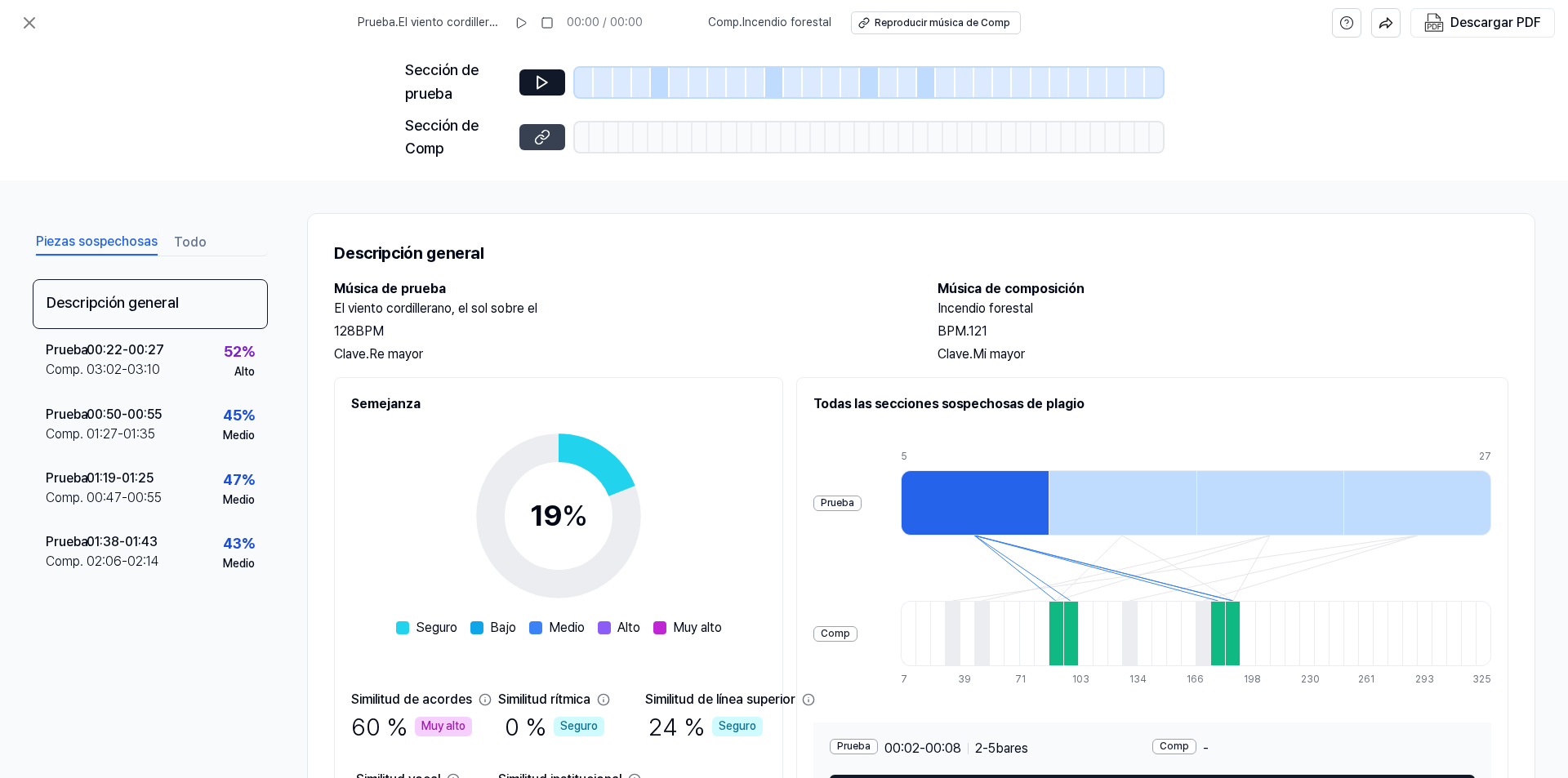
click at [540, 136] on icon at bounding box center [540, 140] width 8 height 9
click at [31, 18] on icon at bounding box center [29, 22] width 19 height 19
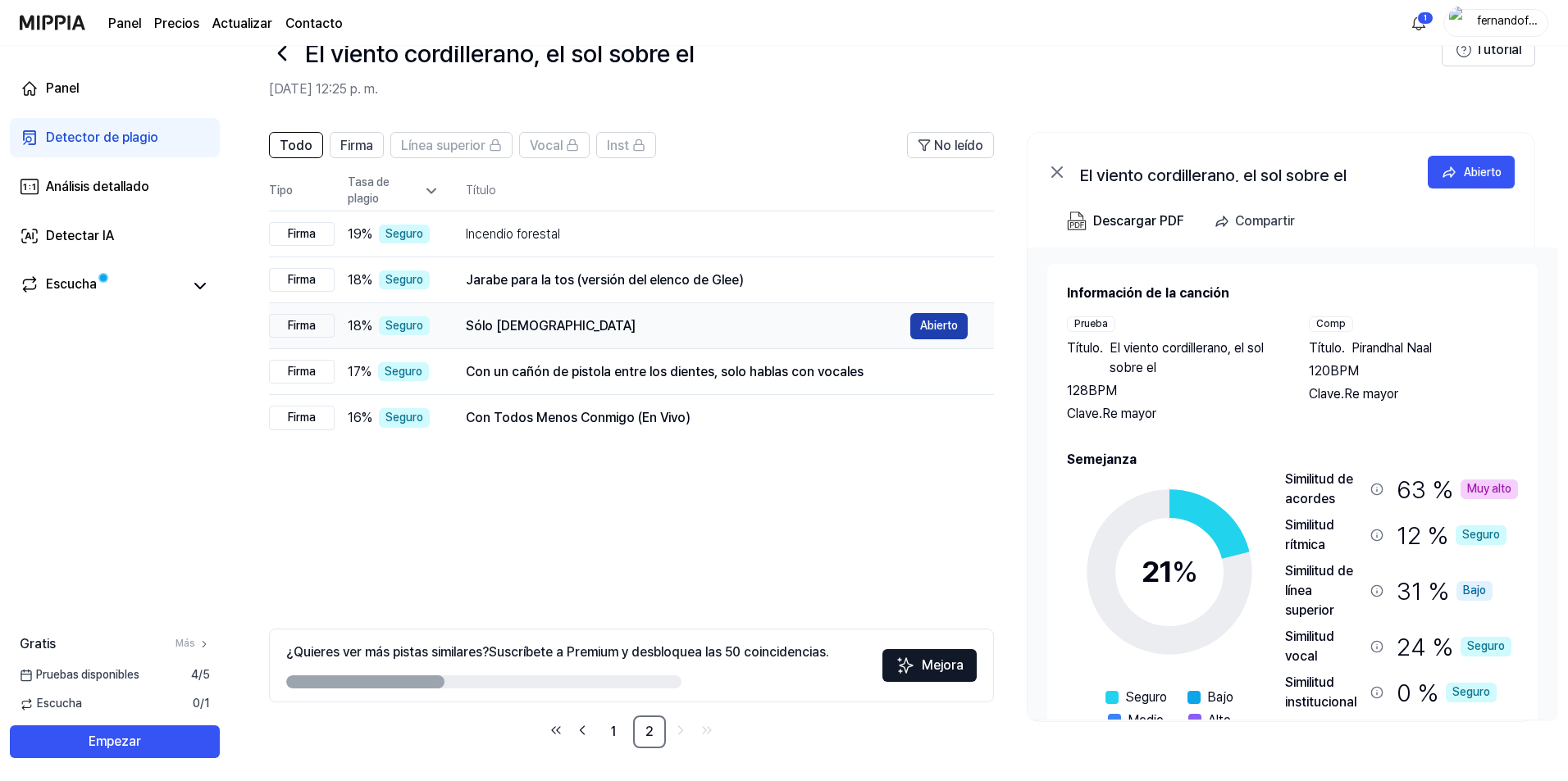
click at [942, 328] on font "Abierto" at bounding box center [939, 326] width 38 height 13
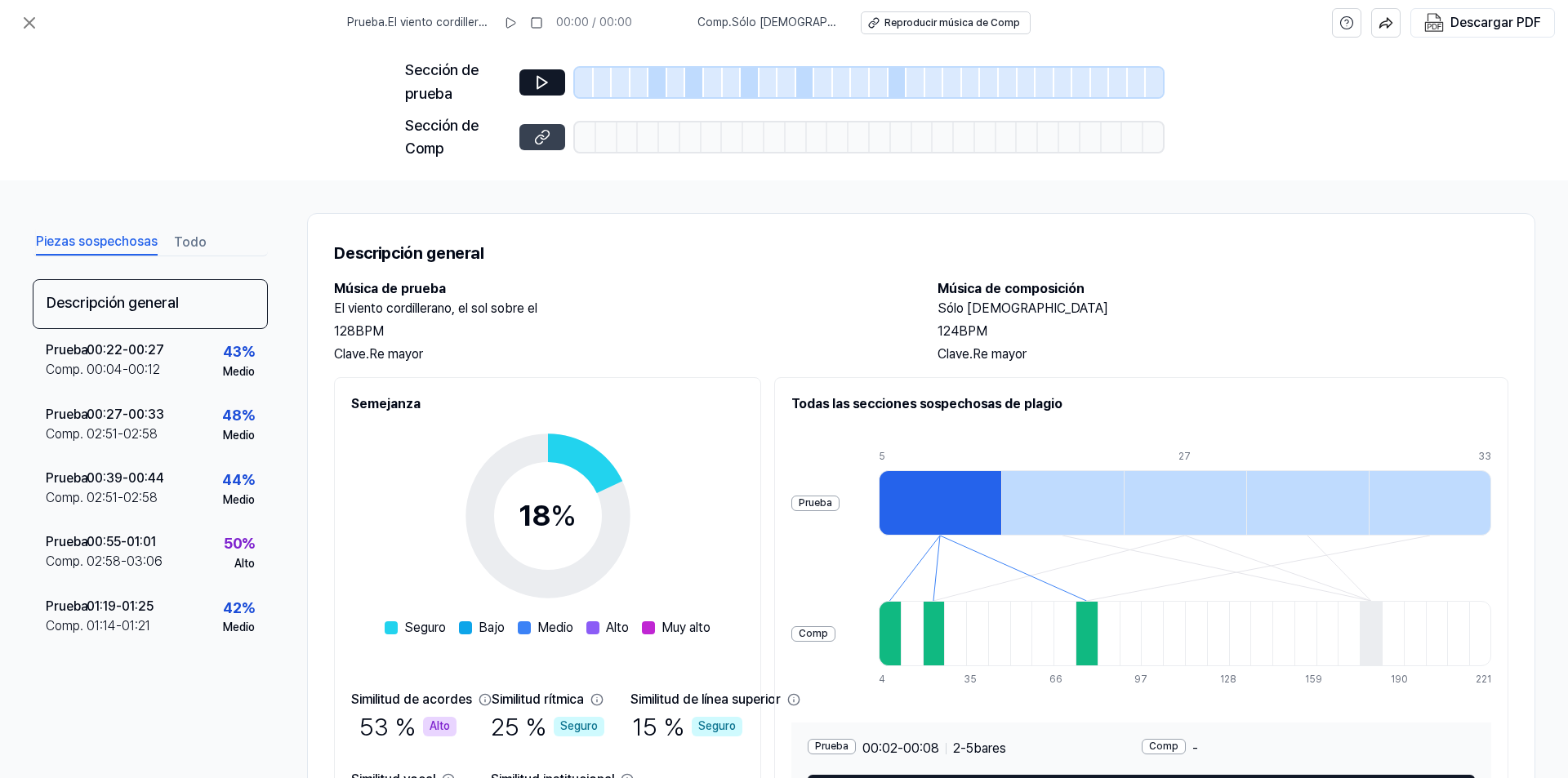
click at [550, 137] on icon at bounding box center [542, 138] width 17 height 17
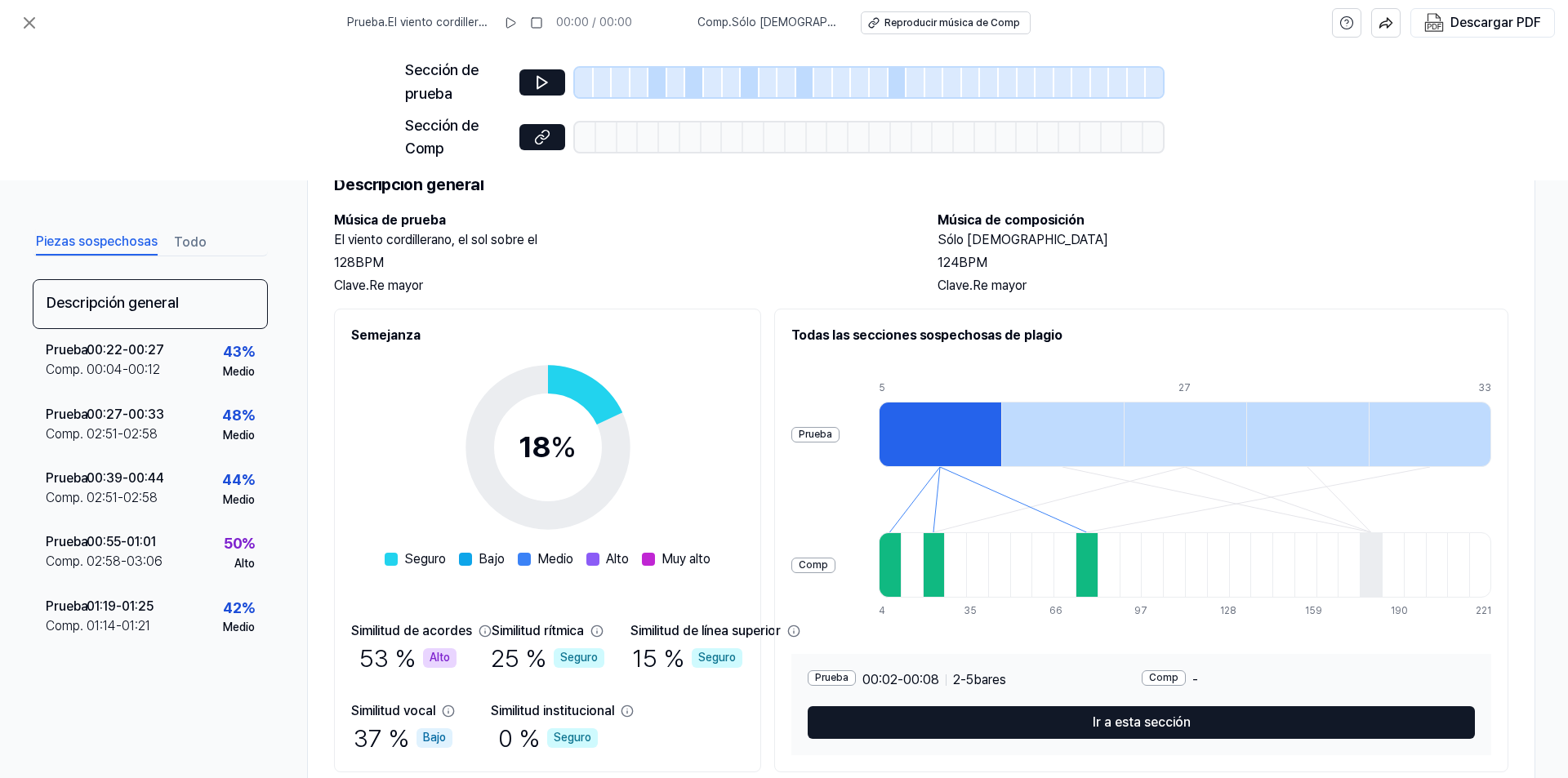
scroll to position [41, 0]
